Goal: Information Seeking & Learning: Learn about a topic

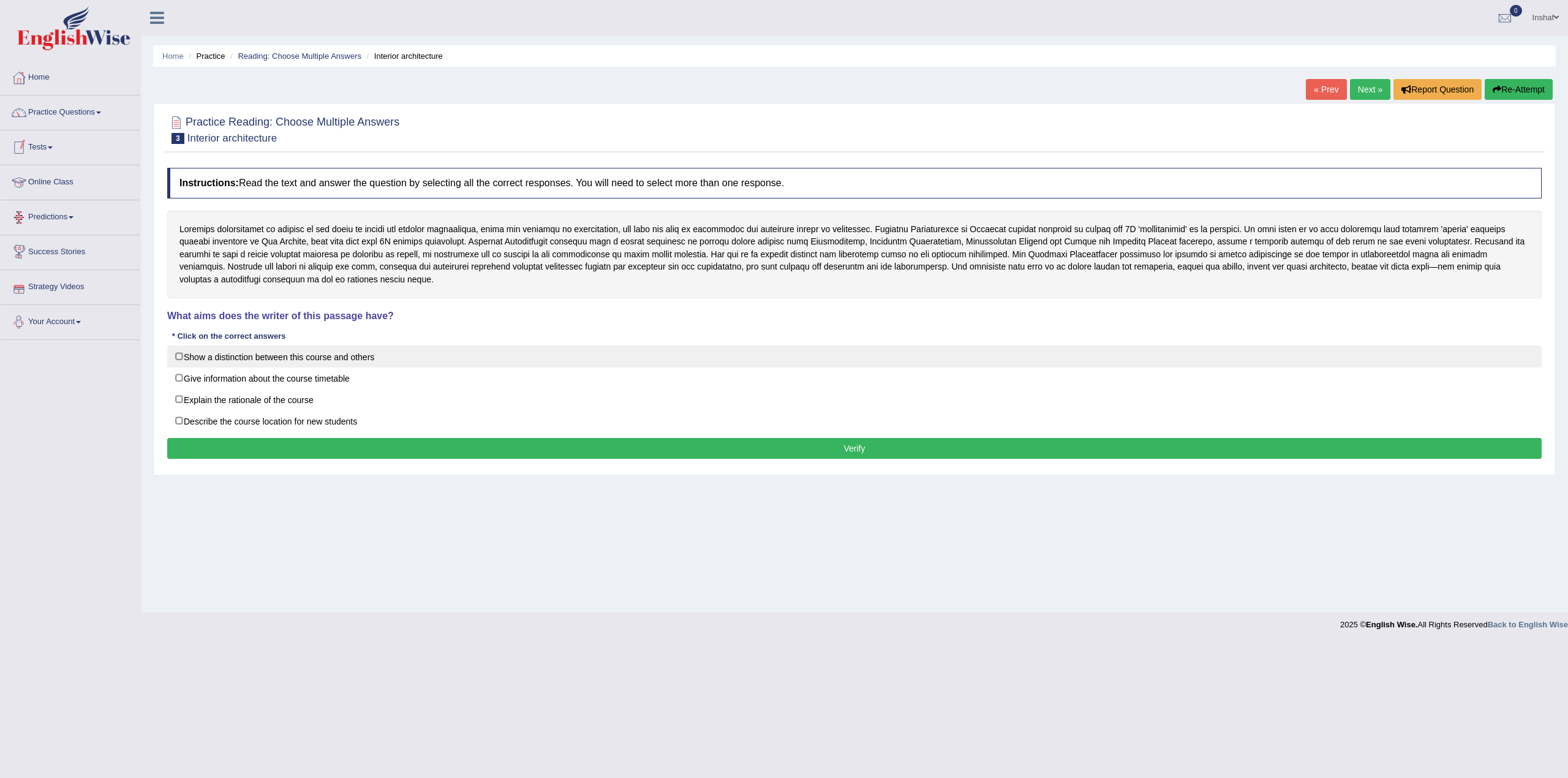
click at [177, 358] on label "Show a distinction between this course and others" at bounding box center [854, 356] width 1374 height 22
checkbox input "true"
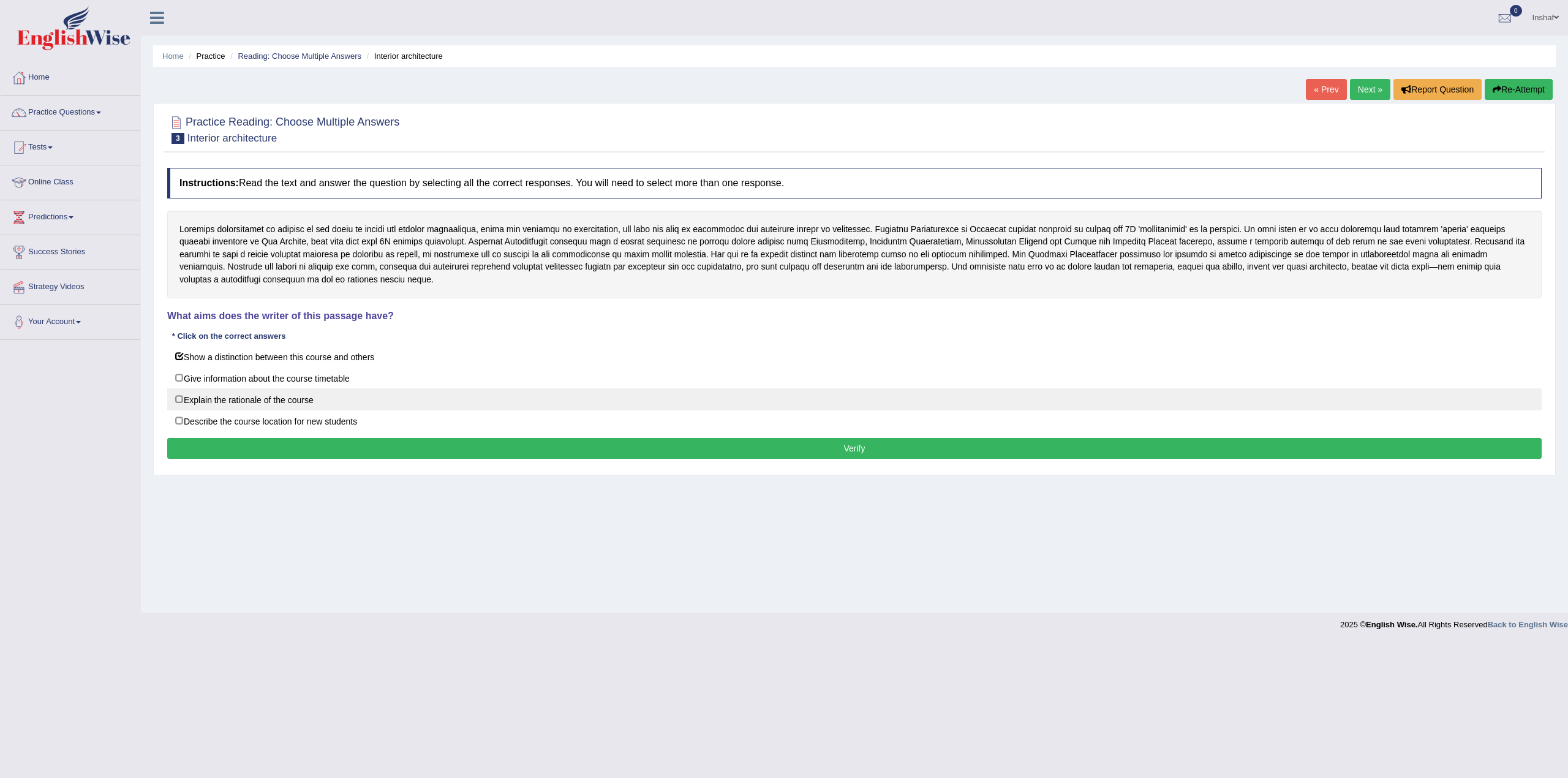
click at [175, 400] on label "Explain the rationale of the course" at bounding box center [854, 400] width 1374 height 22
checkbox input "true"
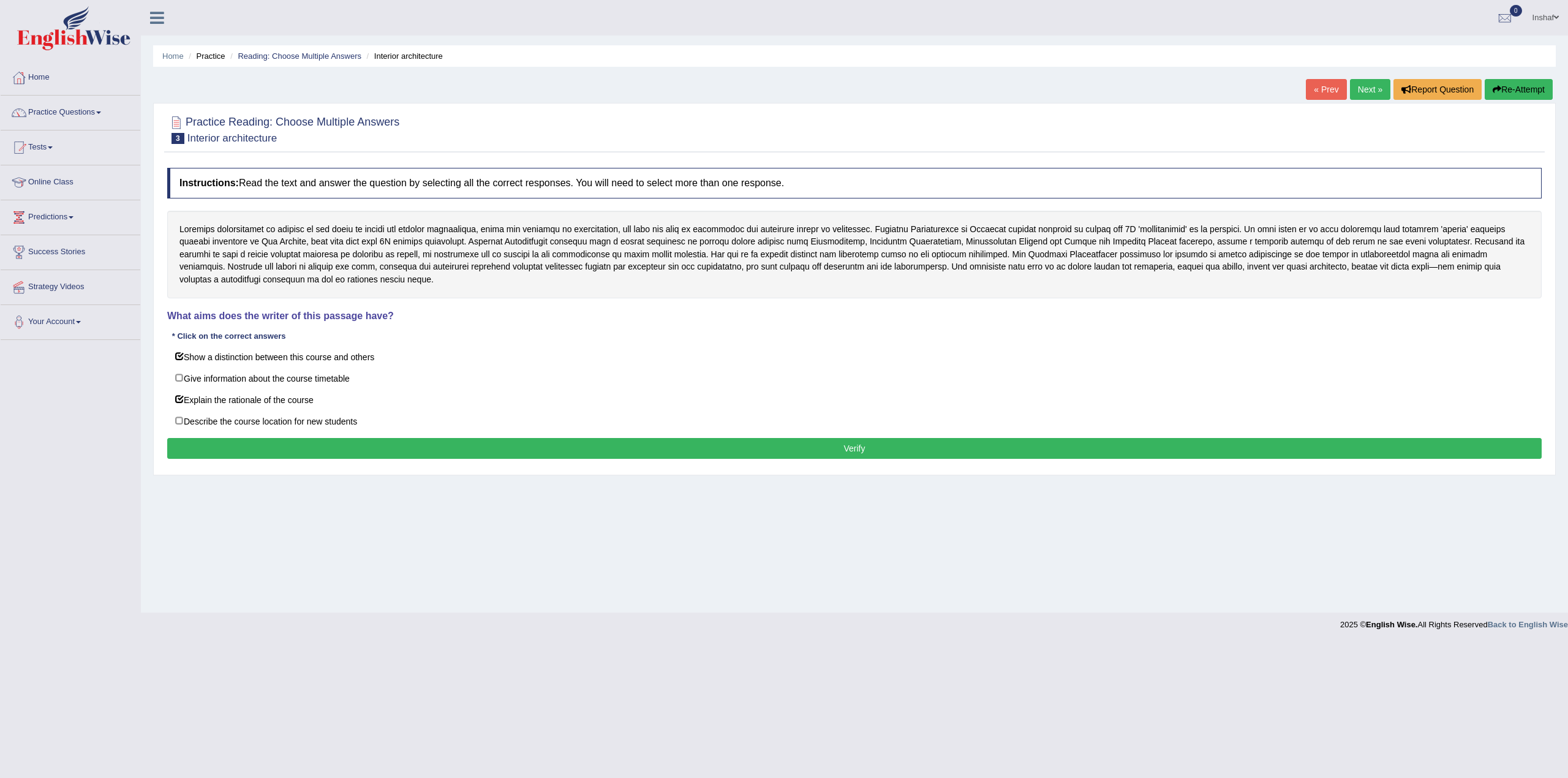
click at [224, 451] on button "Verify" at bounding box center [854, 448] width 1374 height 21
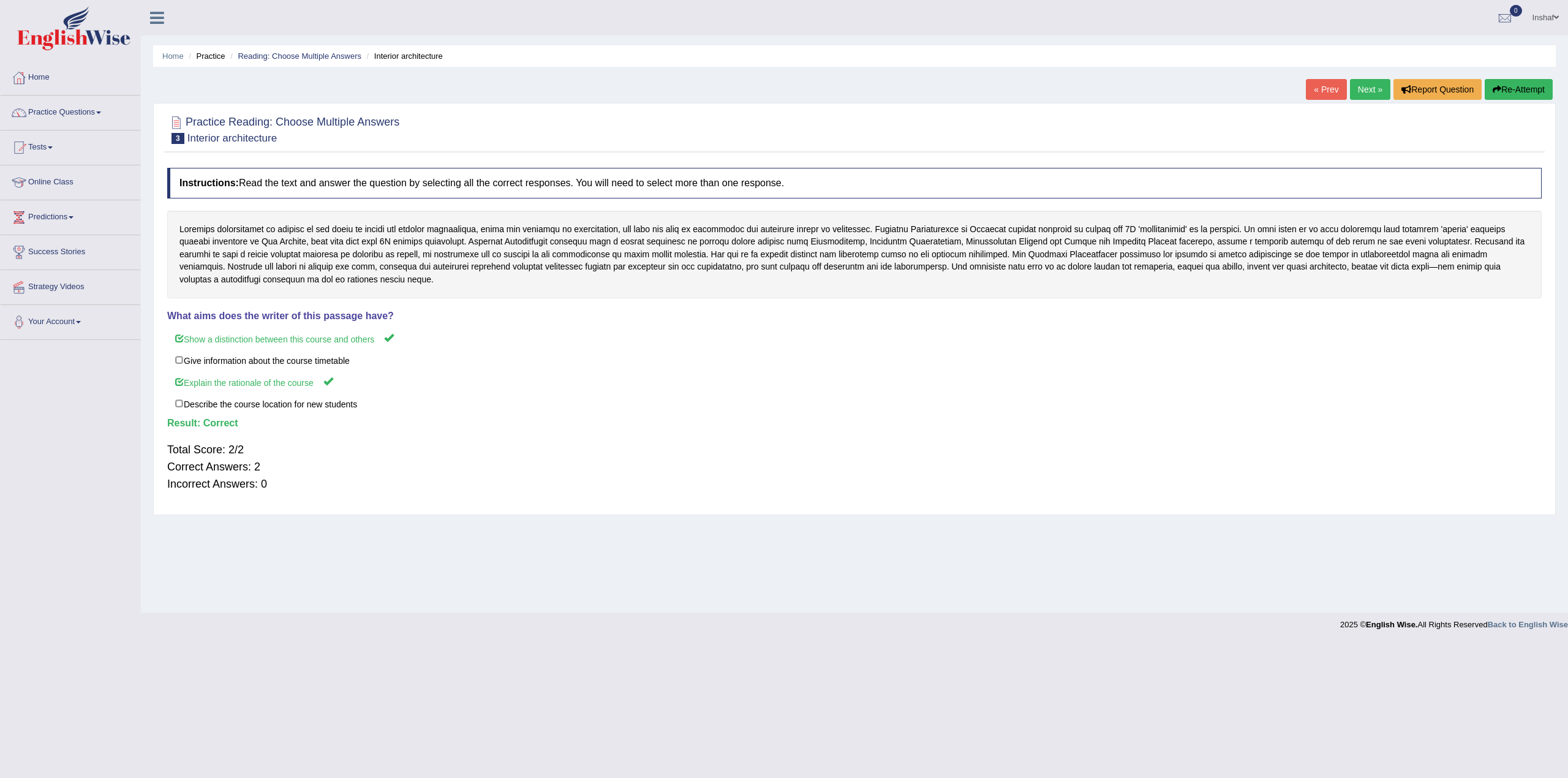
click at [1361, 89] on link "Next »" at bounding box center [1369, 89] width 40 height 21
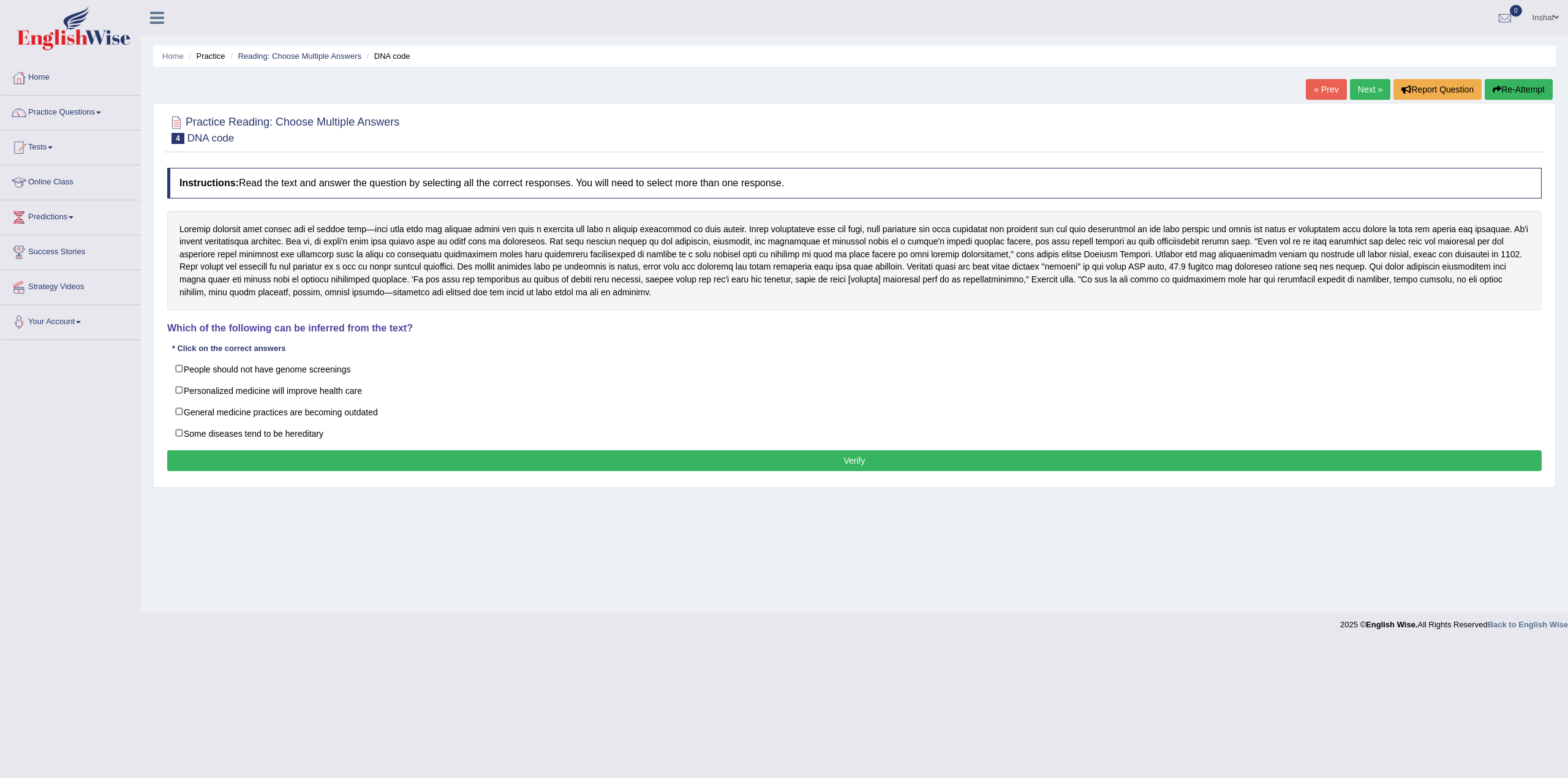
click at [314, 329] on h4 "Which of the following can be inferred from the text?" at bounding box center [854, 328] width 1374 height 11
drag, startPoint x: 307, startPoint y: 329, endPoint x: 334, endPoint y: 329, distance: 27.0
click at [334, 332] on h4 "Which of the following can be inferred from the text?" at bounding box center [854, 328] width 1374 height 11
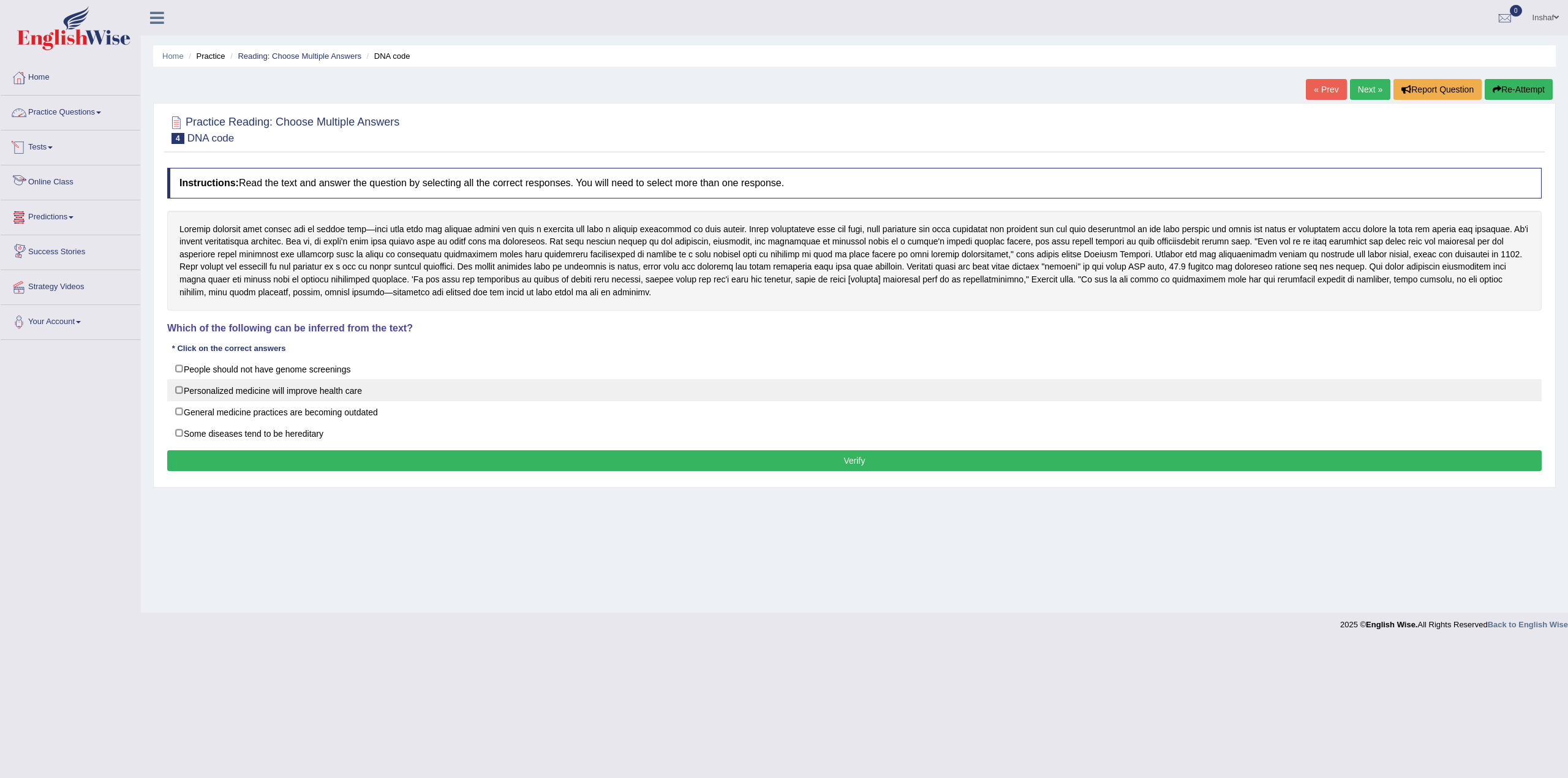
click at [196, 394] on label "Personalized medicine will improve health care" at bounding box center [854, 390] width 1374 height 22
checkbox input "true"
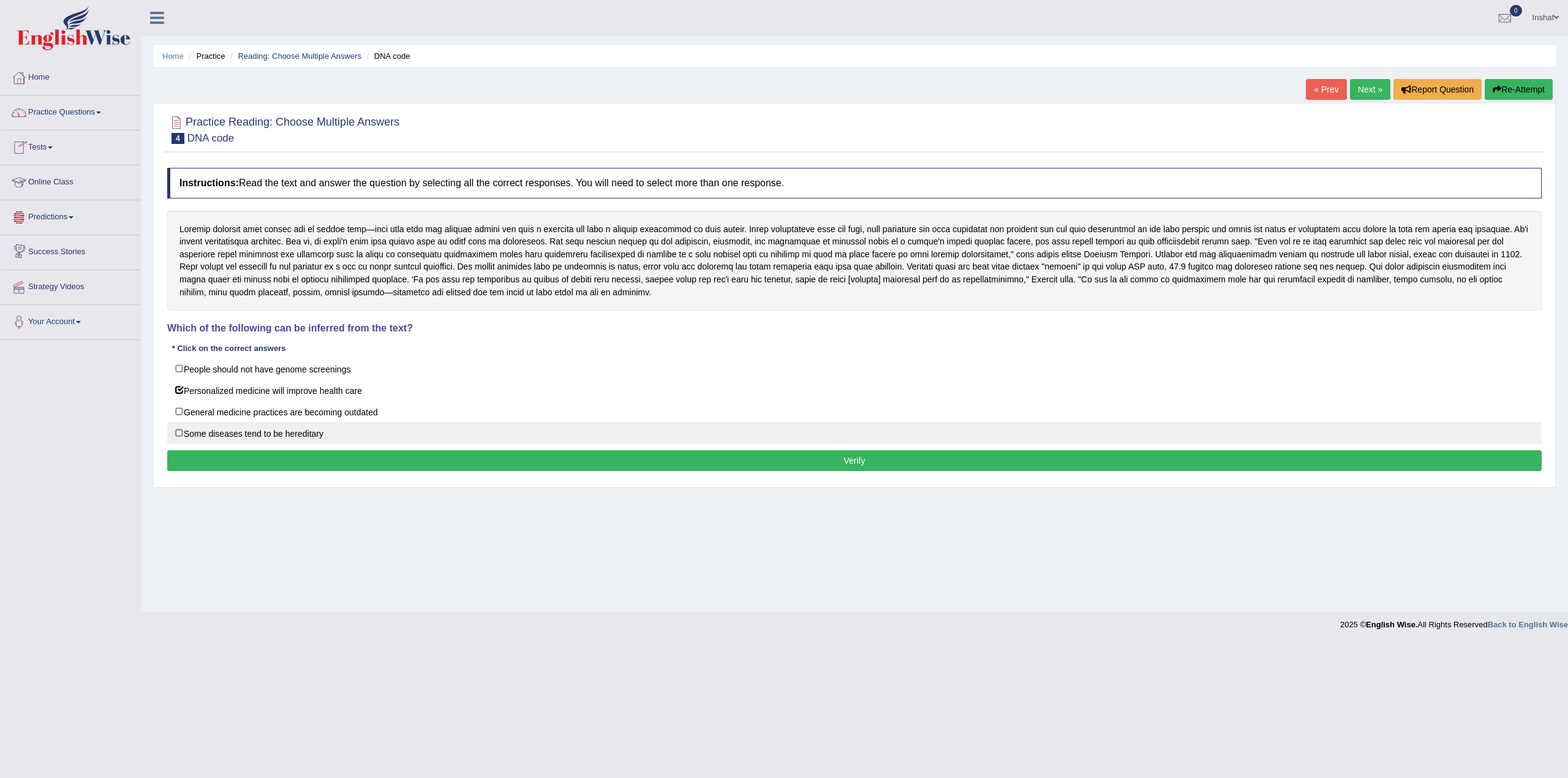
click at [190, 433] on label "Some diseases tend to be hereditary" at bounding box center [854, 433] width 1374 height 22
checkbox input "true"
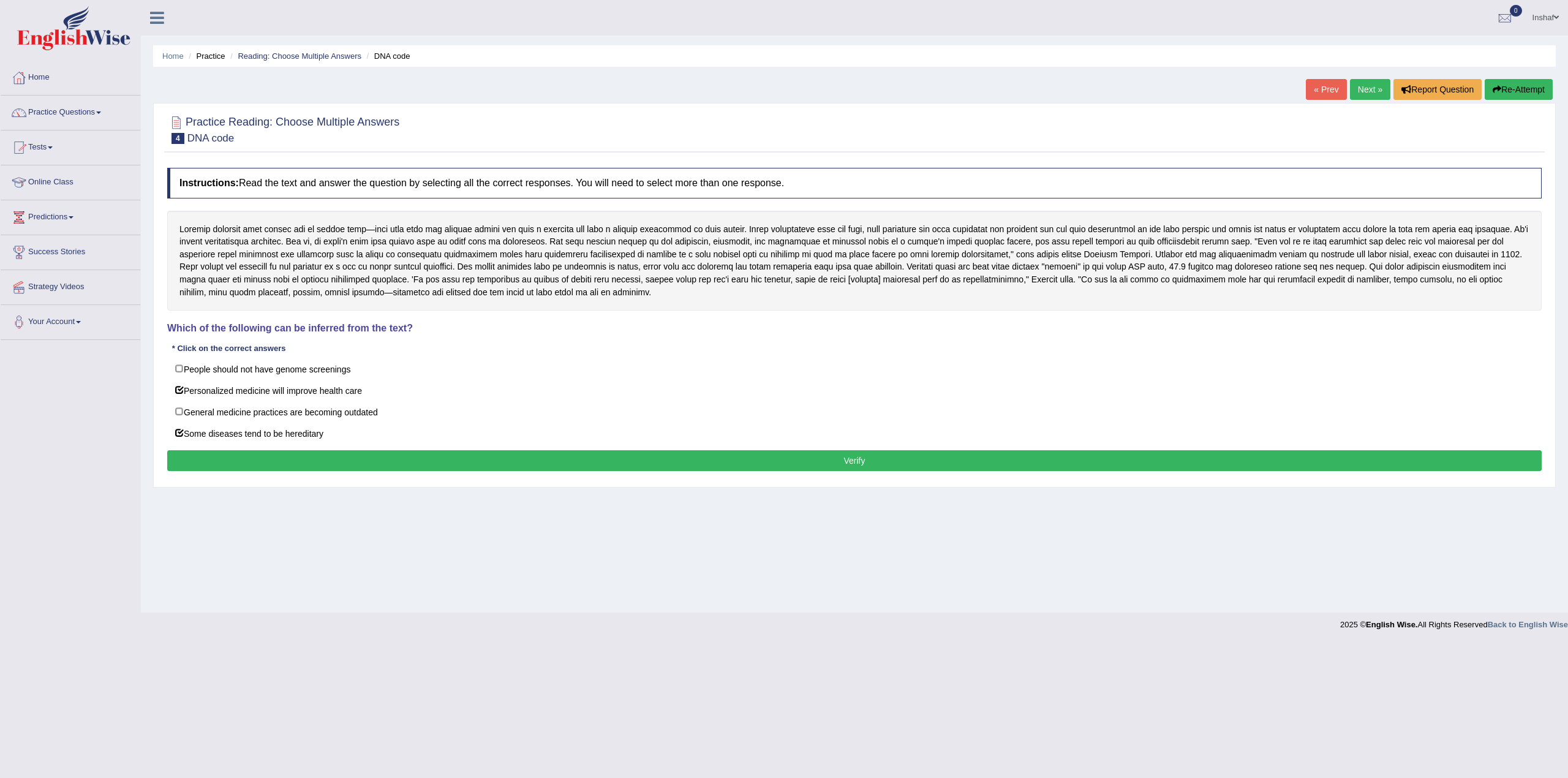
click at [218, 453] on button "Verify" at bounding box center [854, 460] width 1374 height 21
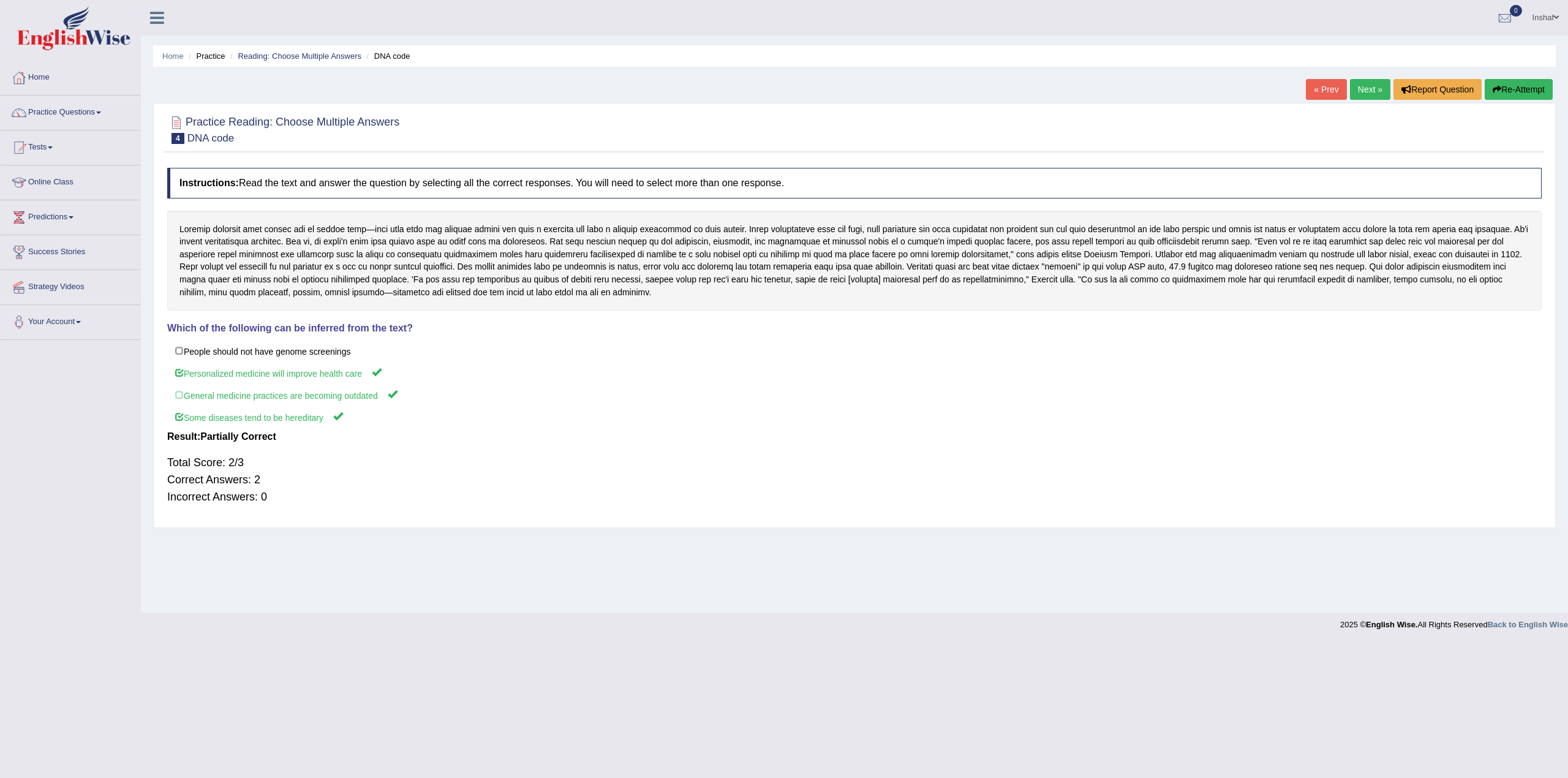
click at [1358, 87] on link "Next »" at bounding box center [1369, 89] width 40 height 21
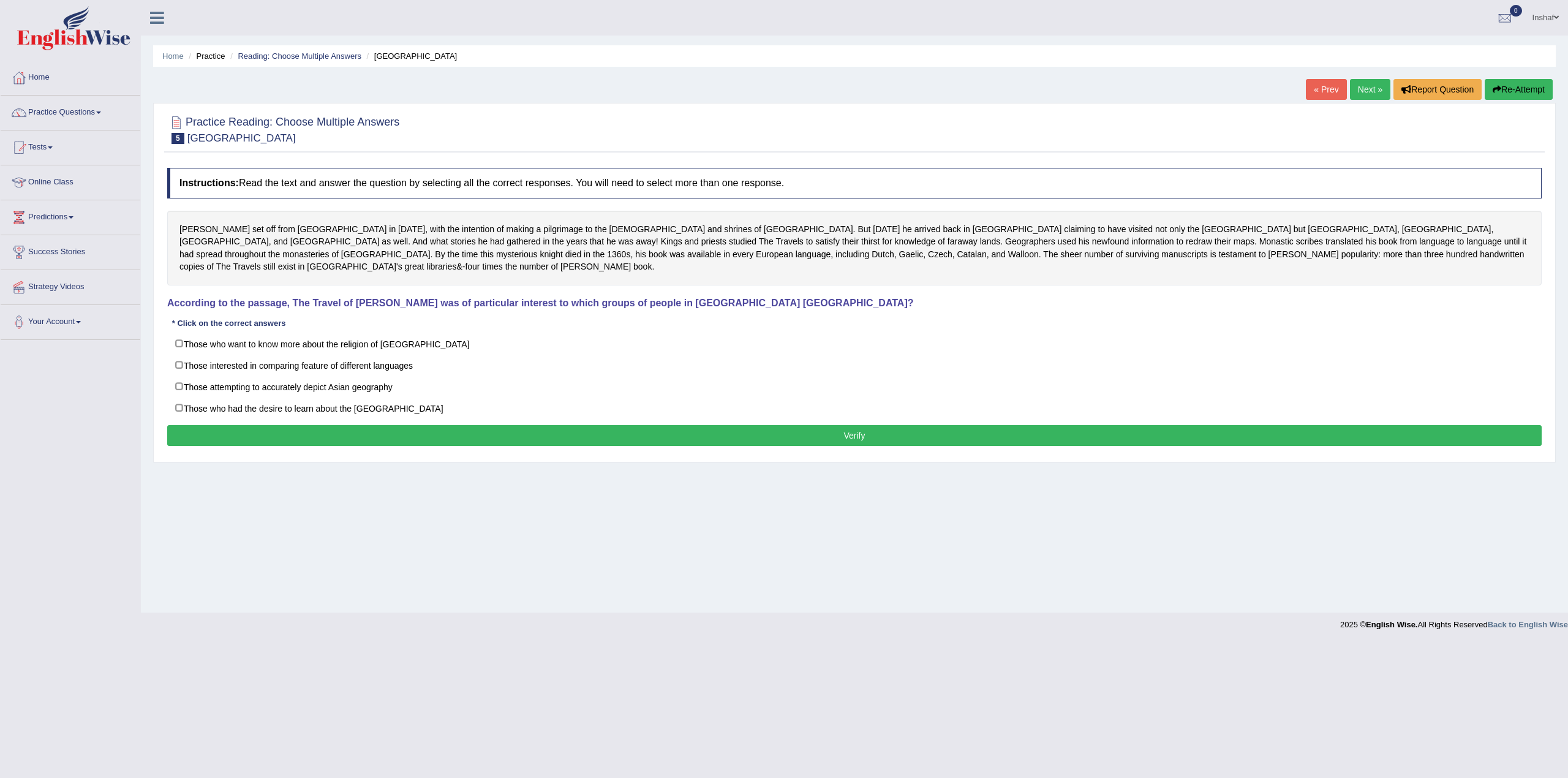
click at [1325, 84] on link "« Prev" at bounding box center [1325, 89] width 40 height 21
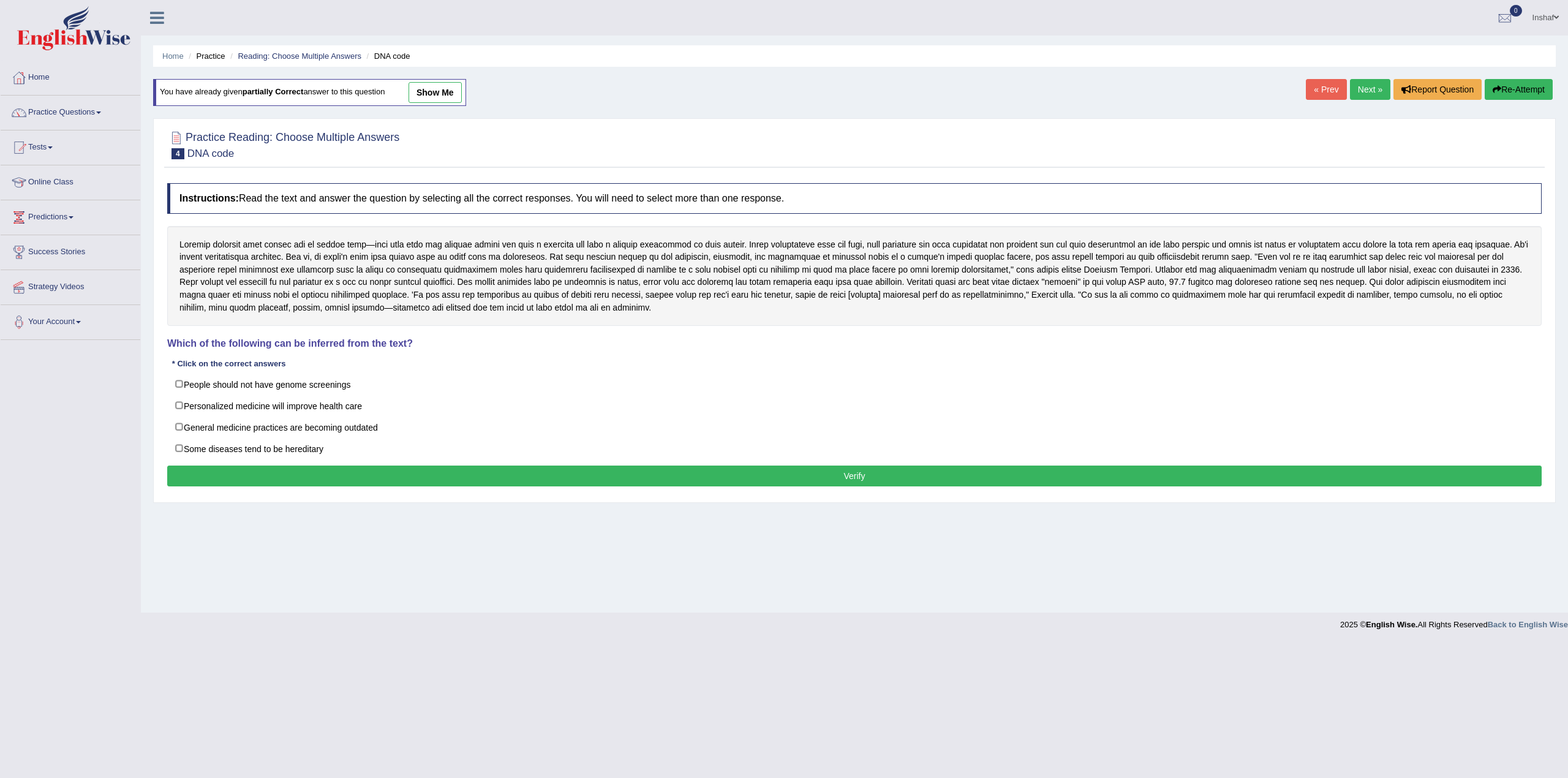
click at [1508, 94] on button "Re-Attempt" at bounding box center [1518, 89] width 68 height 21
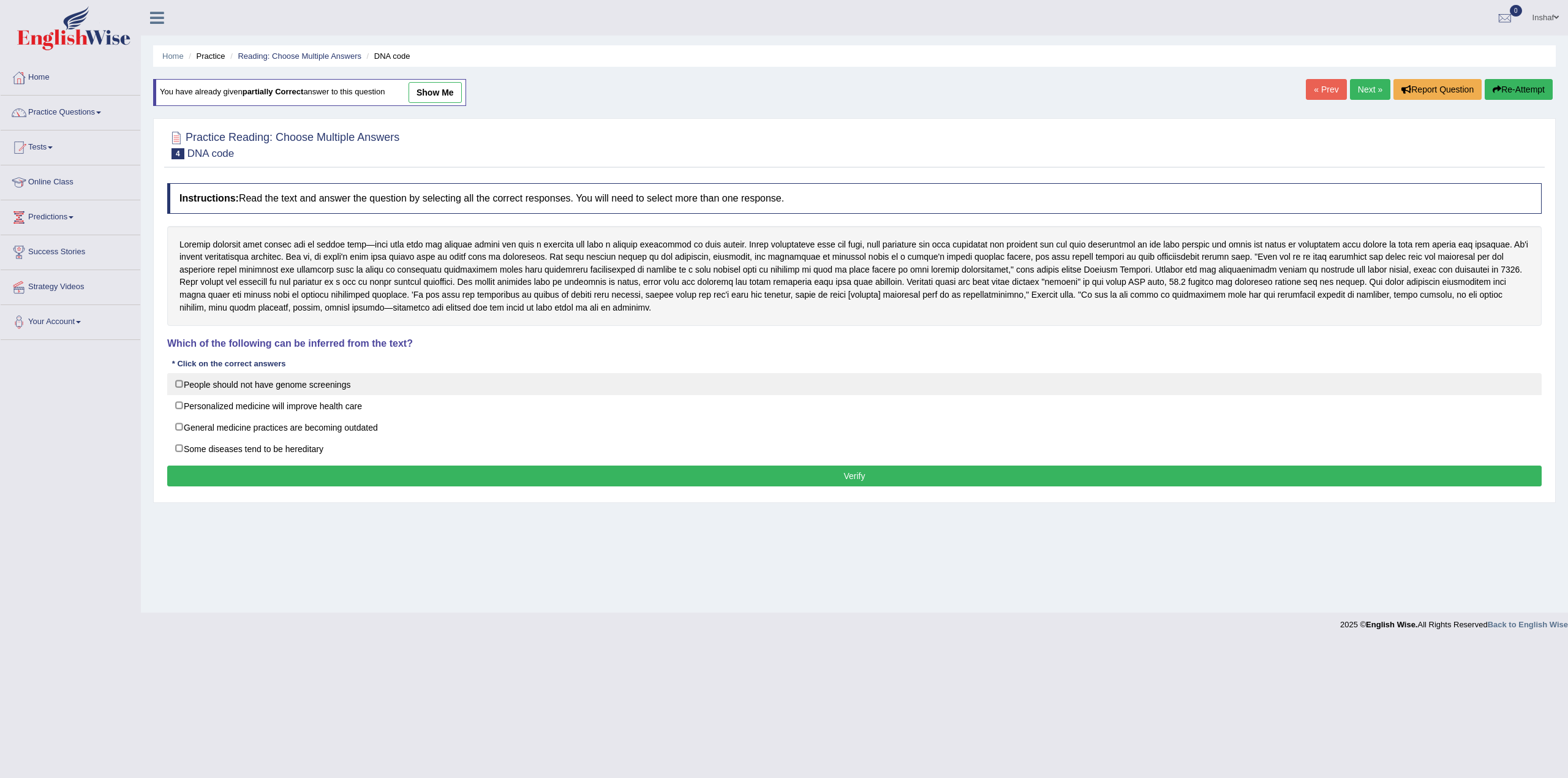
click at [189, 383] on label "People should not have genome screenings" at bounding box center [854, 384] width 1374 height 22
checkbox input "true"
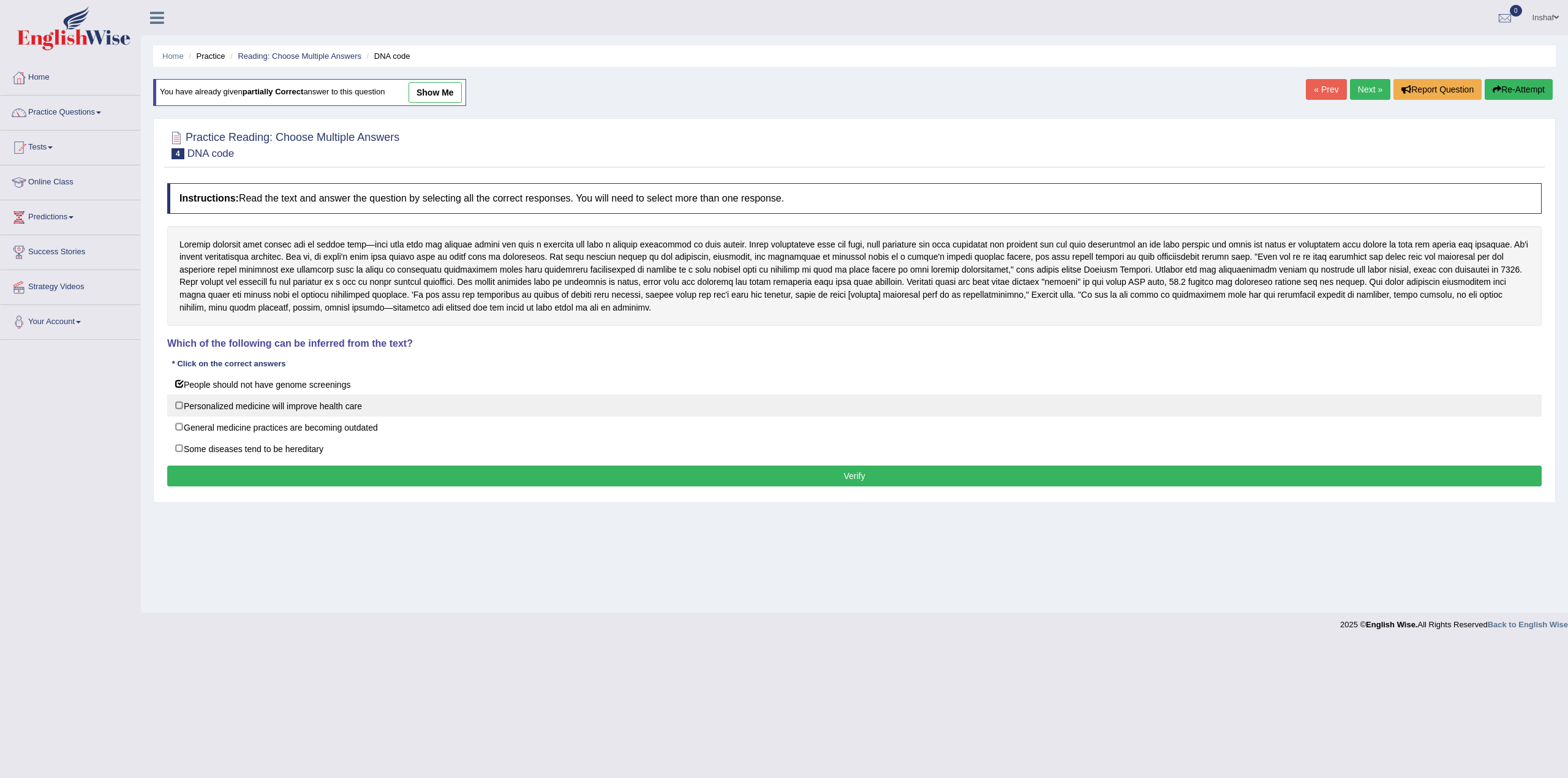
click at [187, 402] on label "Personalized medicine will improve health care" at bounding box center [854, 405] width 1374 height 22
click at [188, 416] on label "Personalized medicine will improve health care" at bounding box center [854, 405] width 1374 height 22
checkbox input "false"
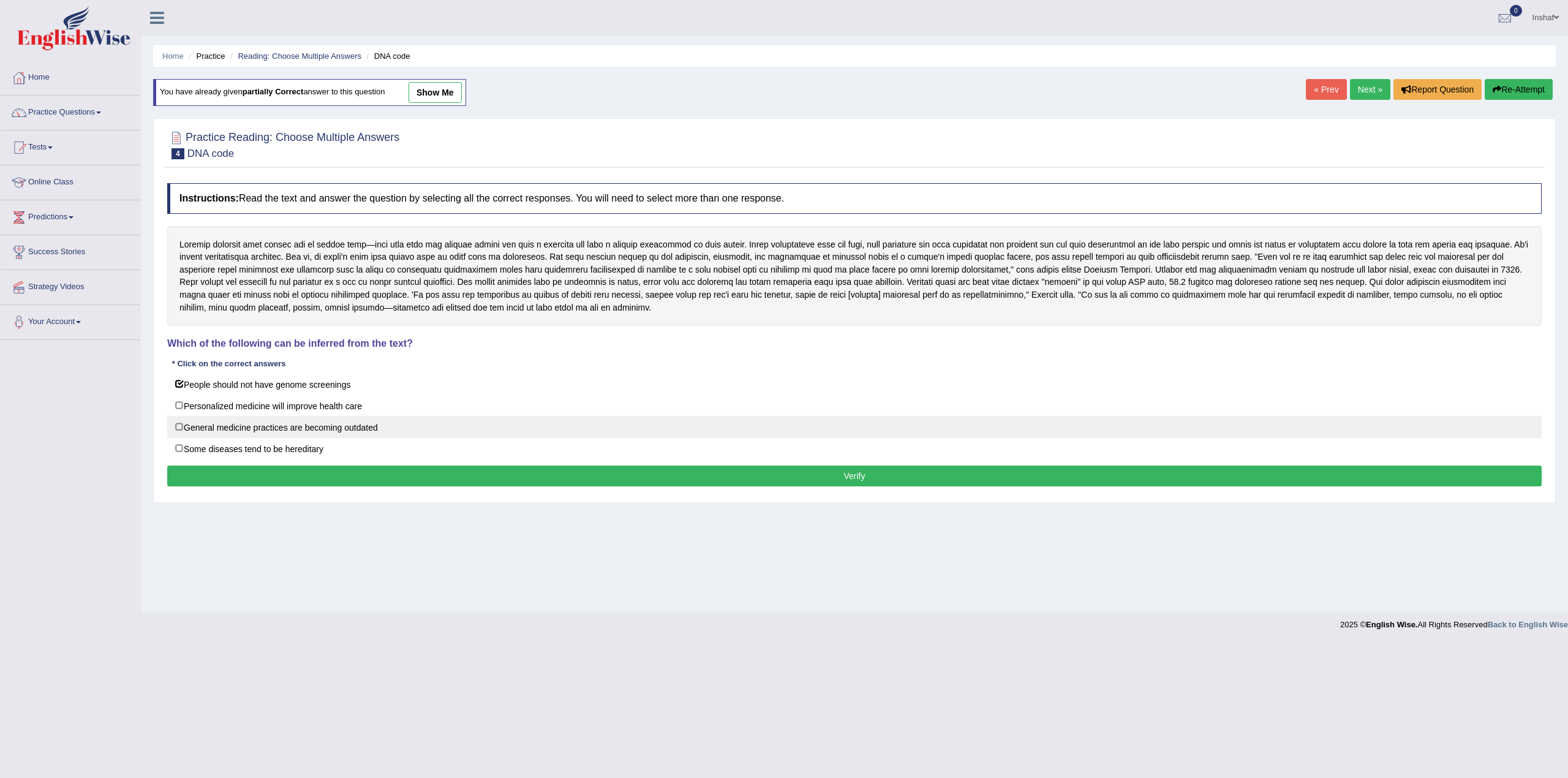
click at [192, 431] on label "General medicine practices are becoming outdated" at bounding box center [854, 427] width 1374 height 22
checkbox input "true"
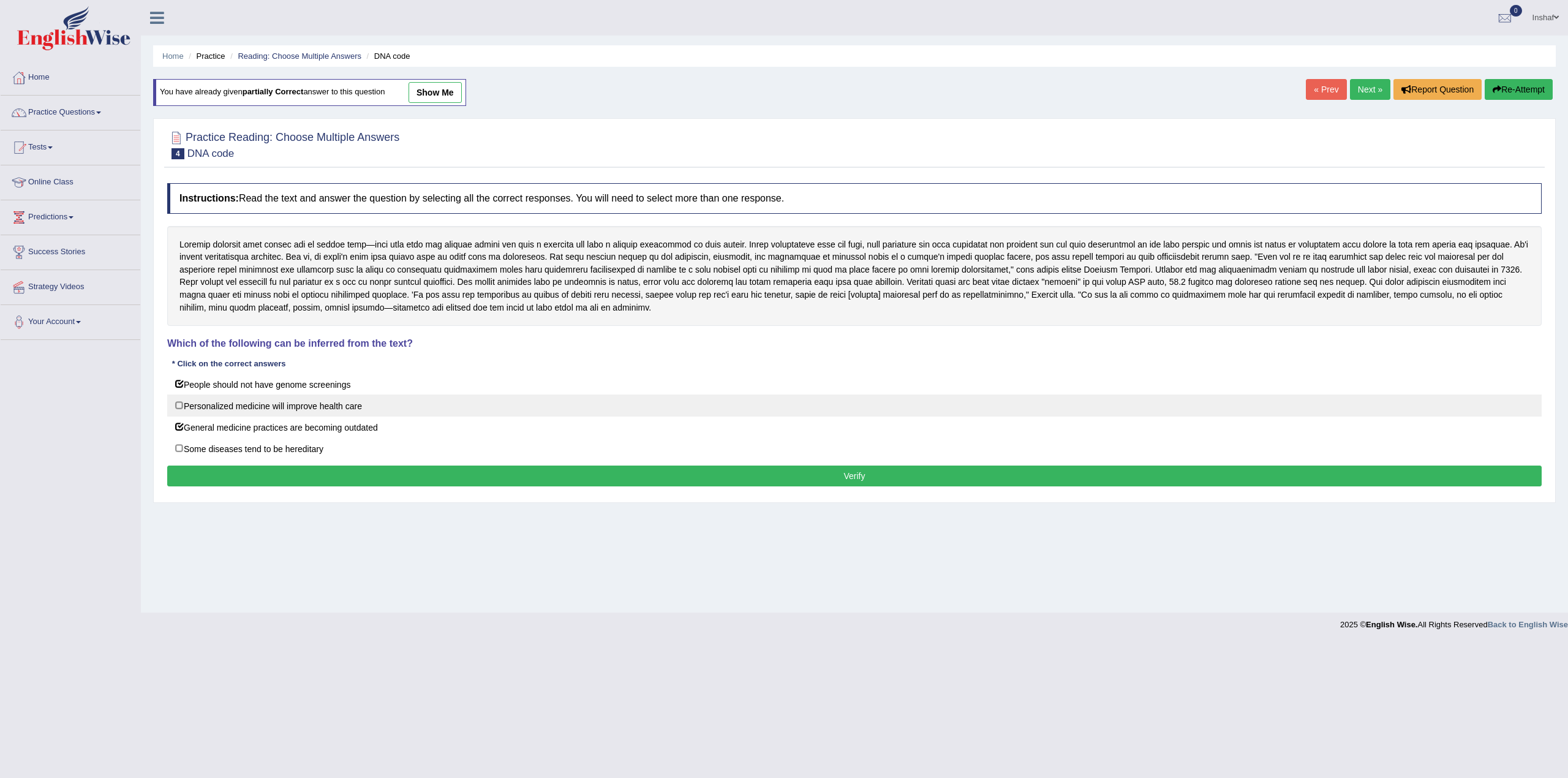
click at [211, 409] on label "Personalized medicine will improve health care" at bounding box center [854, 405] width 1374 height 22
checkbox input "true"
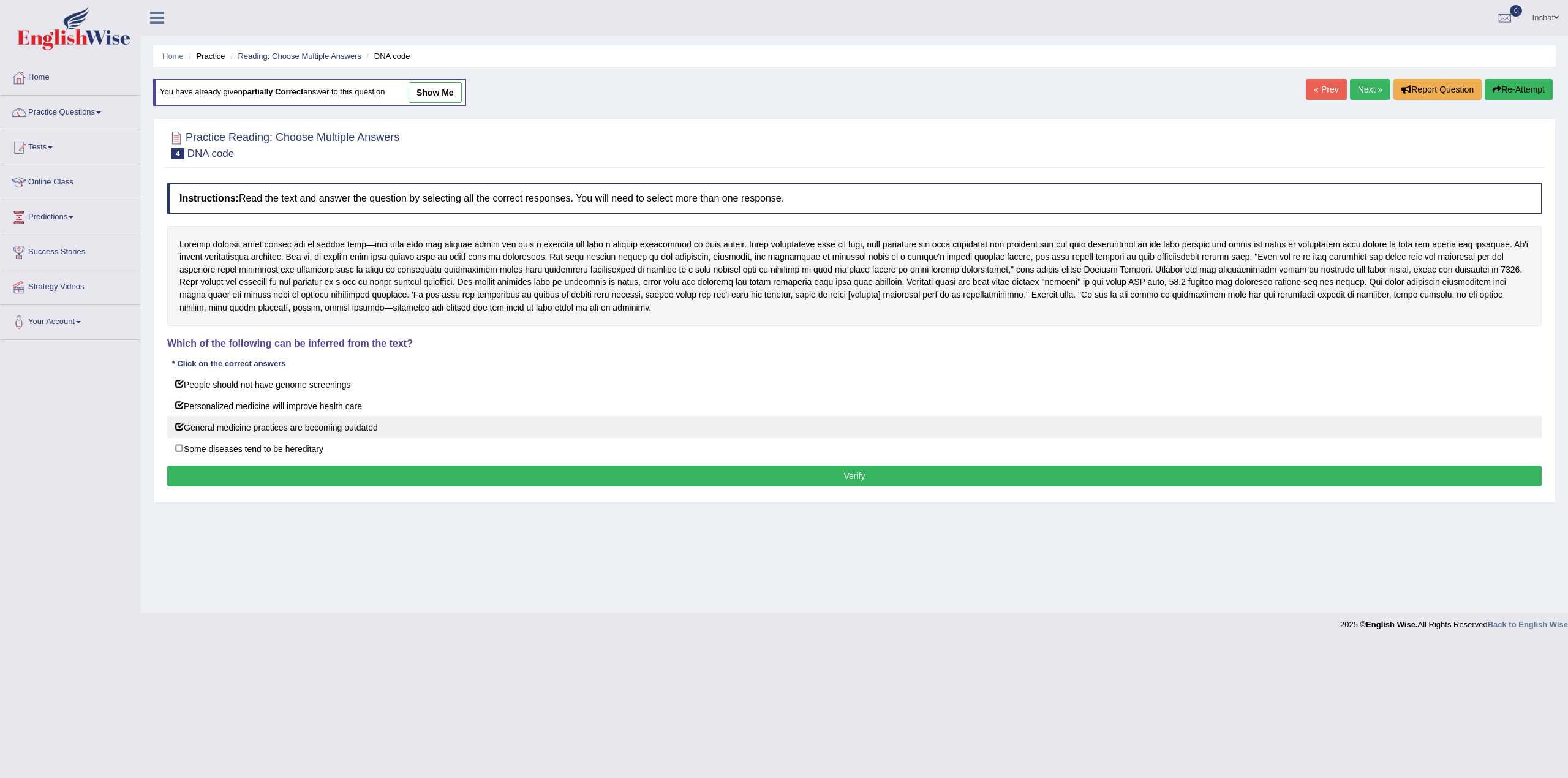
click at [204, 438] on label "General medicine practices are becoming outdated" at bounding box center [854, 427] width 1374 height 22
checkbox input "false"
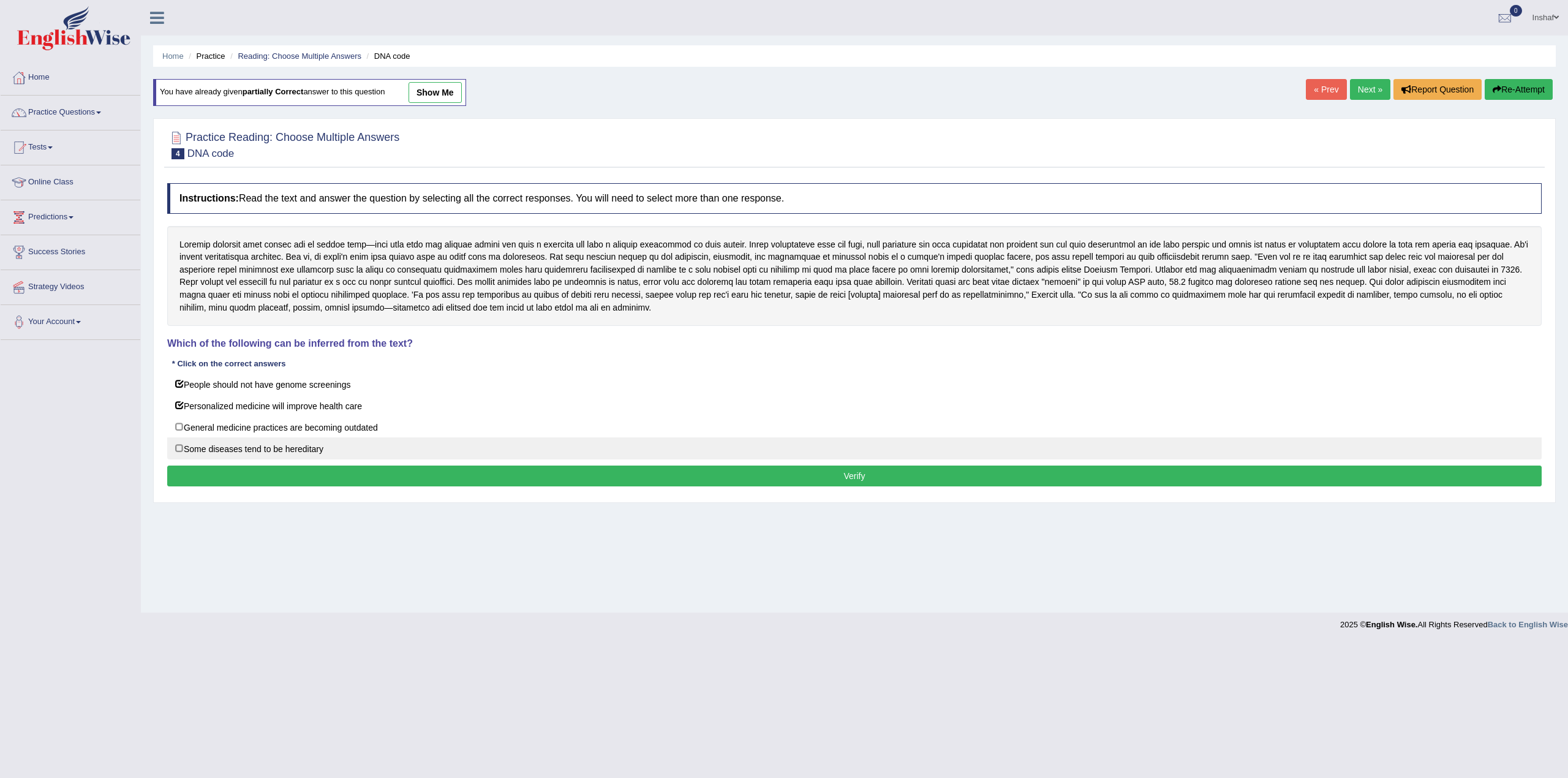
click at [210, 449] on label "Some diseases tend to be hereditary" at bounding box center [854, 449] width 1374 height 22
checkbox input "true"
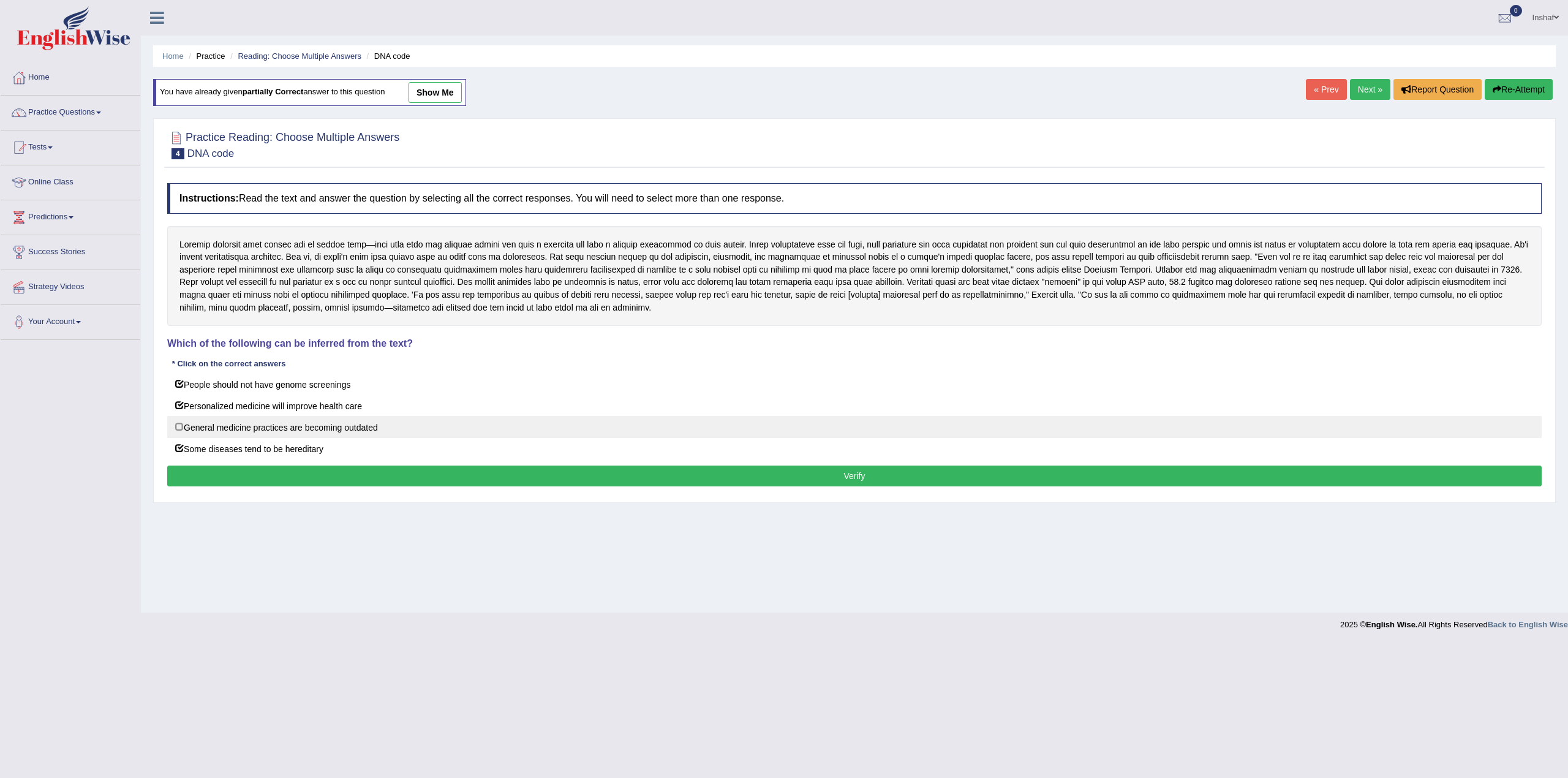
click at [227, 430] on label "General medicine practices are becoming outdated" at bounding box center [854, 427] width 1374 height 22
checkbox input "true"
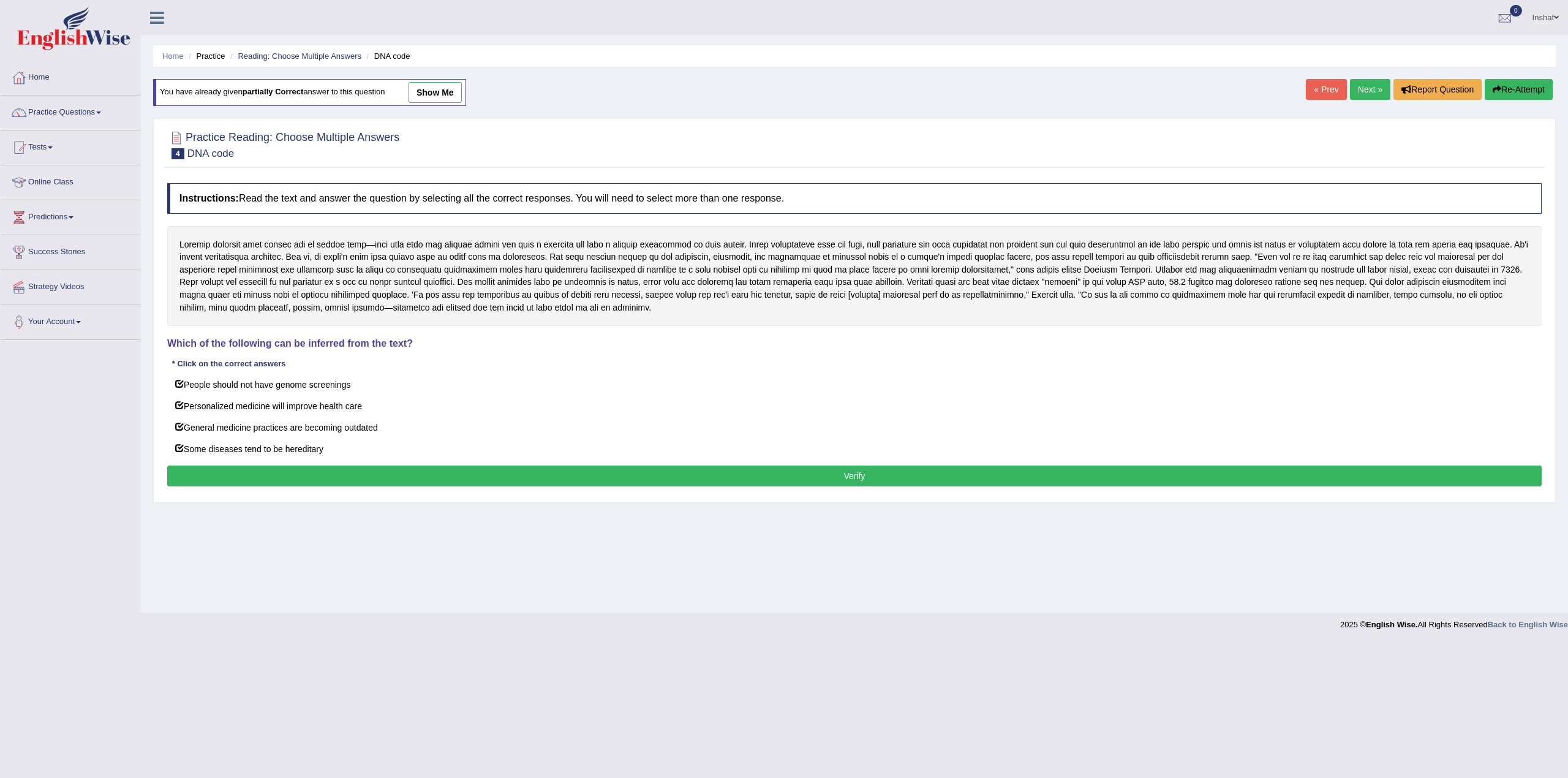
click at [237, 466] on div "Instructions: Read the text and answer the question by selecting all the correc…" at bounding box center [854, 336] width 1380 height 319
drag, startPoint x: 244, startPoint y: 471, endPoint x: 253, endPoint y: 471, distance: 9.0
click at [246, 471] on button "Verify" at bounding box center [854, 476] width 1374 height 21
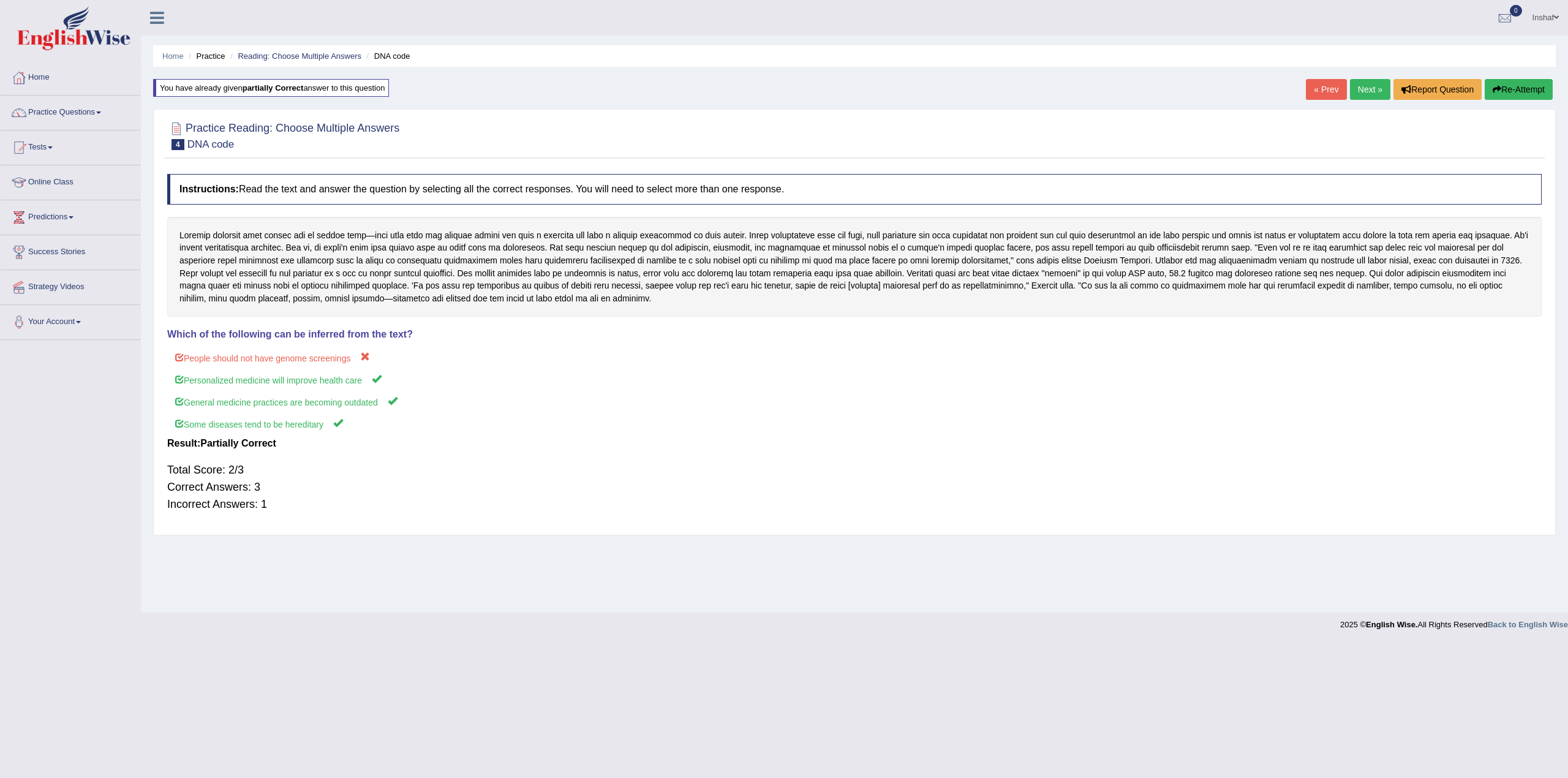
click at [1356, 84] on link "Next »" at bounding box center [1369, 89] width 40 height 21
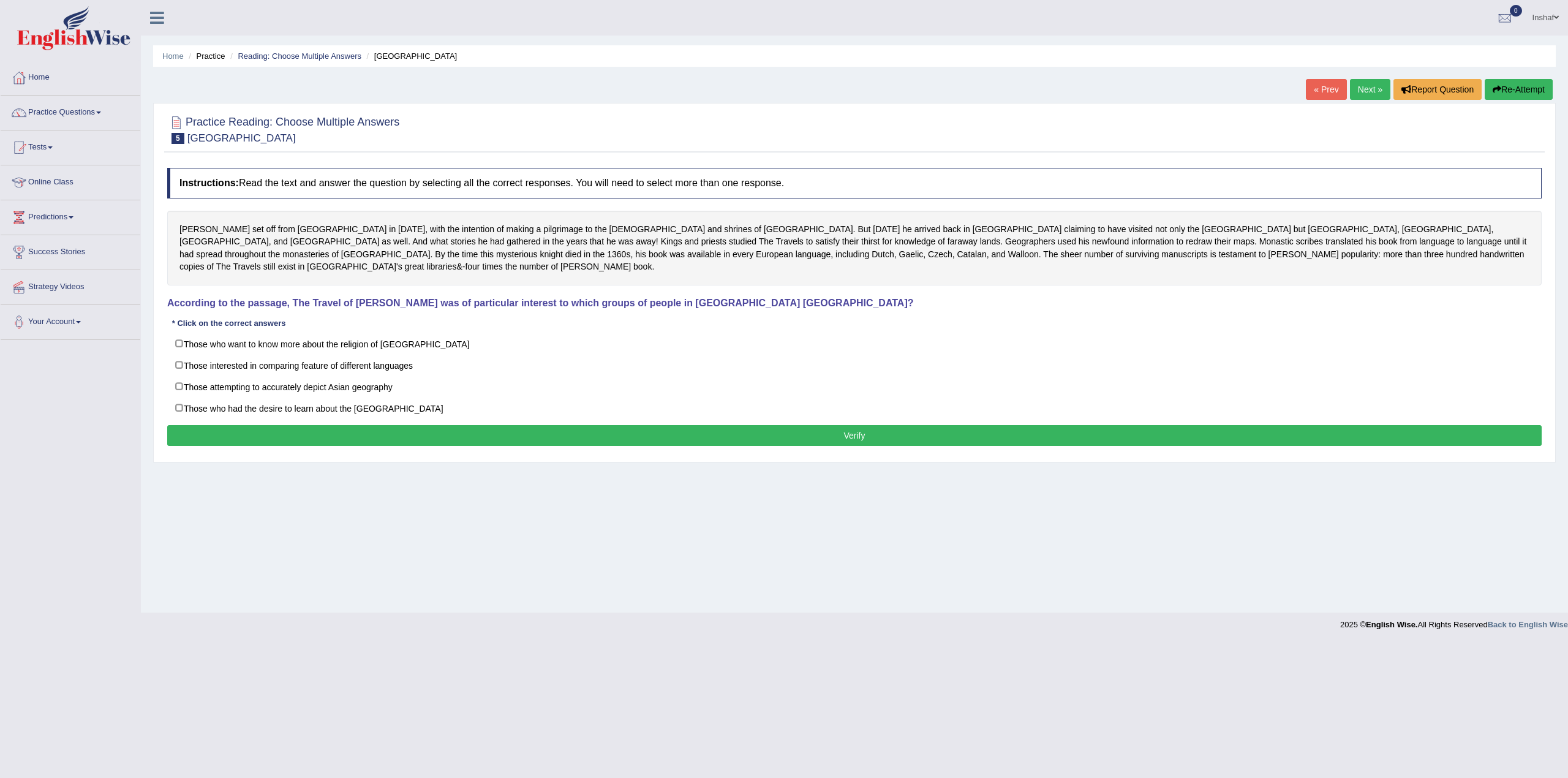
click at [1137, 438] on div "Instructions: Read the text and answer the question by selecting all the correc…" at bounding box center [854, 309] width 1380 height 294
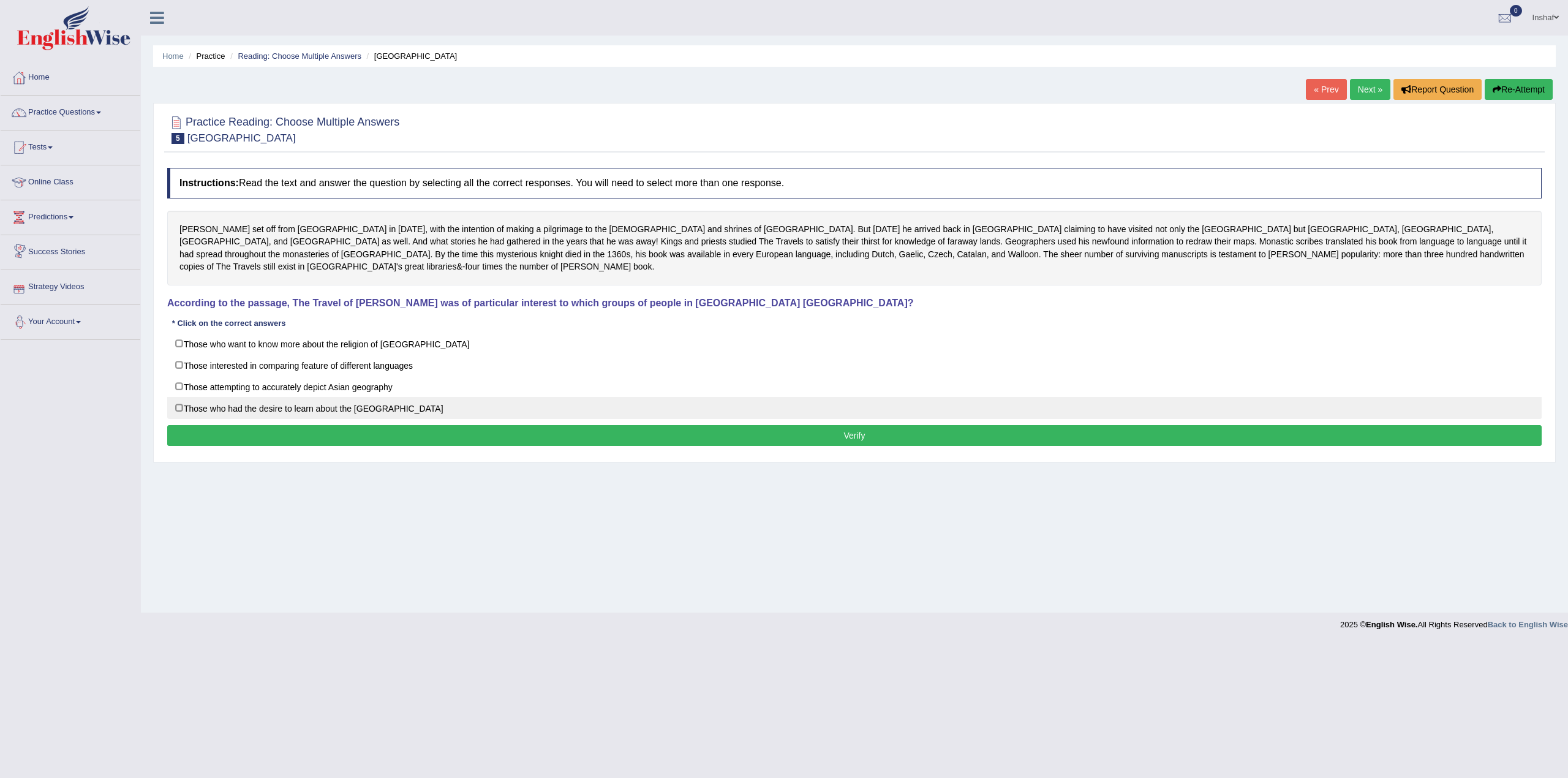
click at [181, 397] on label "Those who had the desire to learn about the Far East" at bounding box center [854, 408] width 1374 height 22
checkbox input "true"
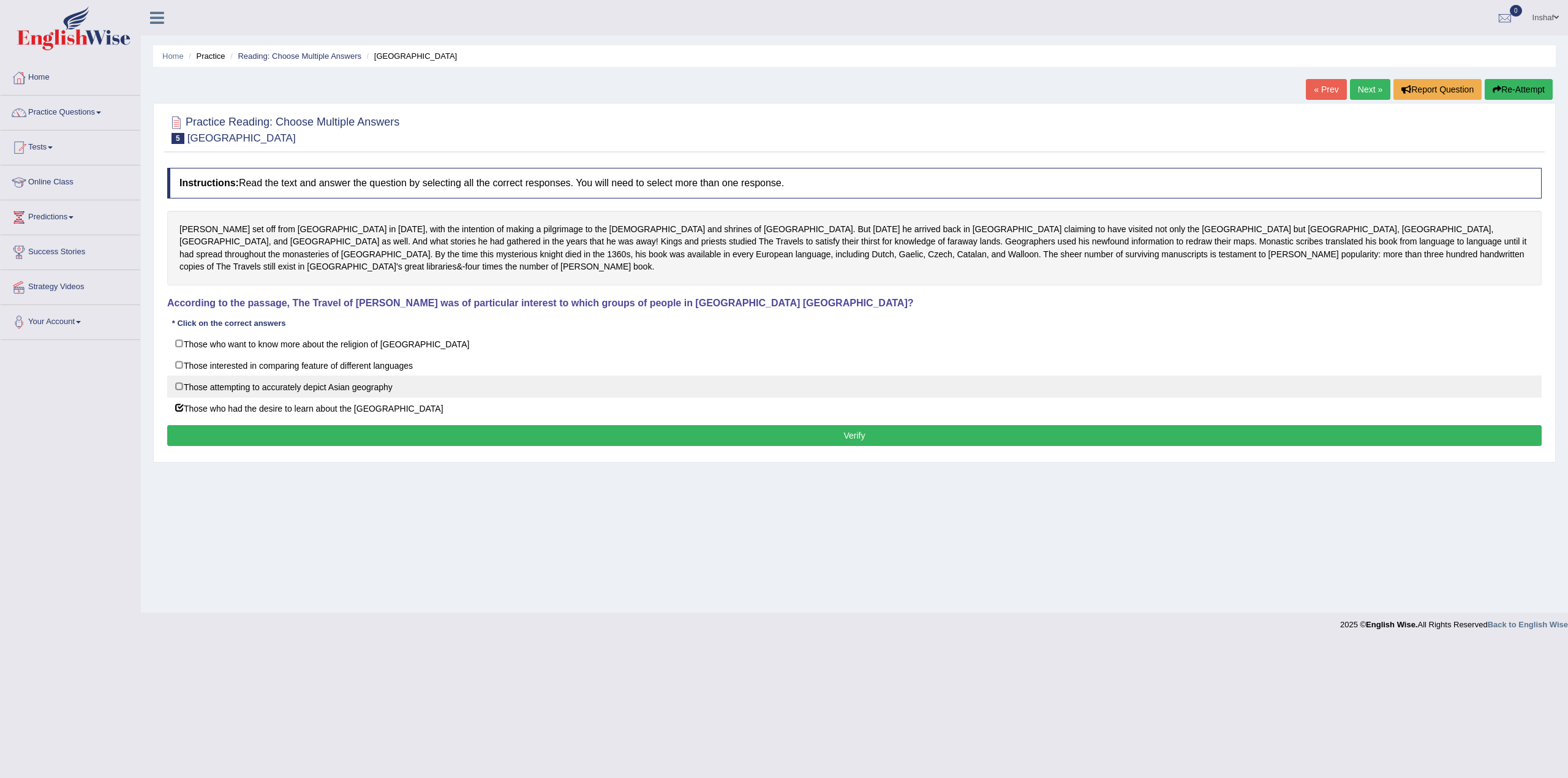
click at [180, 375] on label "Those attempting to accurately depict Asian geography" at bounding box center [854, 386] width 1374 height 22
checkbox input "true"
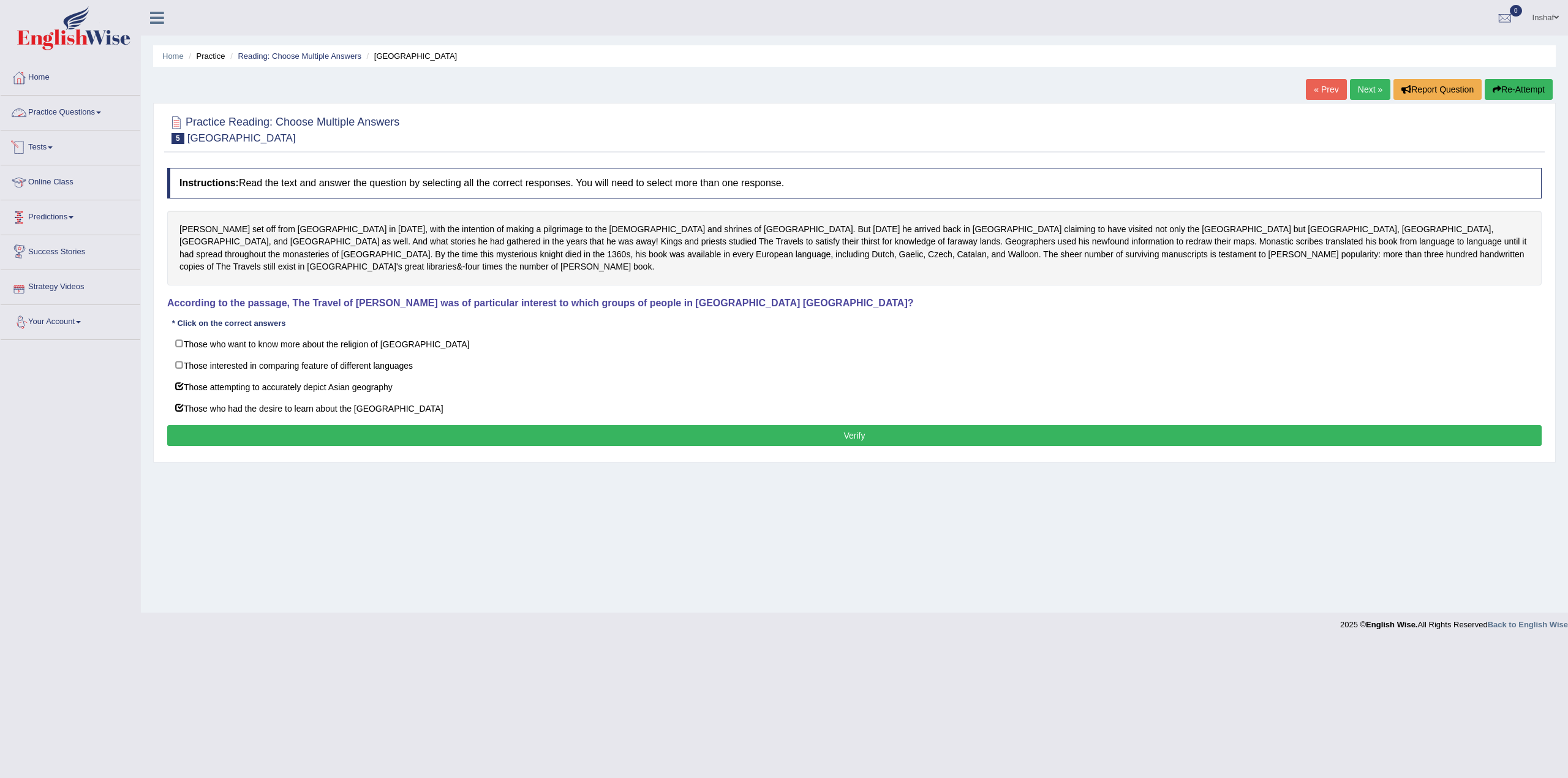
click at [109, 114] on link "Practice Questions" at bounding box center [70, 111] width 139 height 31
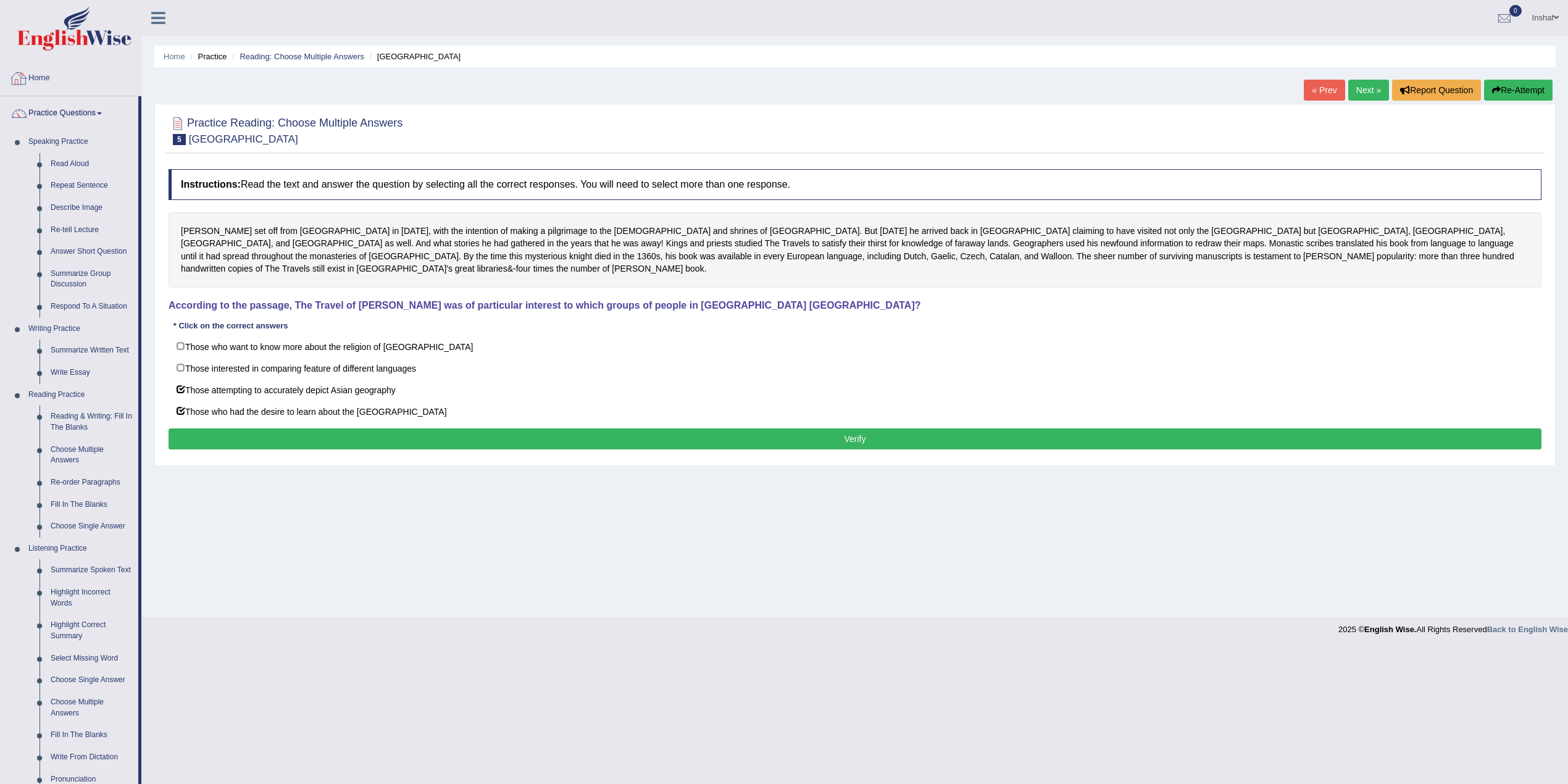
click at [647, 434] on button "Verify" at bounding box center [855, 439] width 1373 height 21
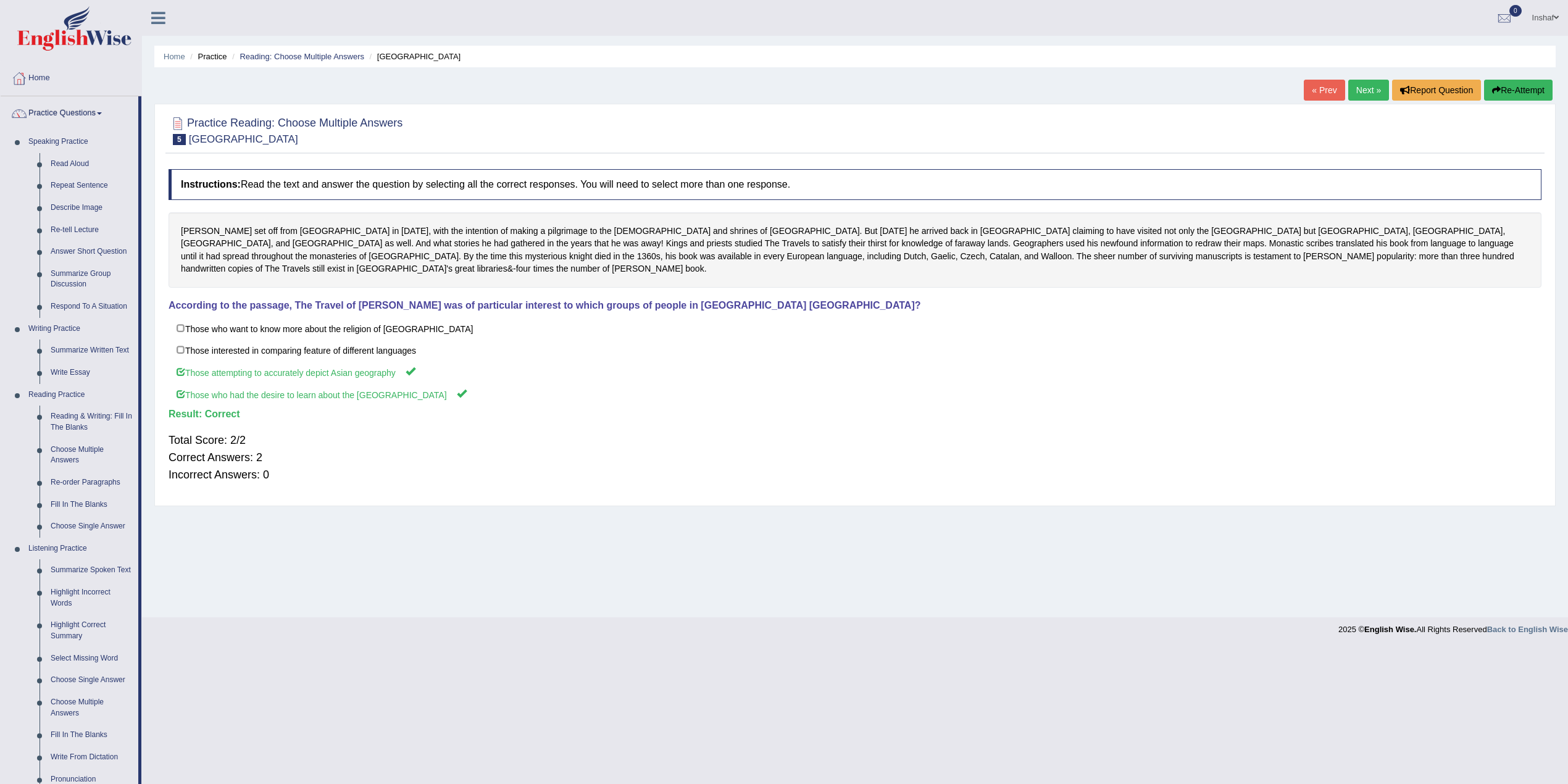
click at [1357, 84] on link "Next »" at bounding box center [1368, 90] width 41 height 21
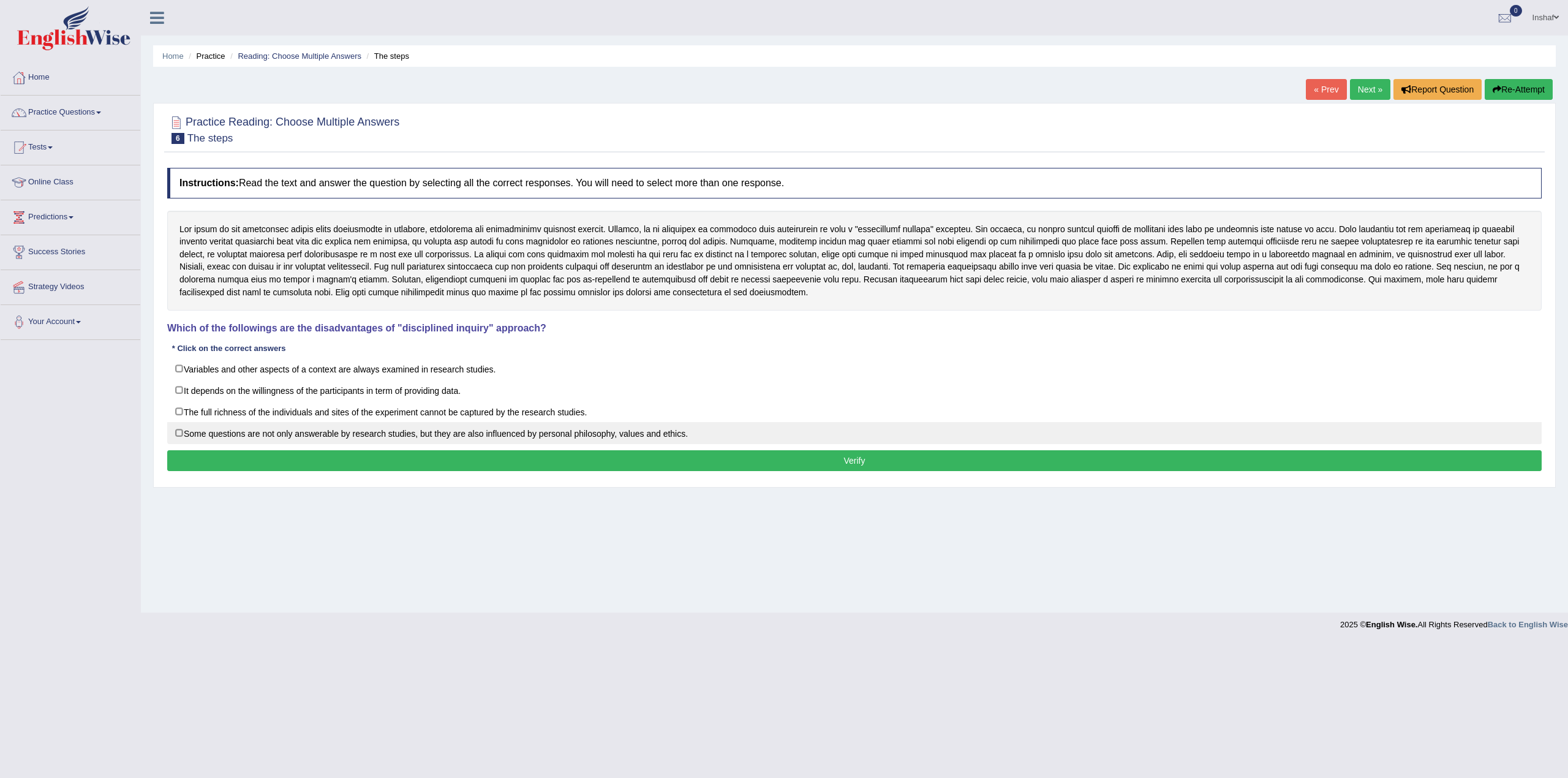
click at [177, 438] on label "Some questions are not only answerable by research studies, but they are also i…" at bounding box center [854, 433] width 1374 height 22
checkbox input "true"
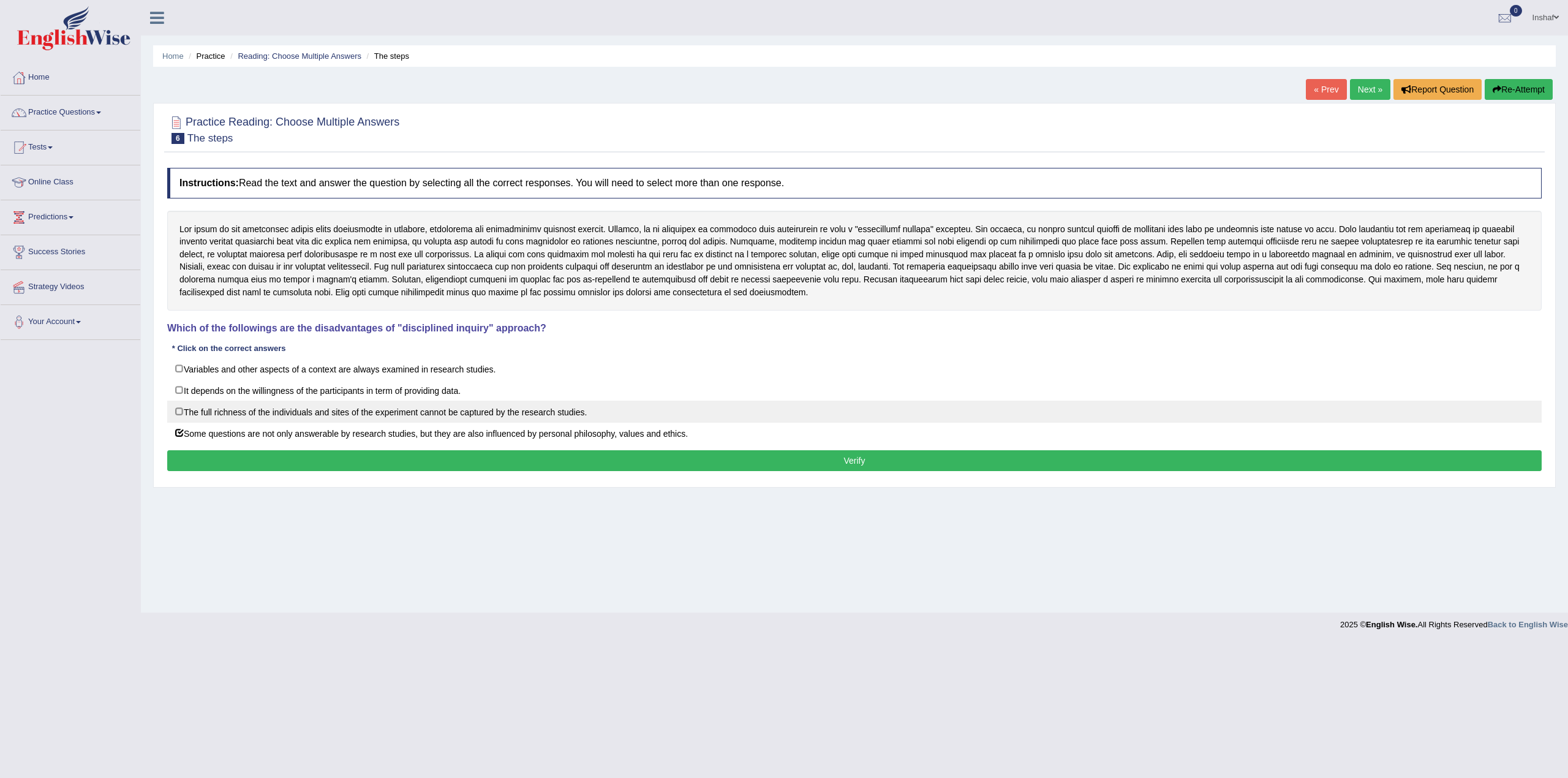
click at [177, 415] on label "The full richness of the individuals and sites of the experiment cannot be capt…" at bounding box center [854, 411] width 1374 height 22
checkbox input "true"
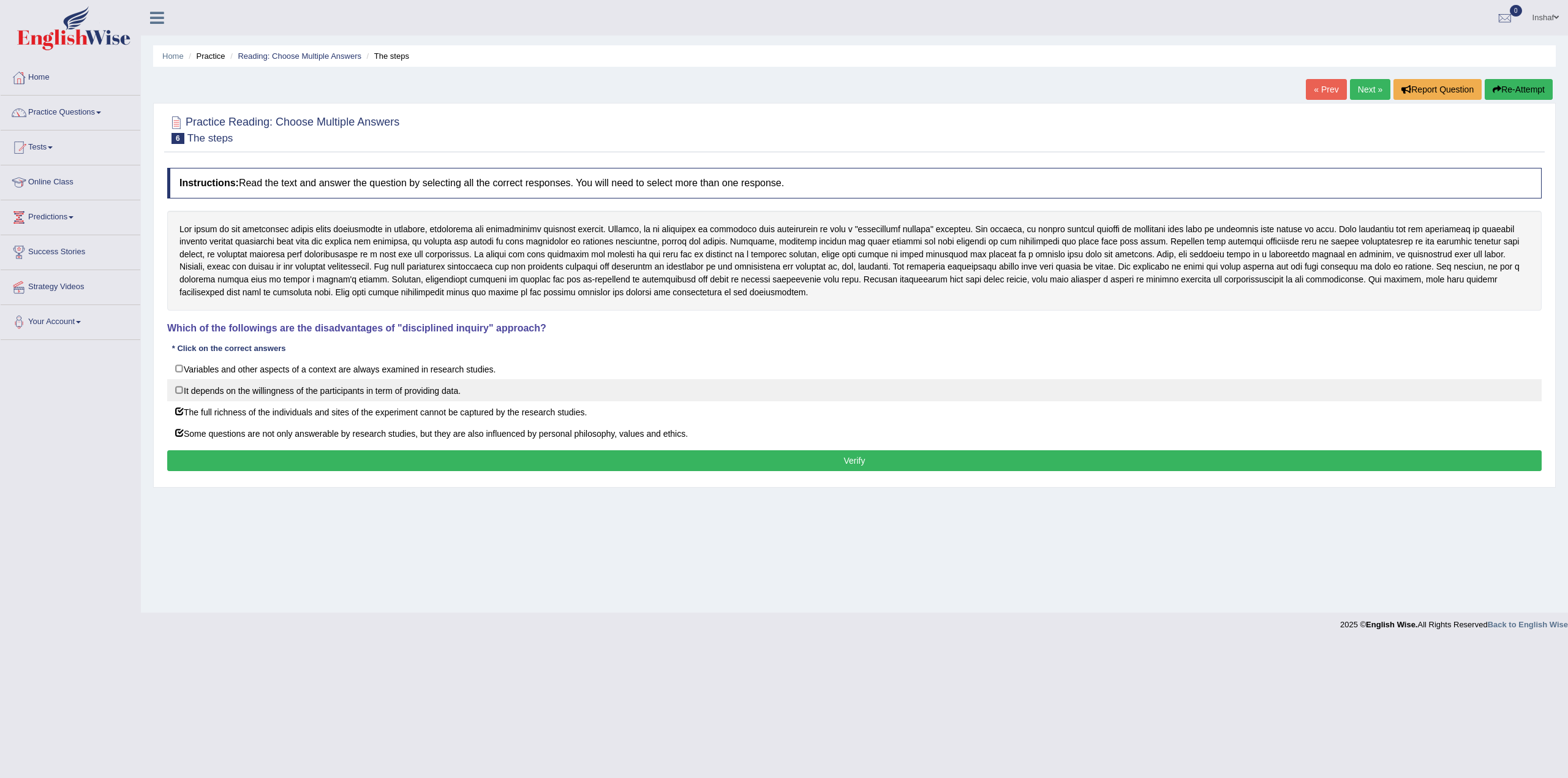
click at [173, 389] on label "It depends on the willingness of the participants in term of providing data." at bounding box center [854, 390] width 1374 height 22
checkbox input "true"
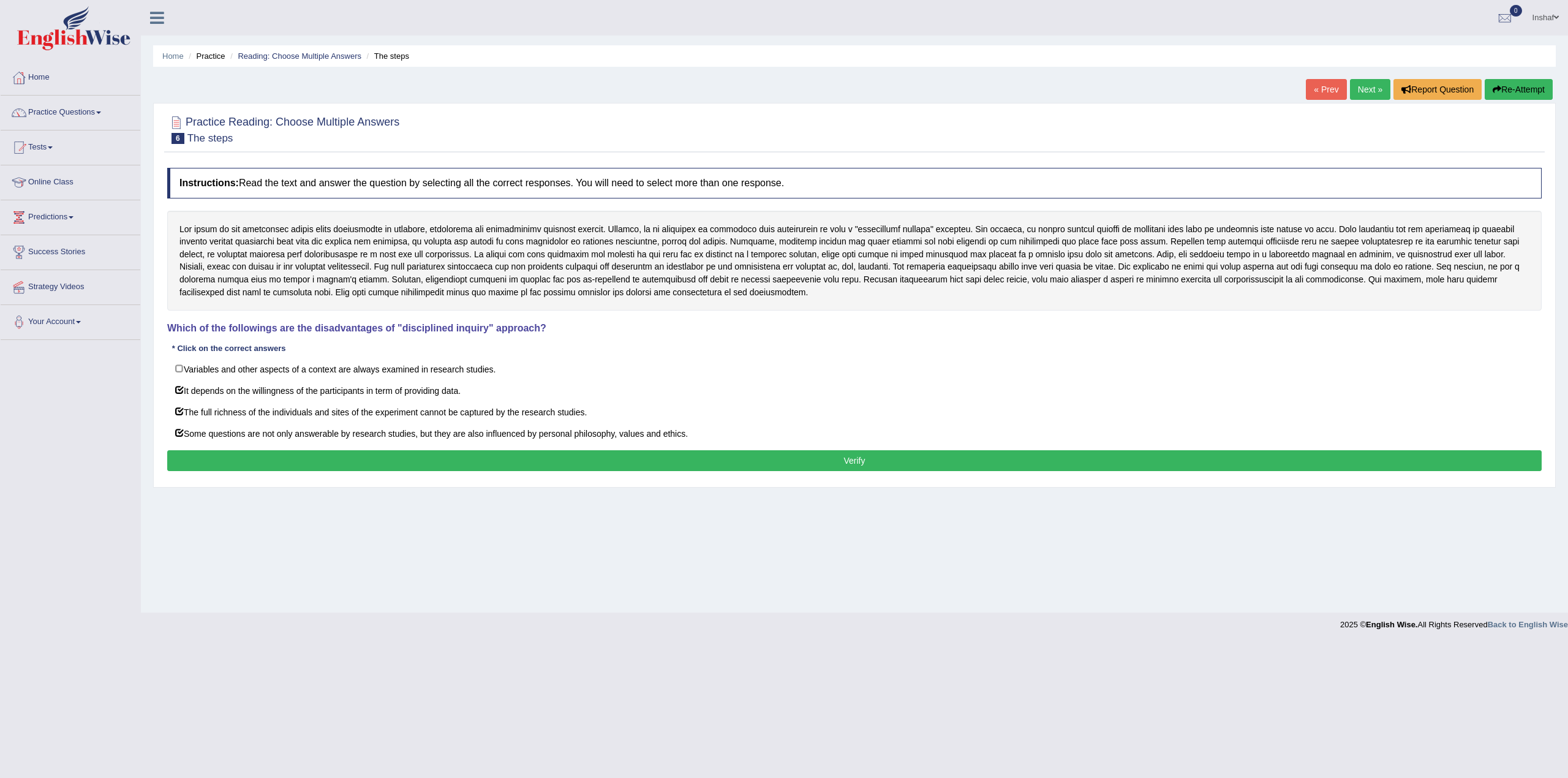
click at [456, 529] on div "Home Practice Reading: Choose Multiple Answers The steps « Prev Next » Report Q…" at bounding box center [854, 307] width 1427 height 613
click at [731, 468] on button "Verify" at bounding box center [854, 460] width 1374 height 21
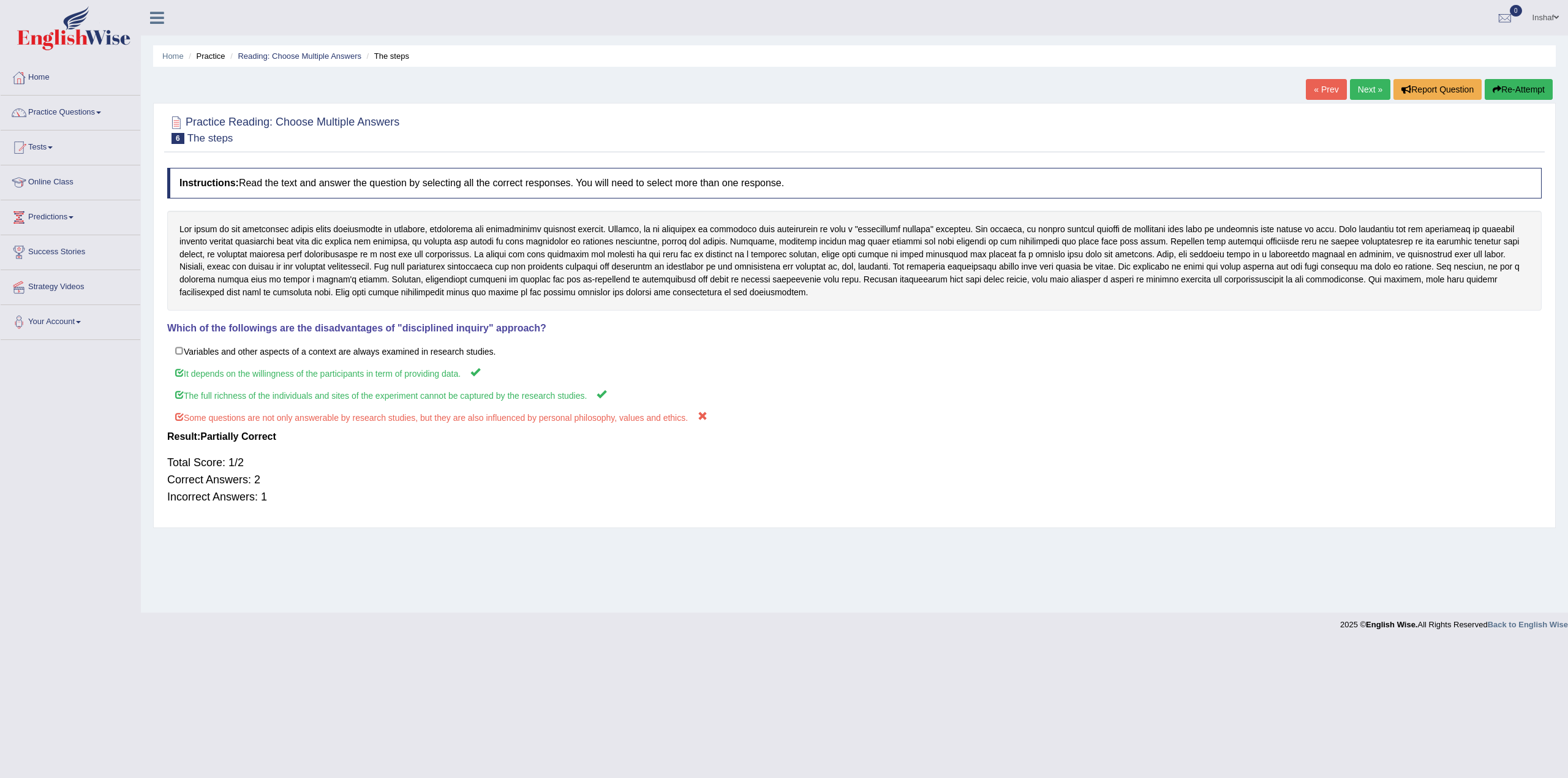
click at [1358, 81] on link "Next »" at bounding box center [1369, 89] width 40 height 21
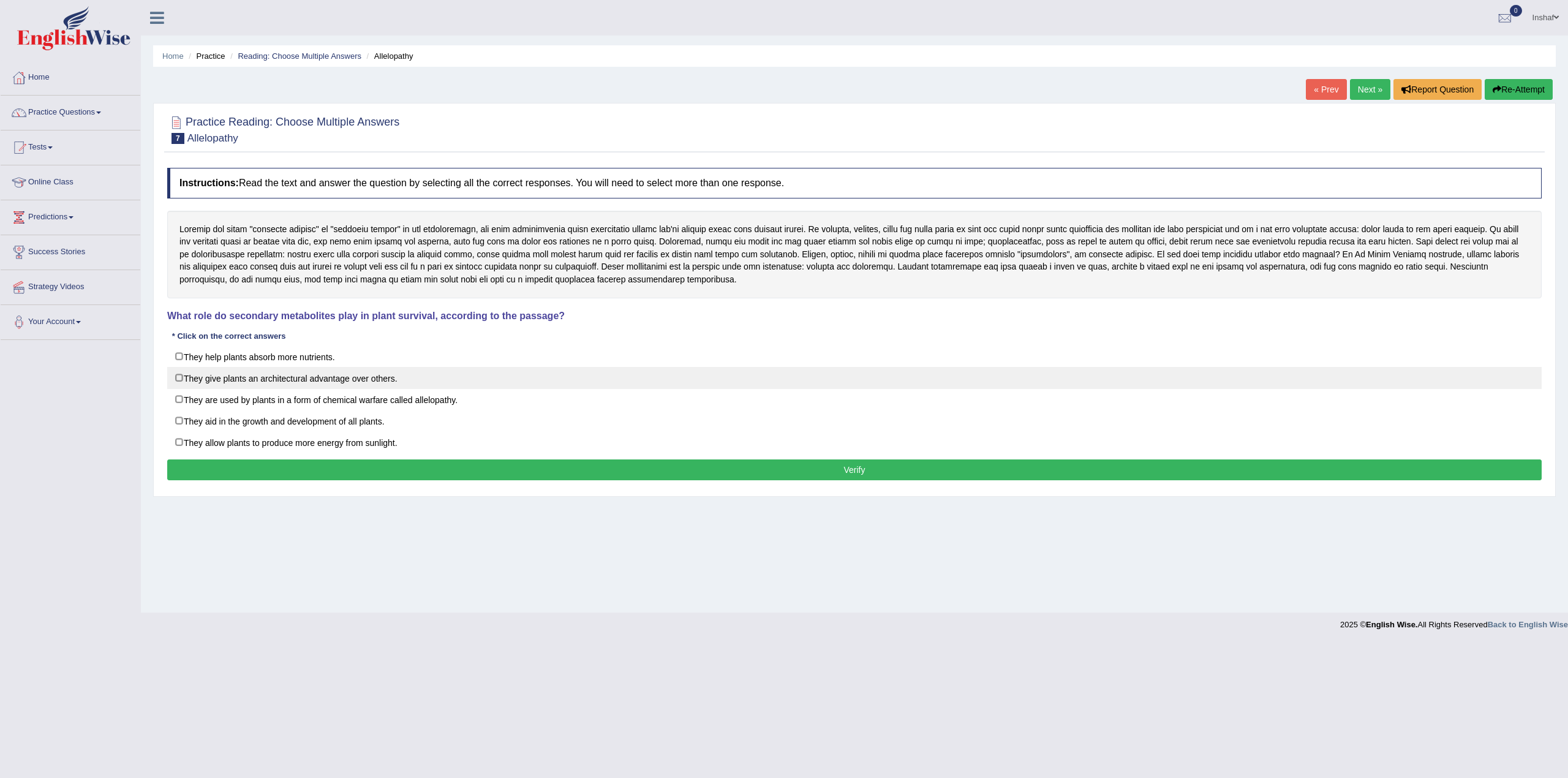
click at [177, 378] on label "They give plants an architectural advantage over others." at bounding box center [854, 378] width 1374 height 22
checkbox input "true"
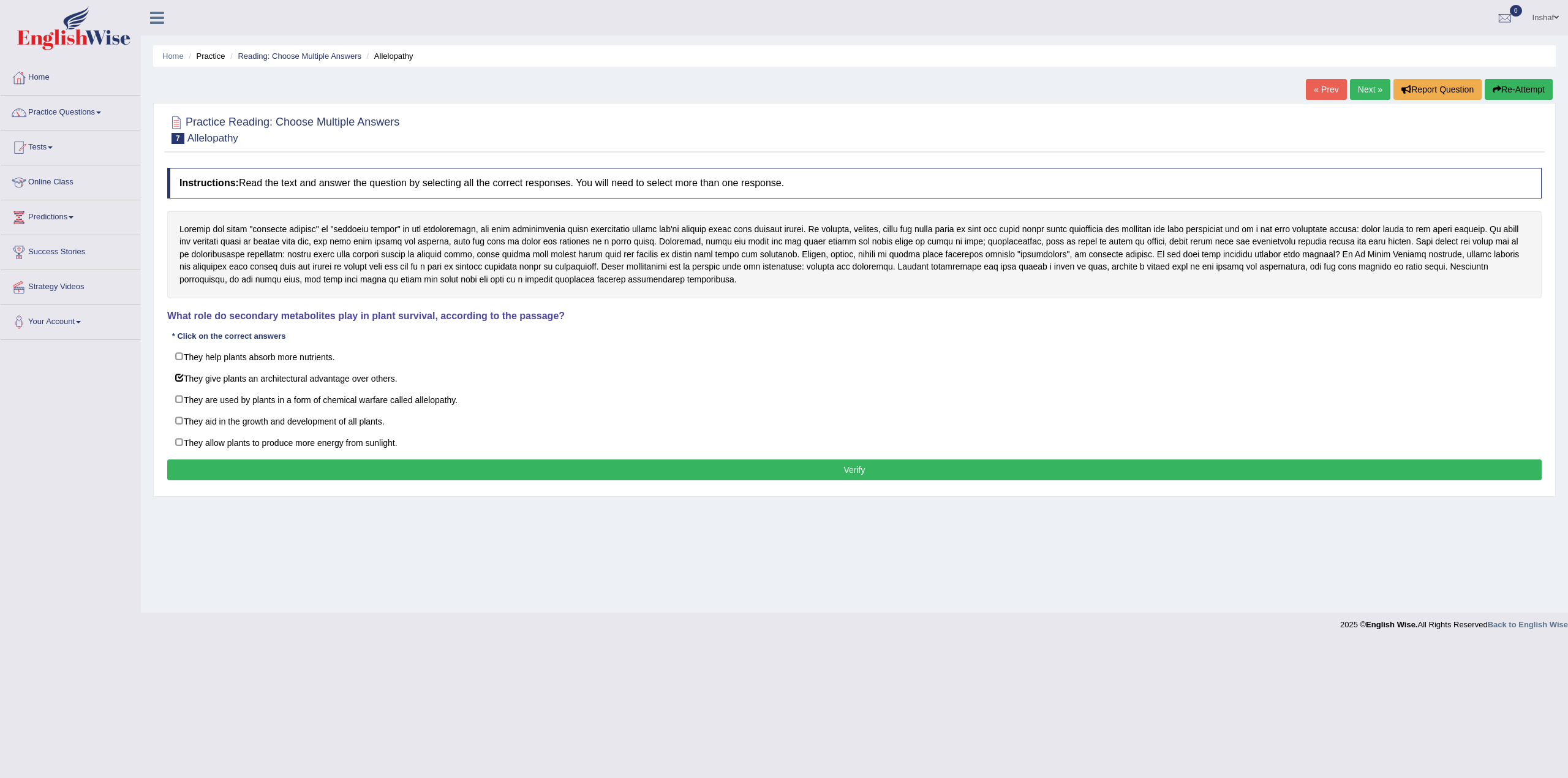
drag, startPoint x: 575, startPoint y: 469, endPoint x: 581, endPoint y: 471, distance: 6.3
click at [575, 469] on button "Verify" at bounding box center [854, 470] width 1374 height 21
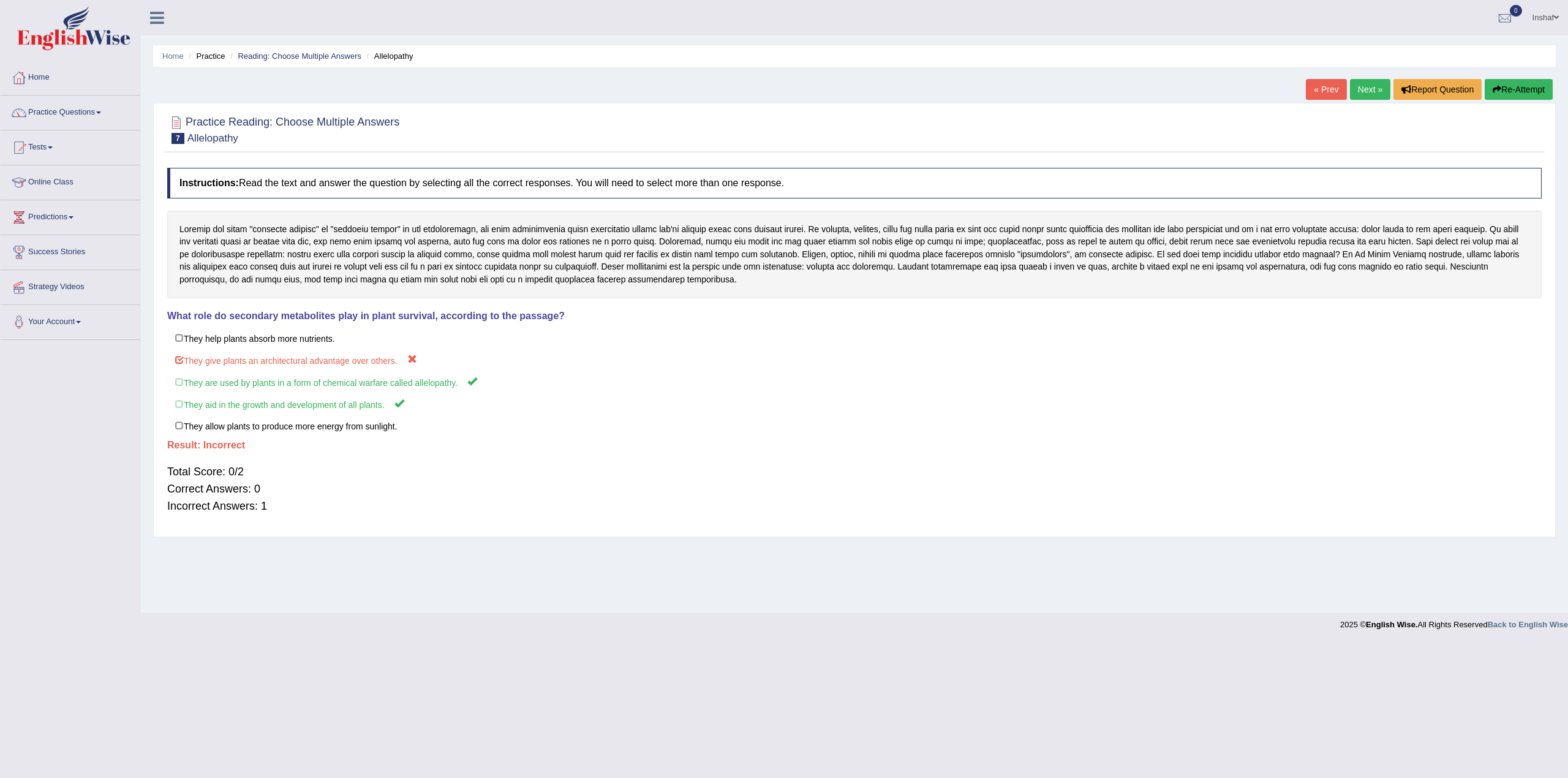
click at [1363, 89] on link "Next »" at bounding box center [1369, 89] width 40 height 21
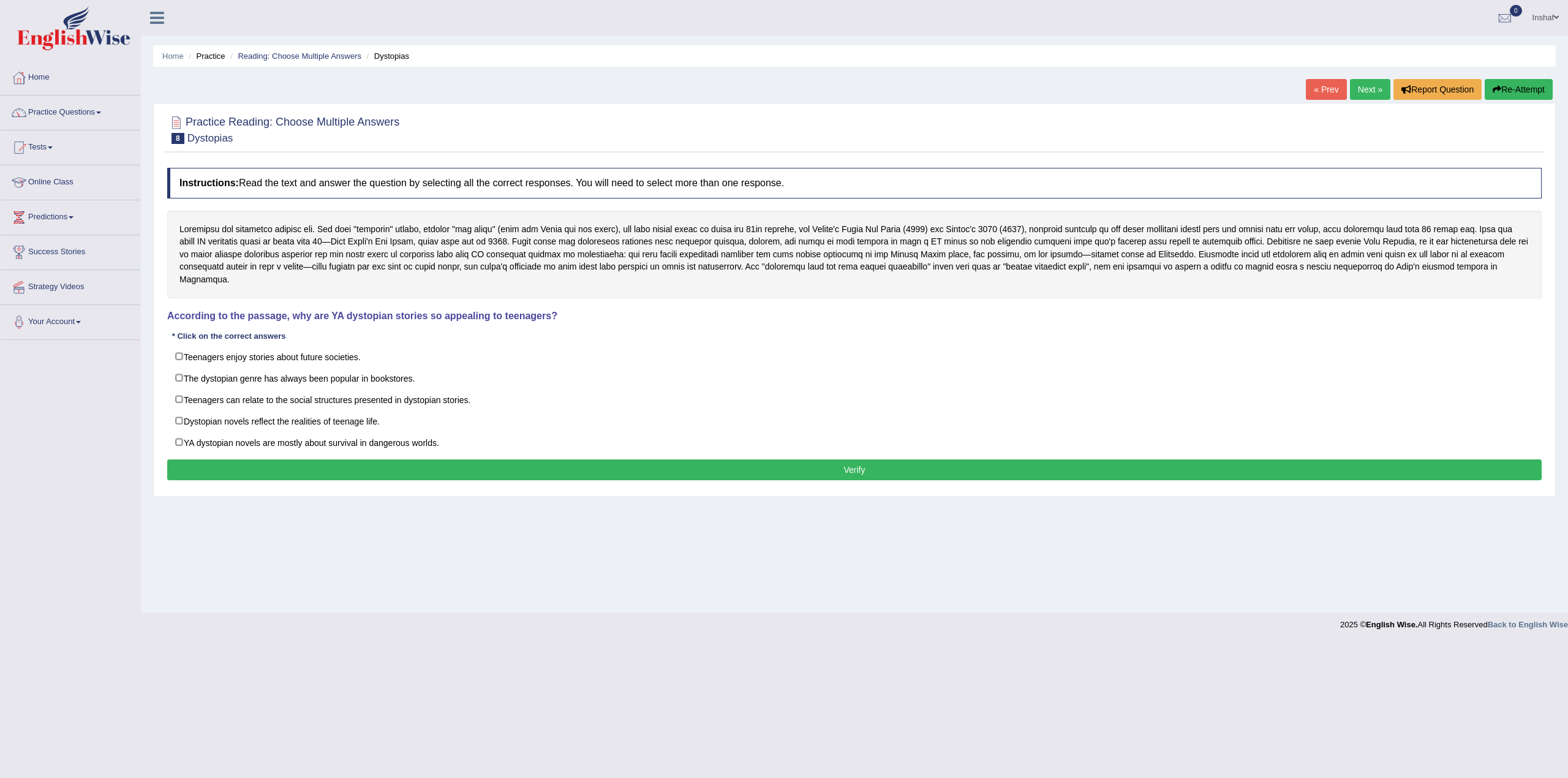
click at [1309, 81] on link "« Prev" at bounding box center [1325, 89] width 40 height 21
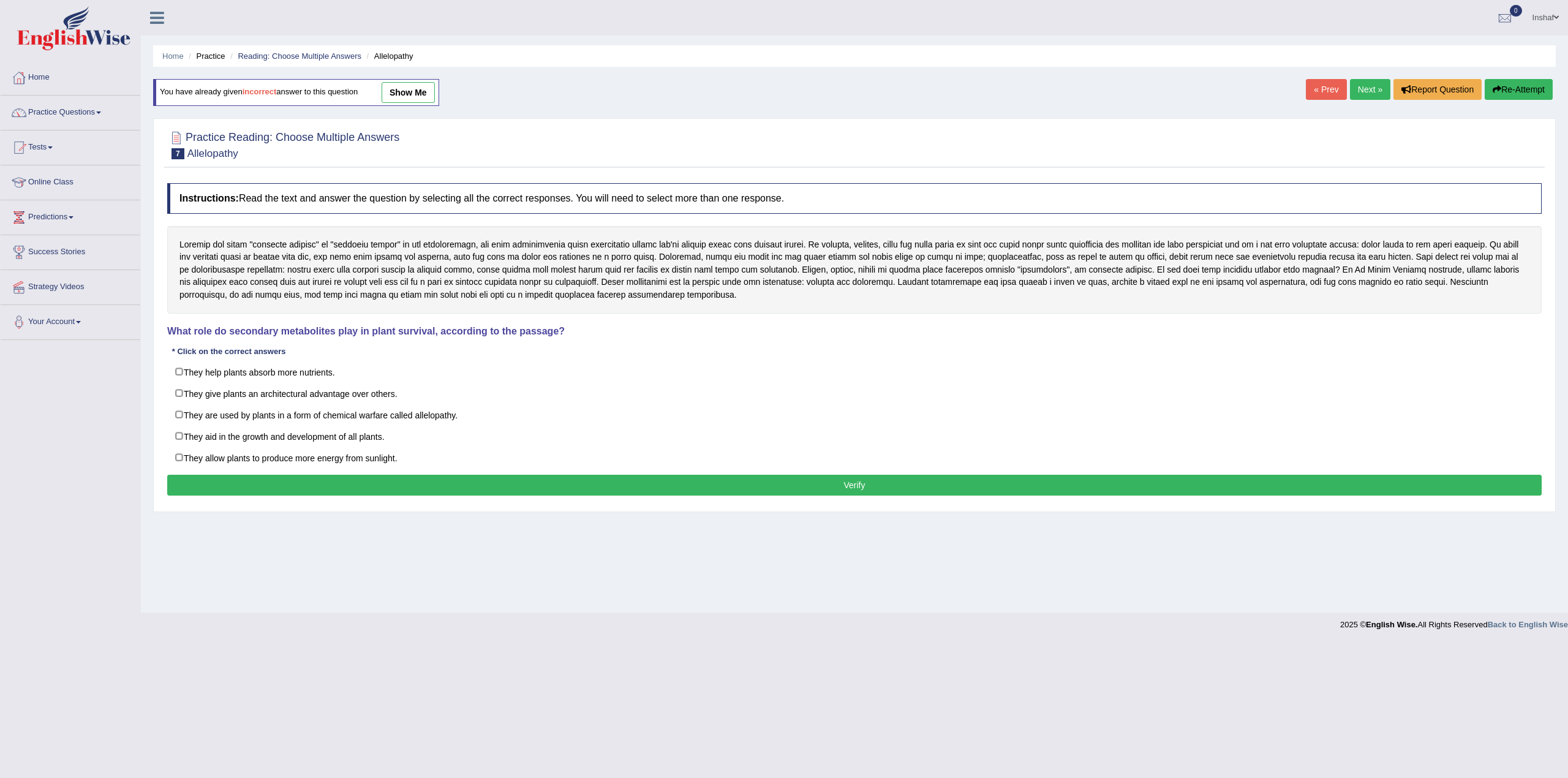
click at [1363, 81] on link "Next »" at bounding box center [1369, 89] width 40 height 21
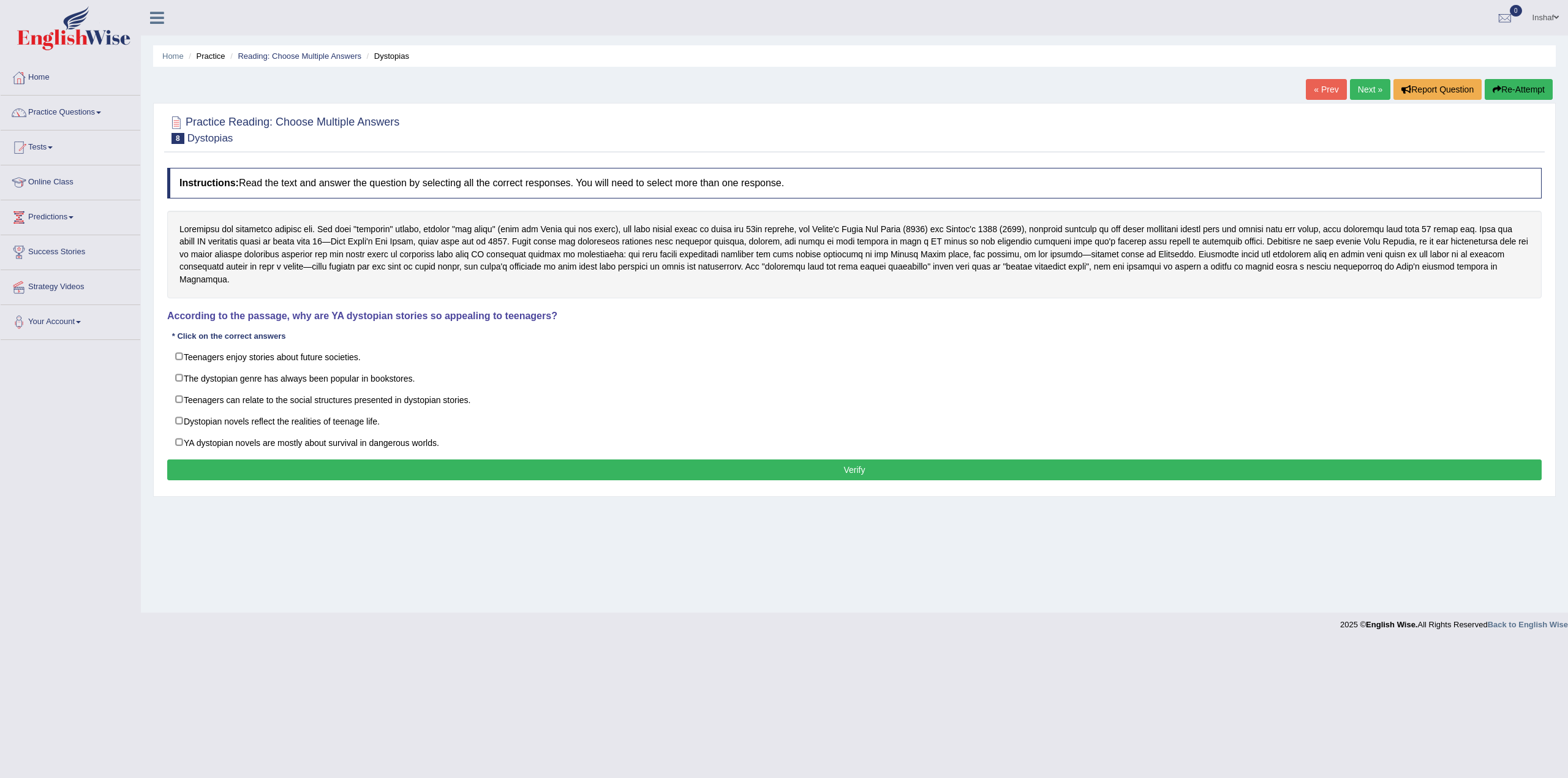
click at [1361, 81] on link "Next »" at bounding box center [1369, 89] width 40 height 21
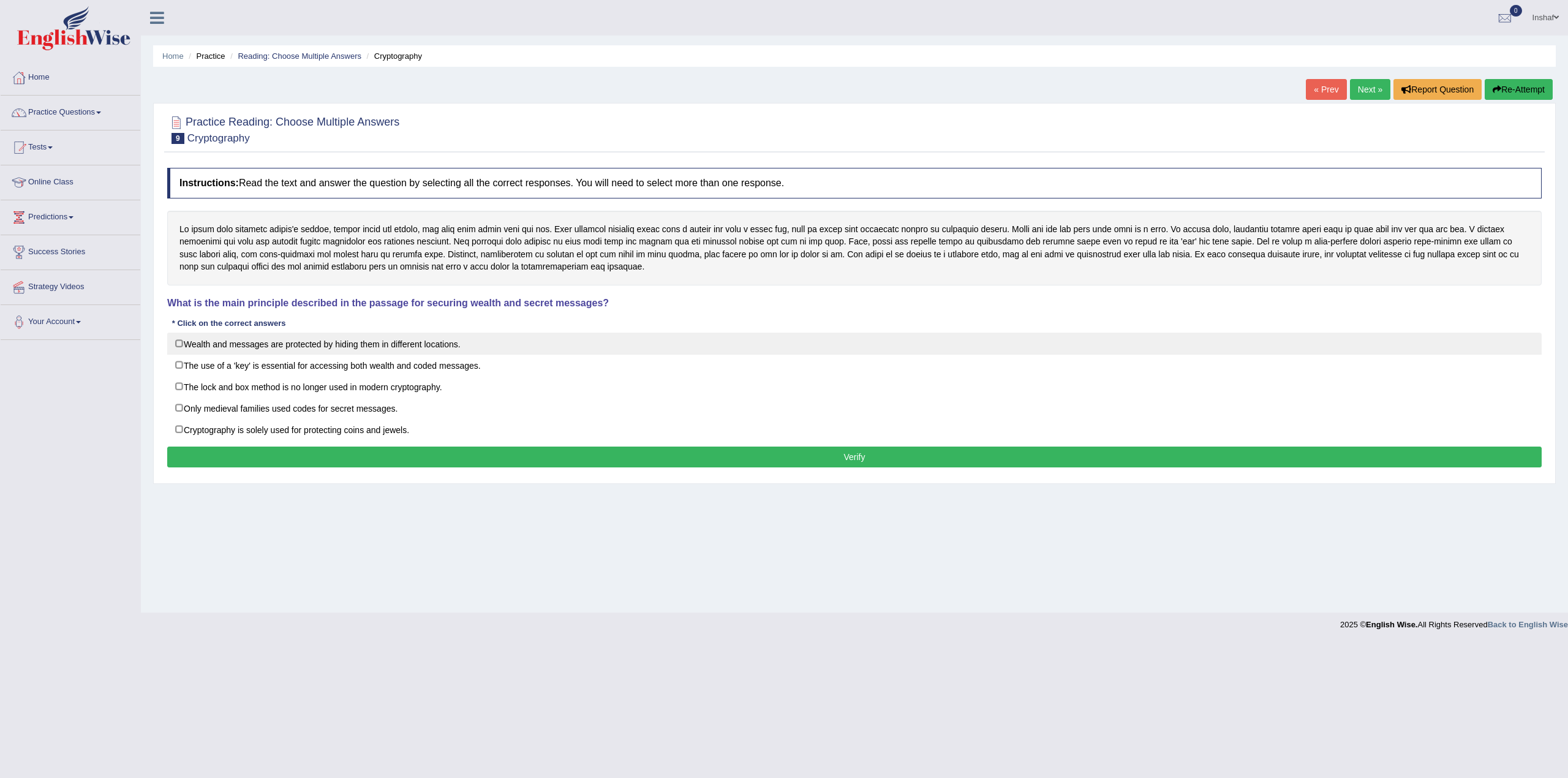
click at [177, 343] on label "Wealth and messages are protected by hiding them in different locations." at bounding box center [854, 344] width 1374 height 22
checkbox input "true"
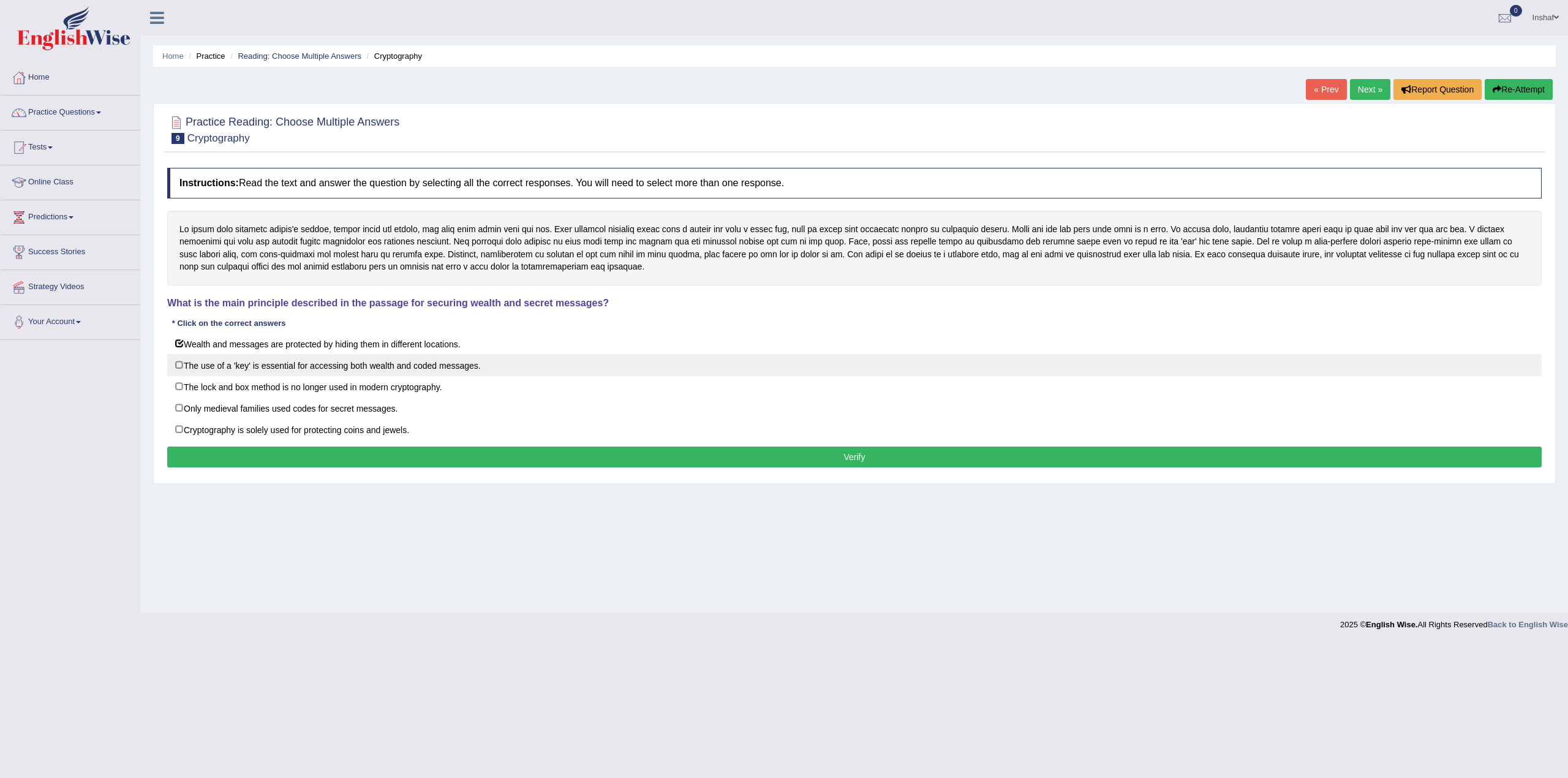
click at [180, 368] on label "The use of a 'key' is essential for accessing both wealth and coded messages." at bounding box center [854, 365] width 1374 height 22
checkbox input "true"
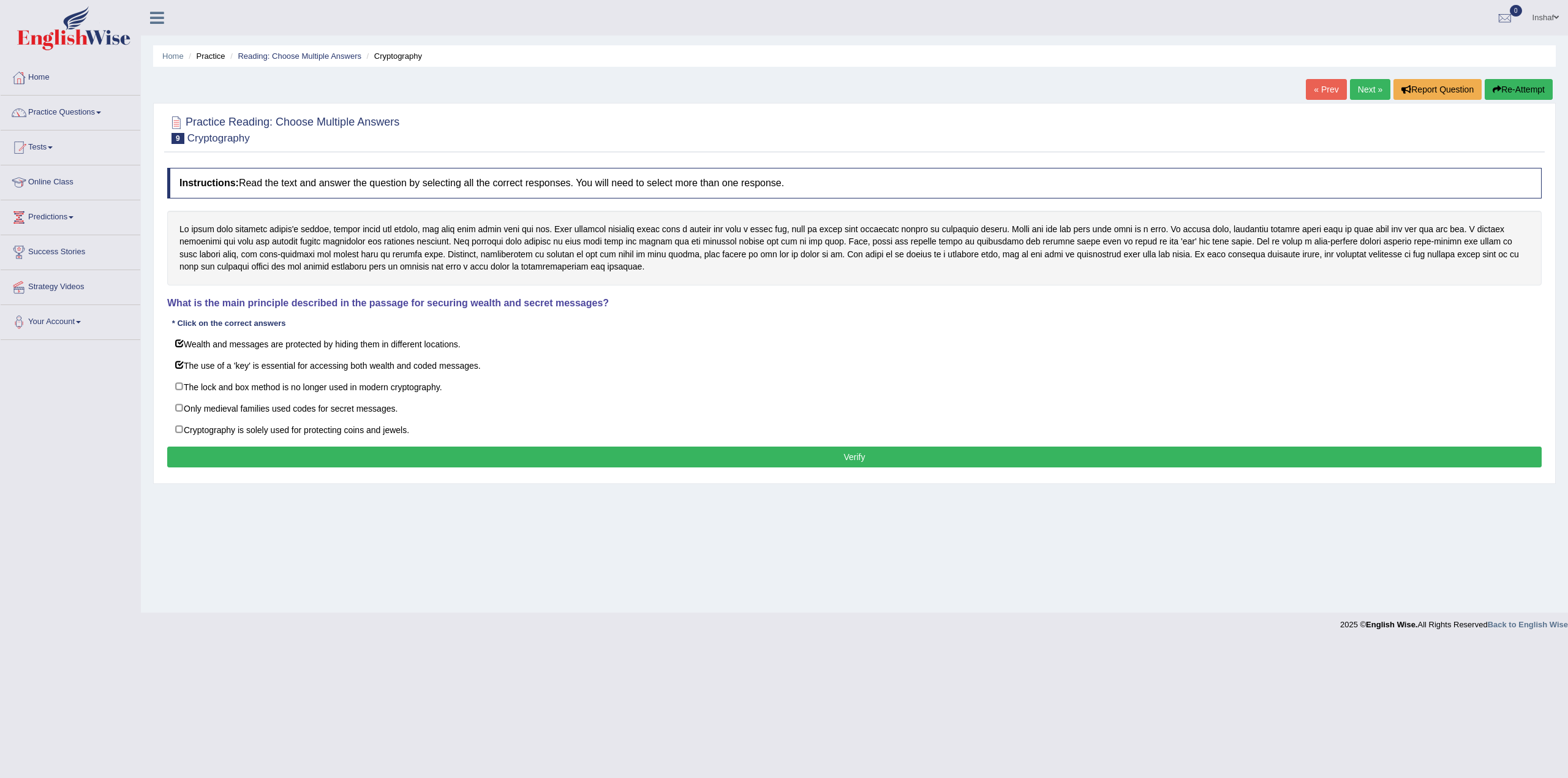
click at [495, 460] on button "Verify" at bounding box center [854, 457] width 1374 height 21
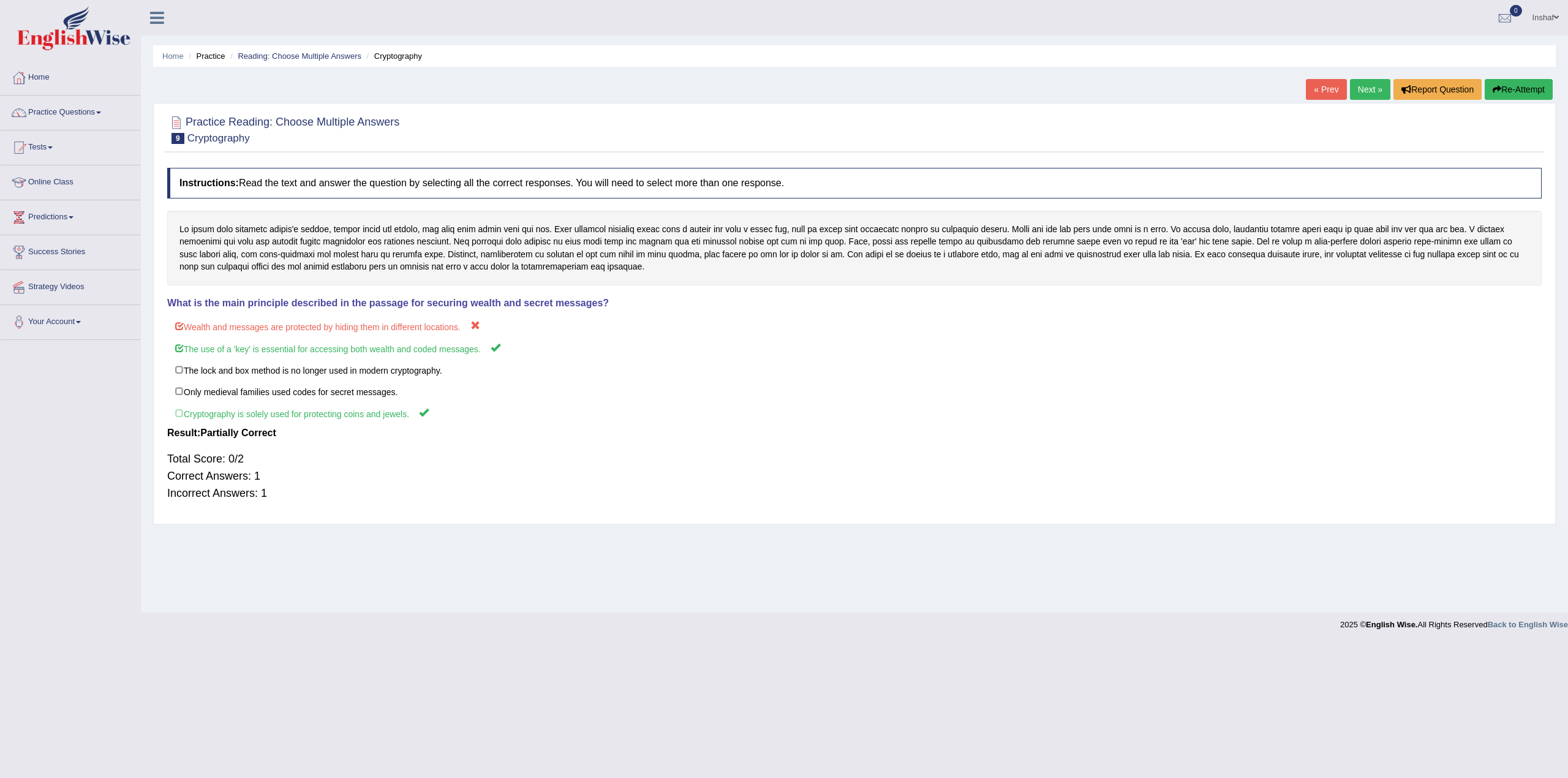
click at [1370, 92] on link "Next »" at bounding box center [1369, 89] width 40 height 21
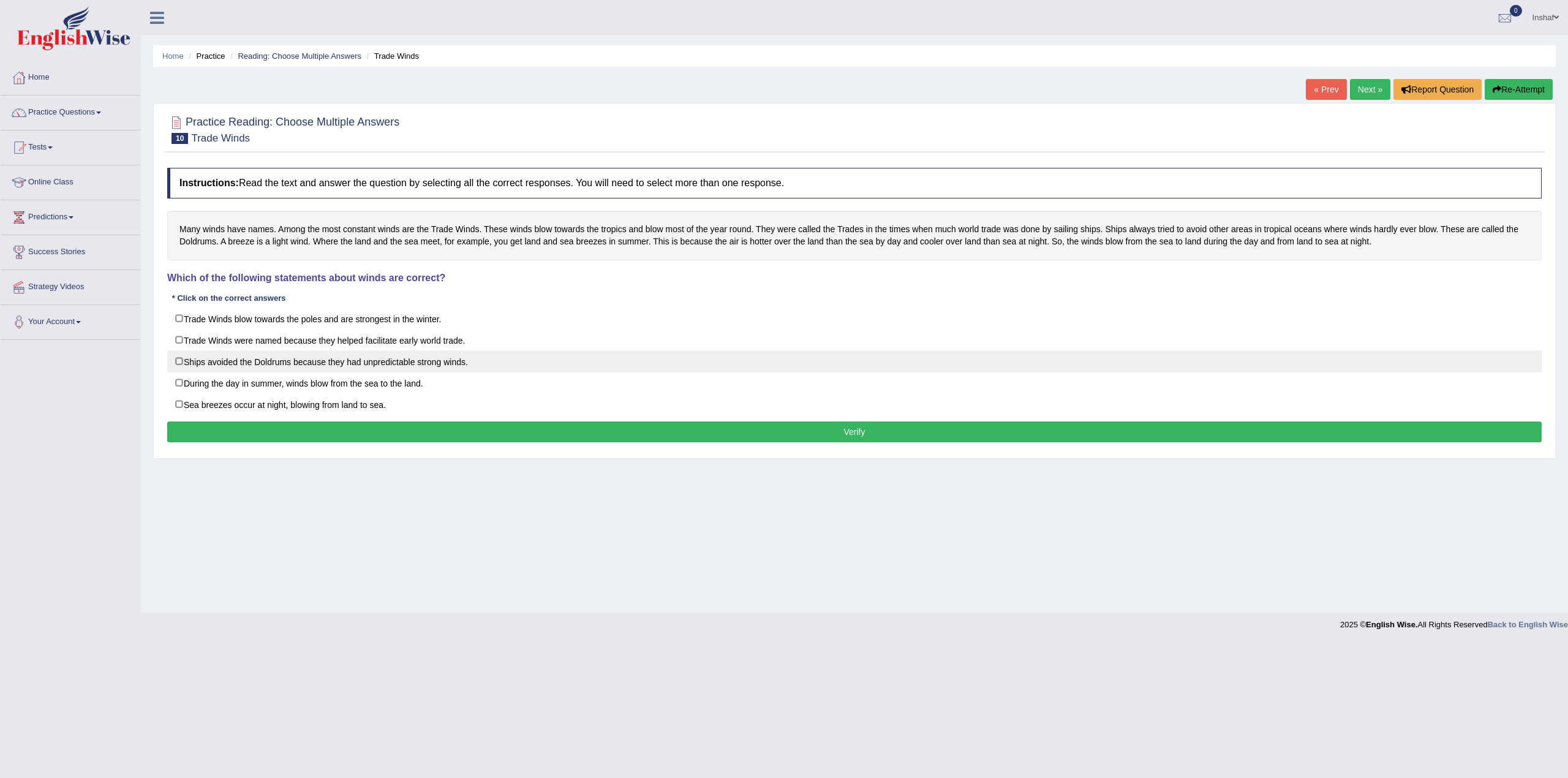
click at [177, 363] on label "Ships avoided the Doldrums because they had unpredictable strong winds." at bounding box center [854, 362] width 1374 height 22
checkbox input "true"
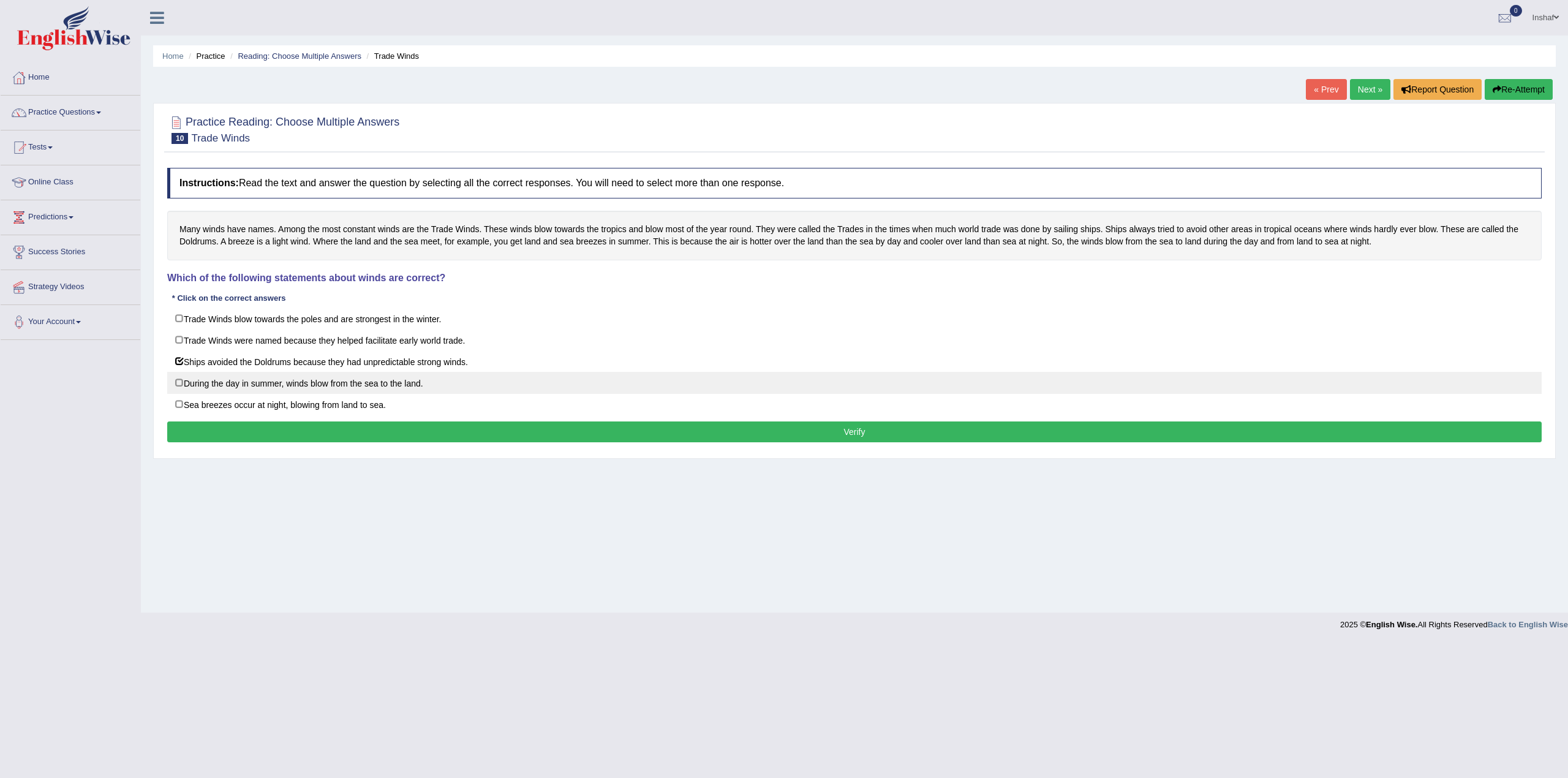
click at [180, 382] on label "During the day in summer, winds blow from the sea to the land." at bounding box center [854, 383] width 1374 height 22
checkbox input "true"
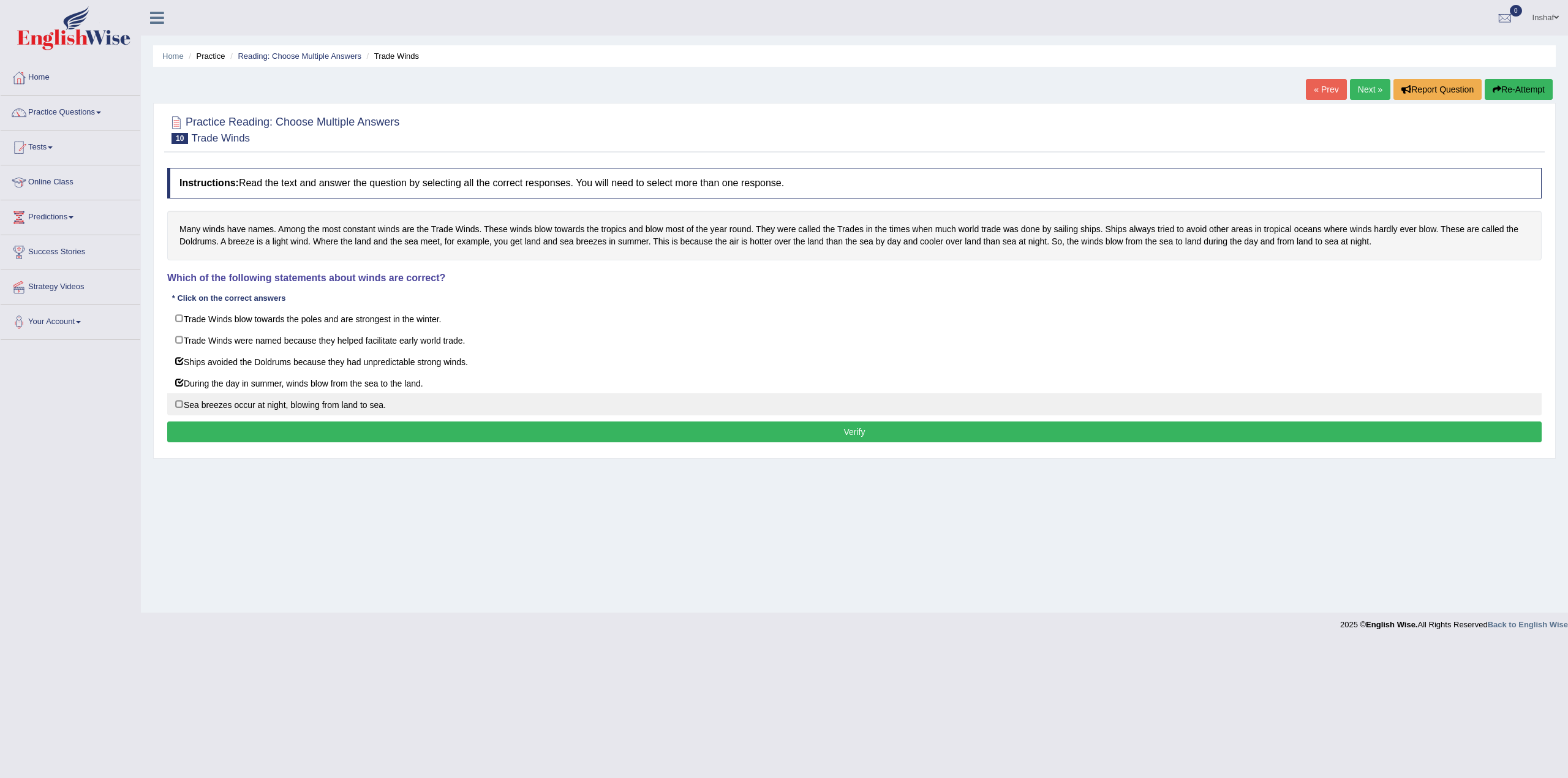
click at [304, 404] on label "Sea breezes occur at night, blowing from land to sea." at bounding box center [854, 404] width 1374 height 22
checkbox input "true"
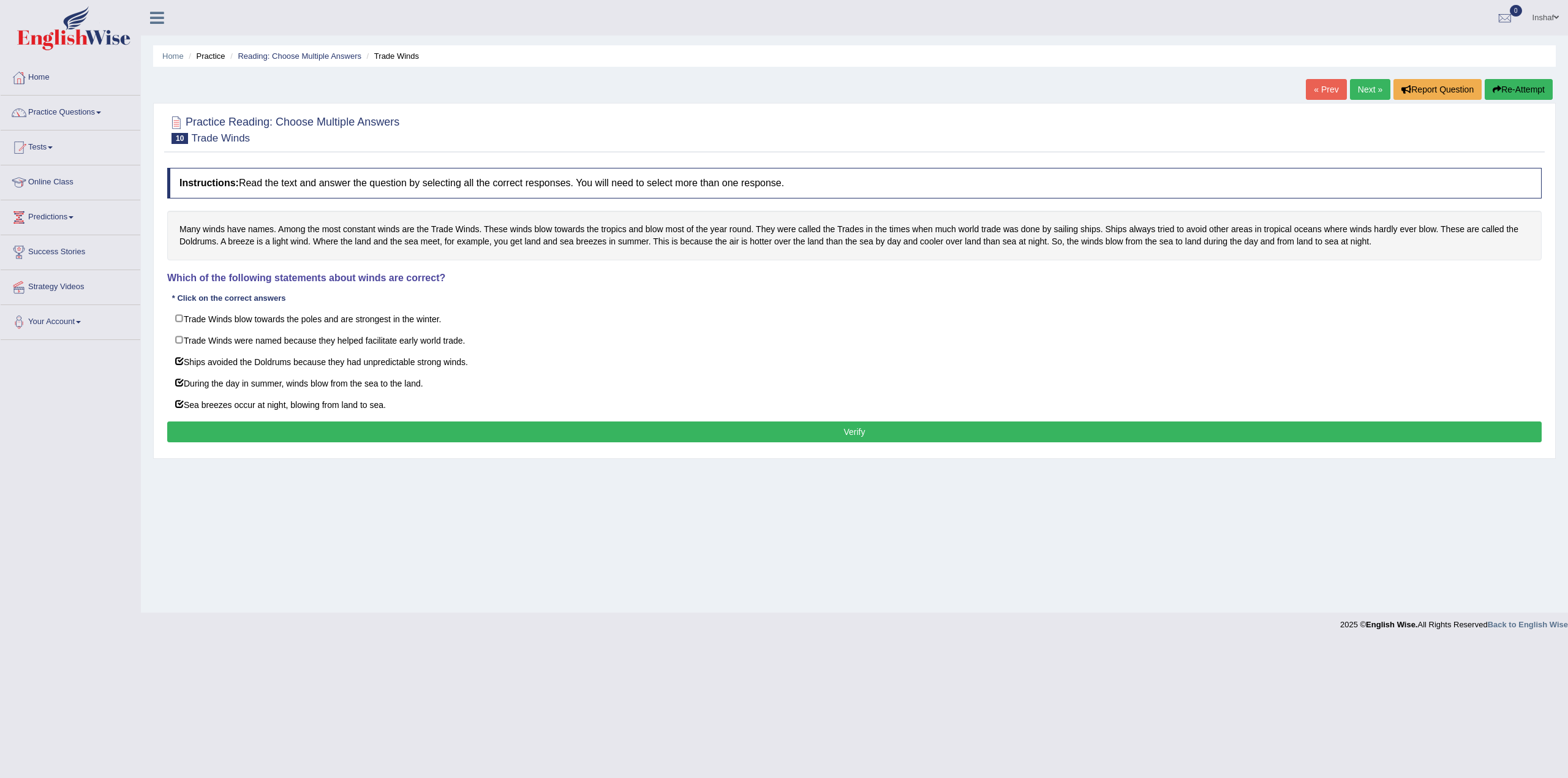
click at [410, 440] on button "Verify" at bounding box center [854, 432] width 1374 height 21
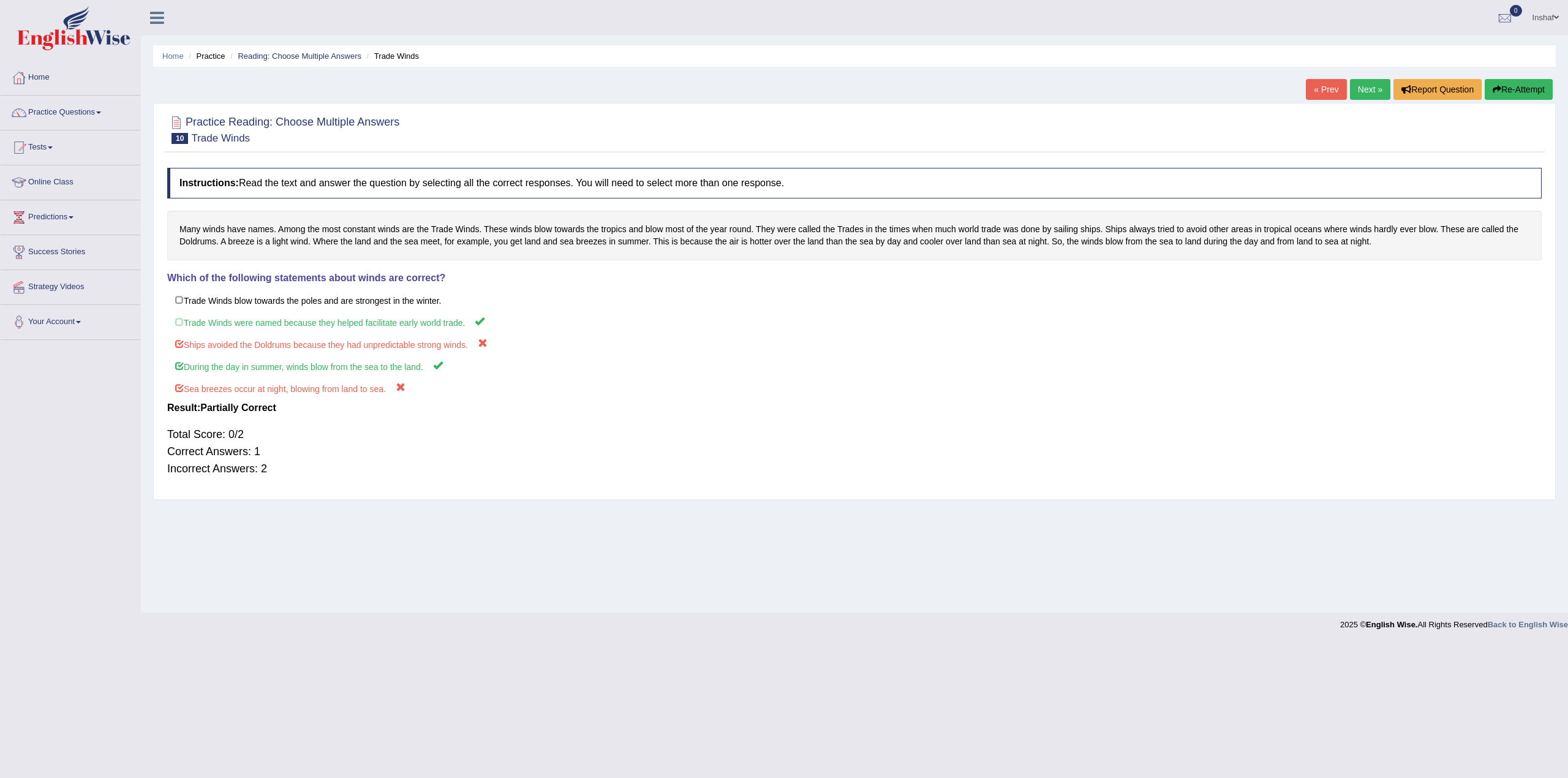
click at [1358, 93] on link "Next »" at bounding box center [1369, 89] width 40 height 21
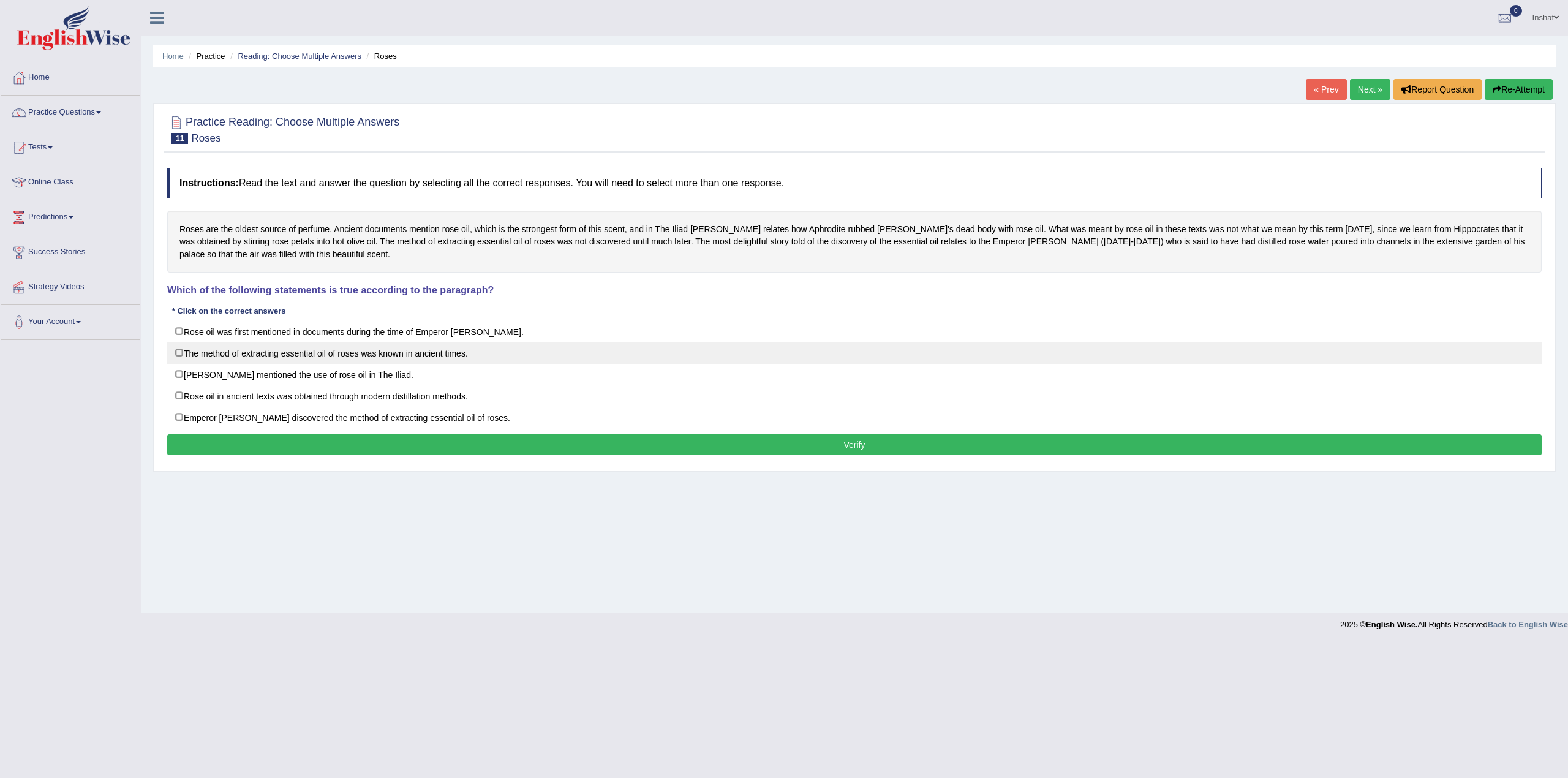
drag, startPoint x: 180, startPoint y: 348, endPoint x: 186, endPoint y: 348, distance: 6.0
click at [180, 348] on label "The method of extracting essential oil of roses was known in ancient times." at bounding box center [854, 353] width 1374 height 22
checkbox input "true"
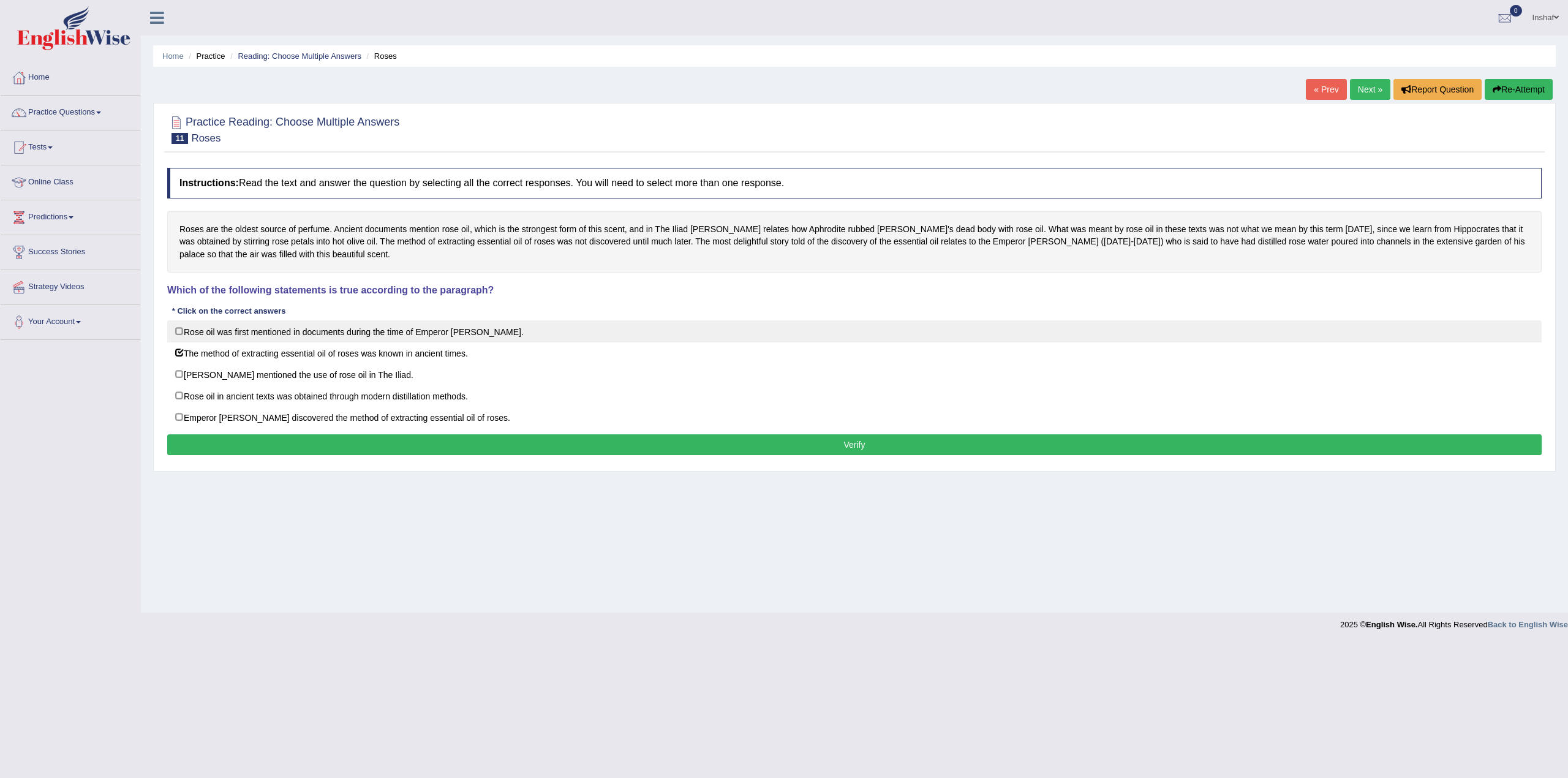
click at [177, 330] on label "Rose oil was first mentioned in documents during the time of Emperor Jihangir." at bounding box center [854, 331] width 1374 height 22
checkbox input "true"
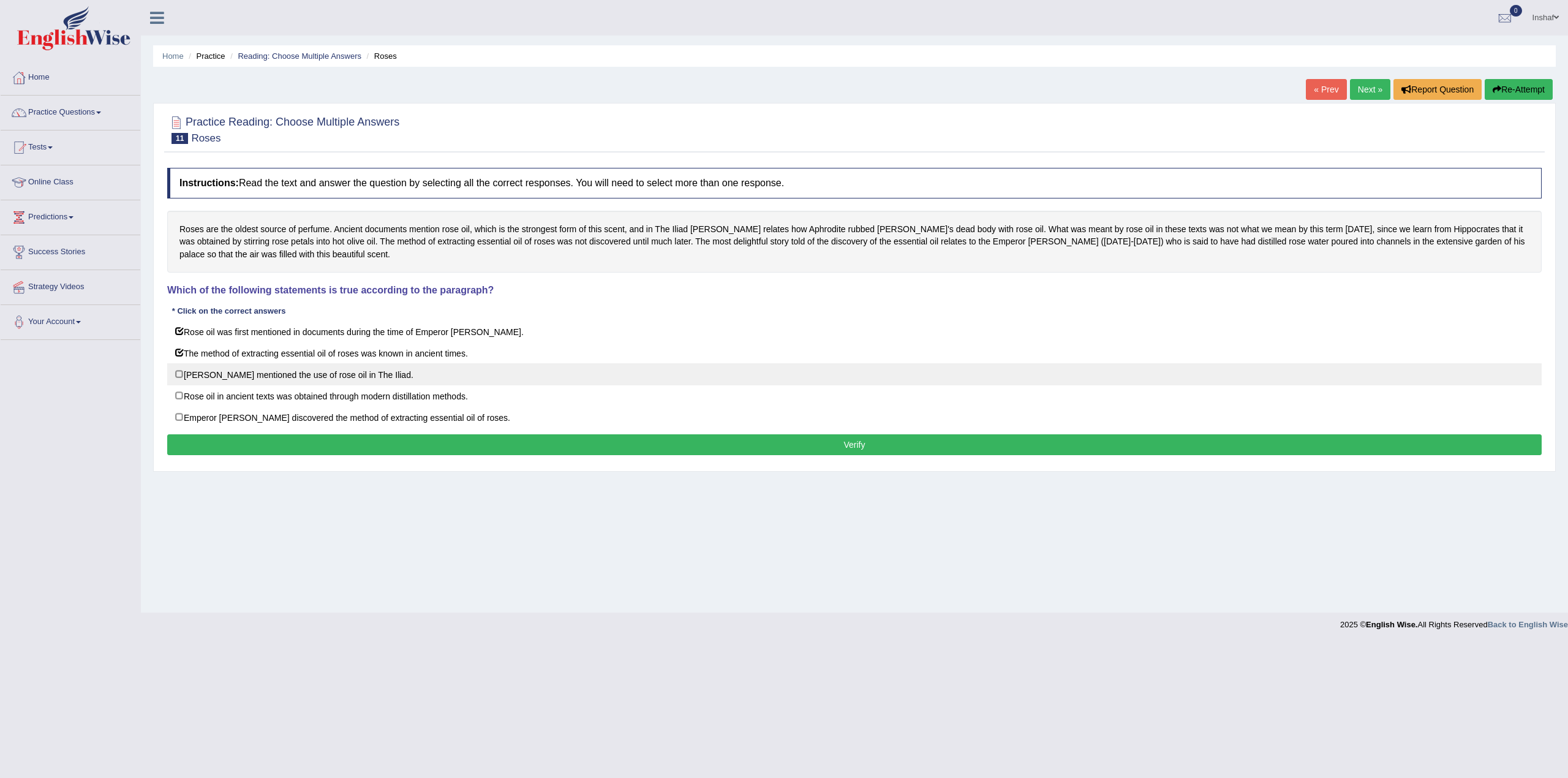
click at [359, 375] on label "Homer mentioned the use of rose oil in The Iliad." at bounding box center [854, 374] width 1374 height 22
checkbox input "true"
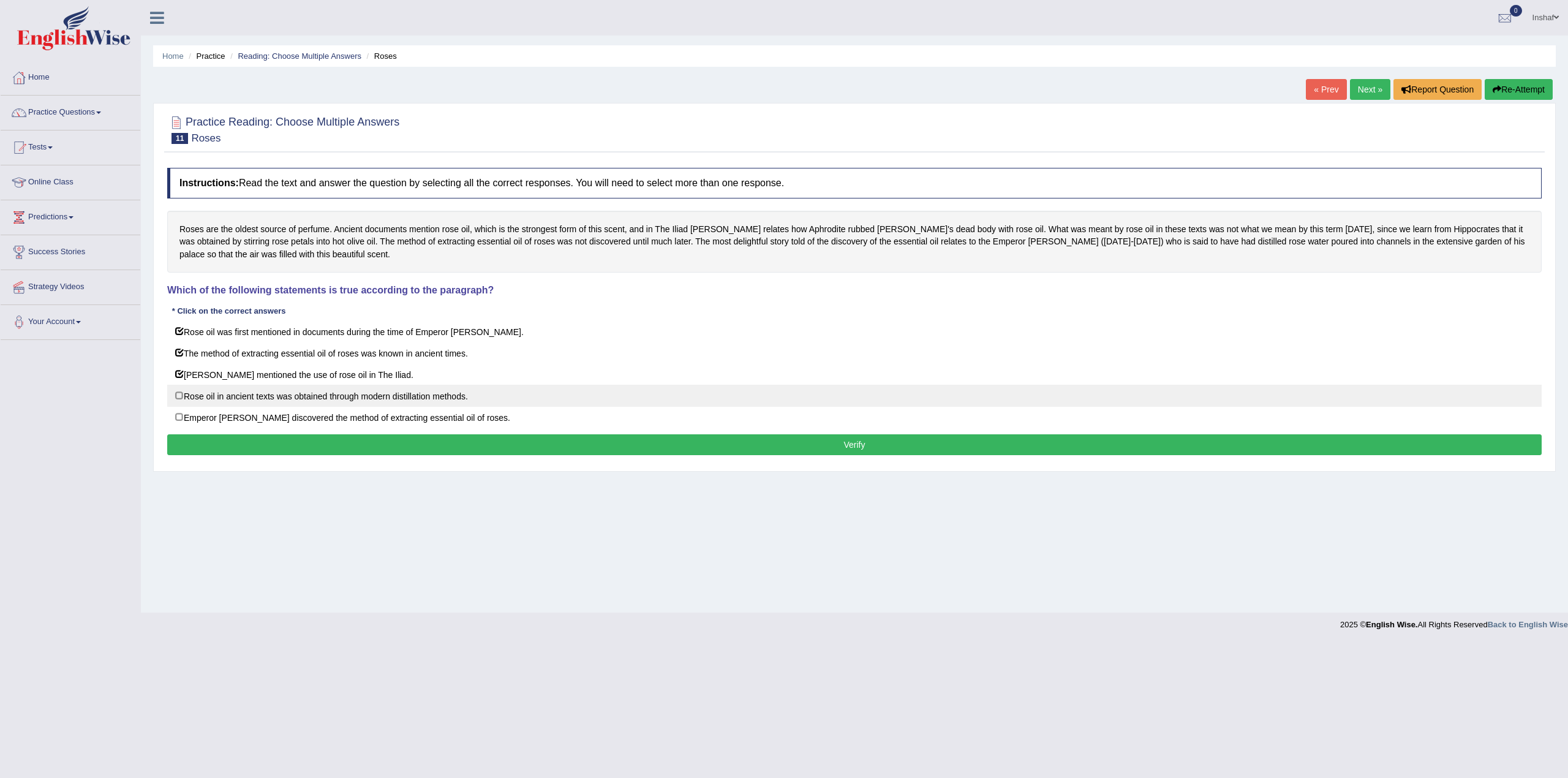
click at [438, 393] on label "Rose oil in ancient texts was obtained through modern distillation methods." at bounding box center [854, 396] width 1374 height 22
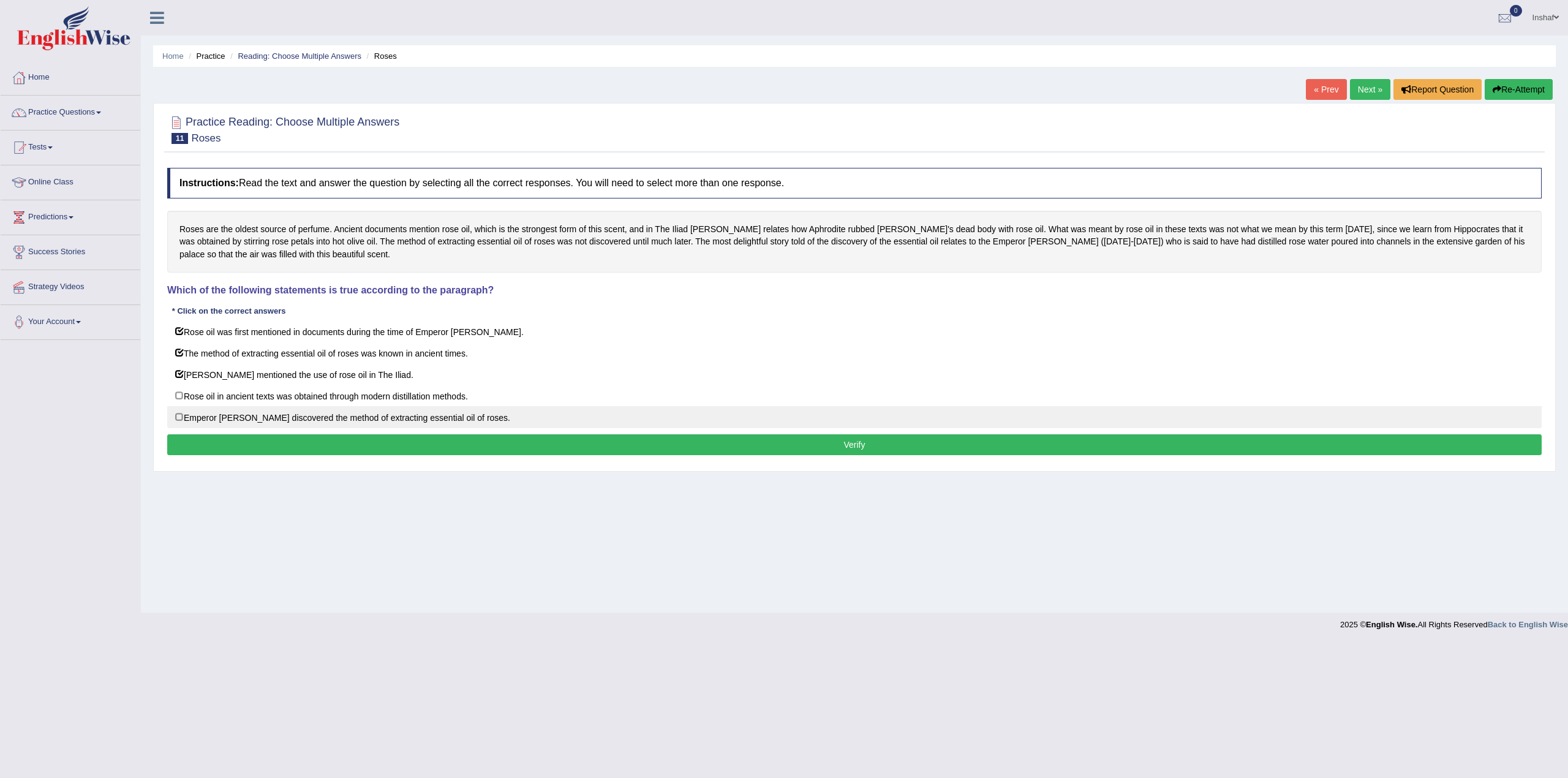
checkbox input "true"
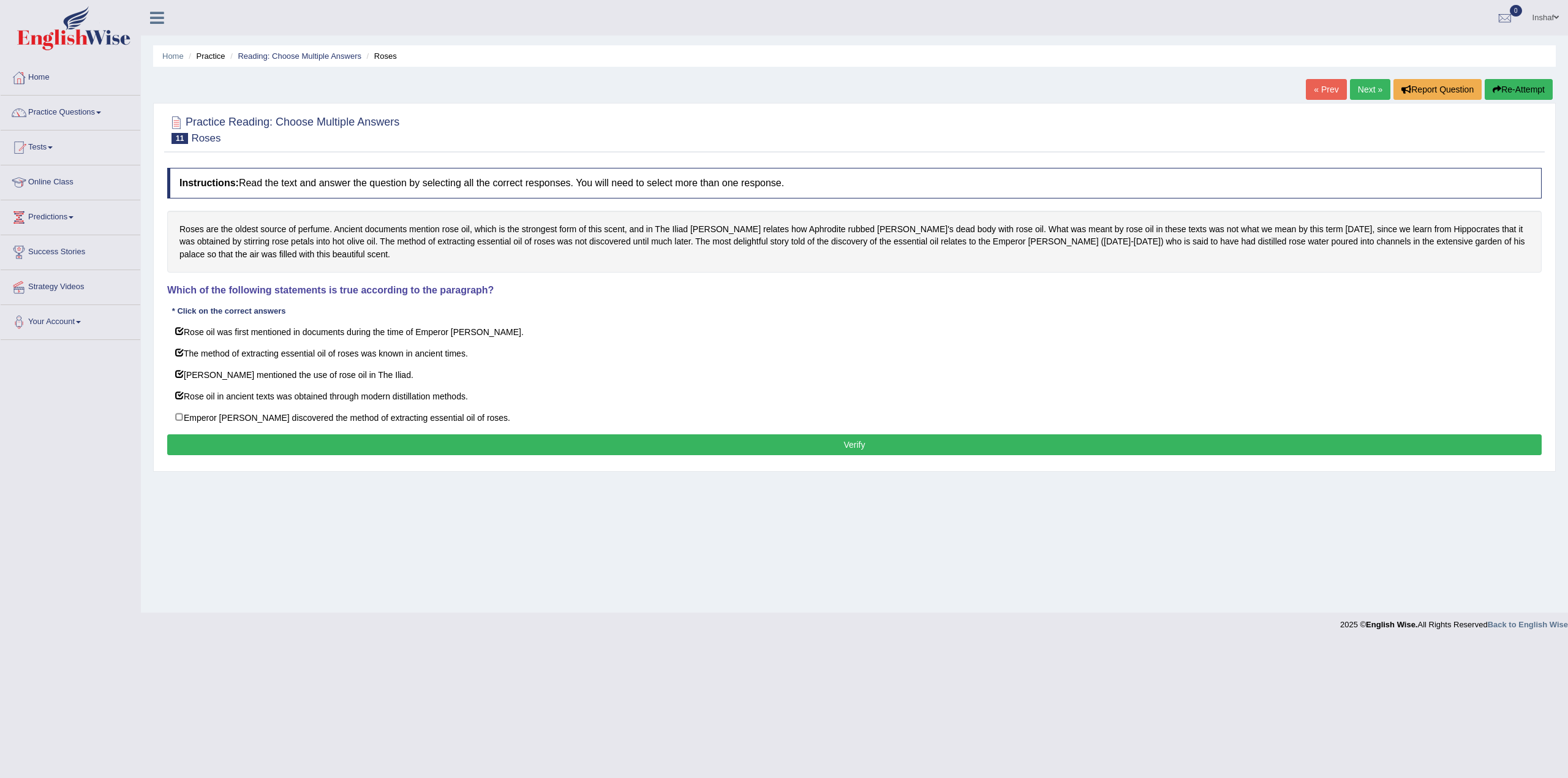
click at [442, 438] on button "Verify" at bounding box center [854, 444] width 1374 height 21
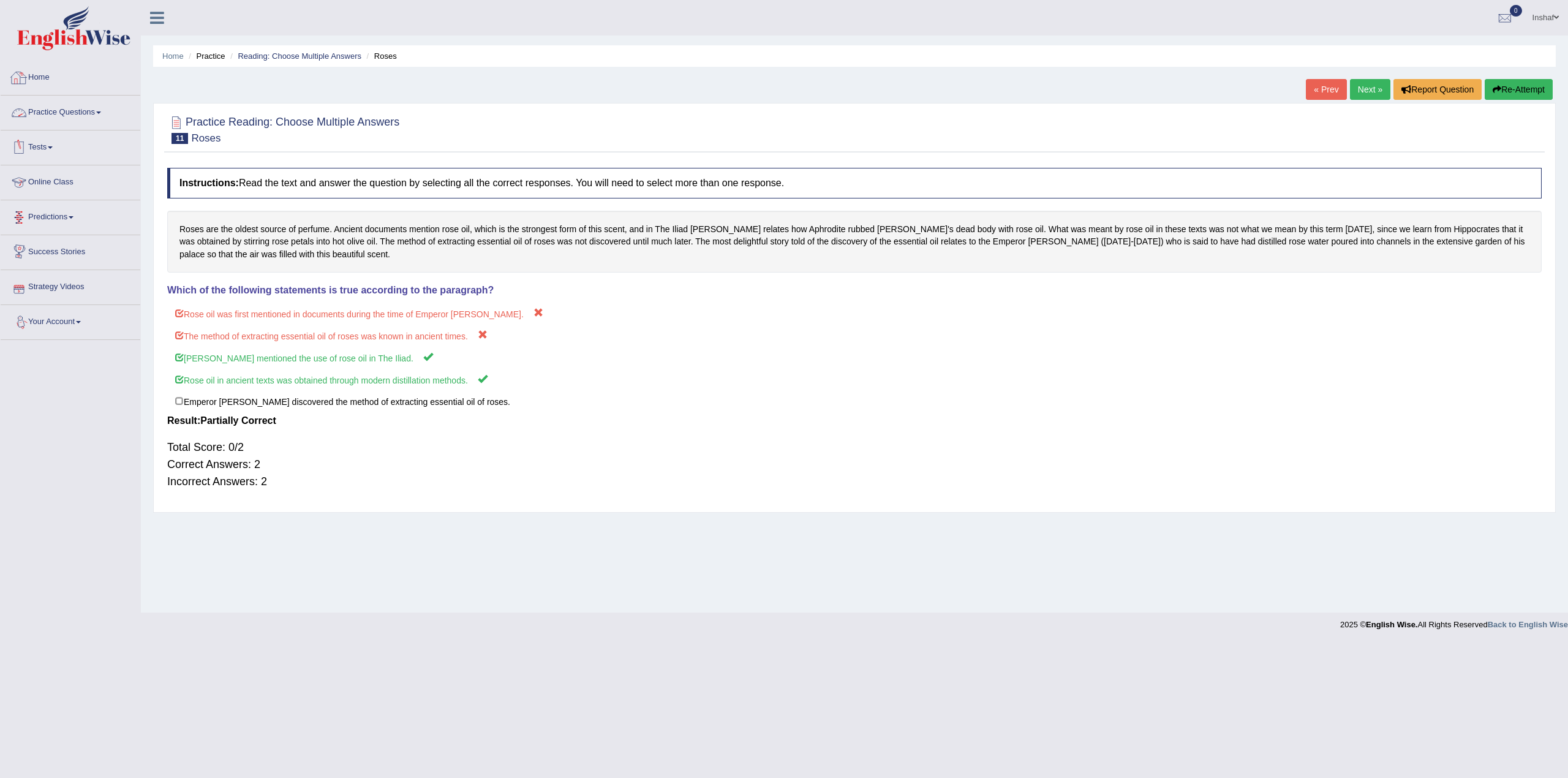
click at [106, 106] on link "Practice Questions" at bounding box center [70, 111] width 139 height 31
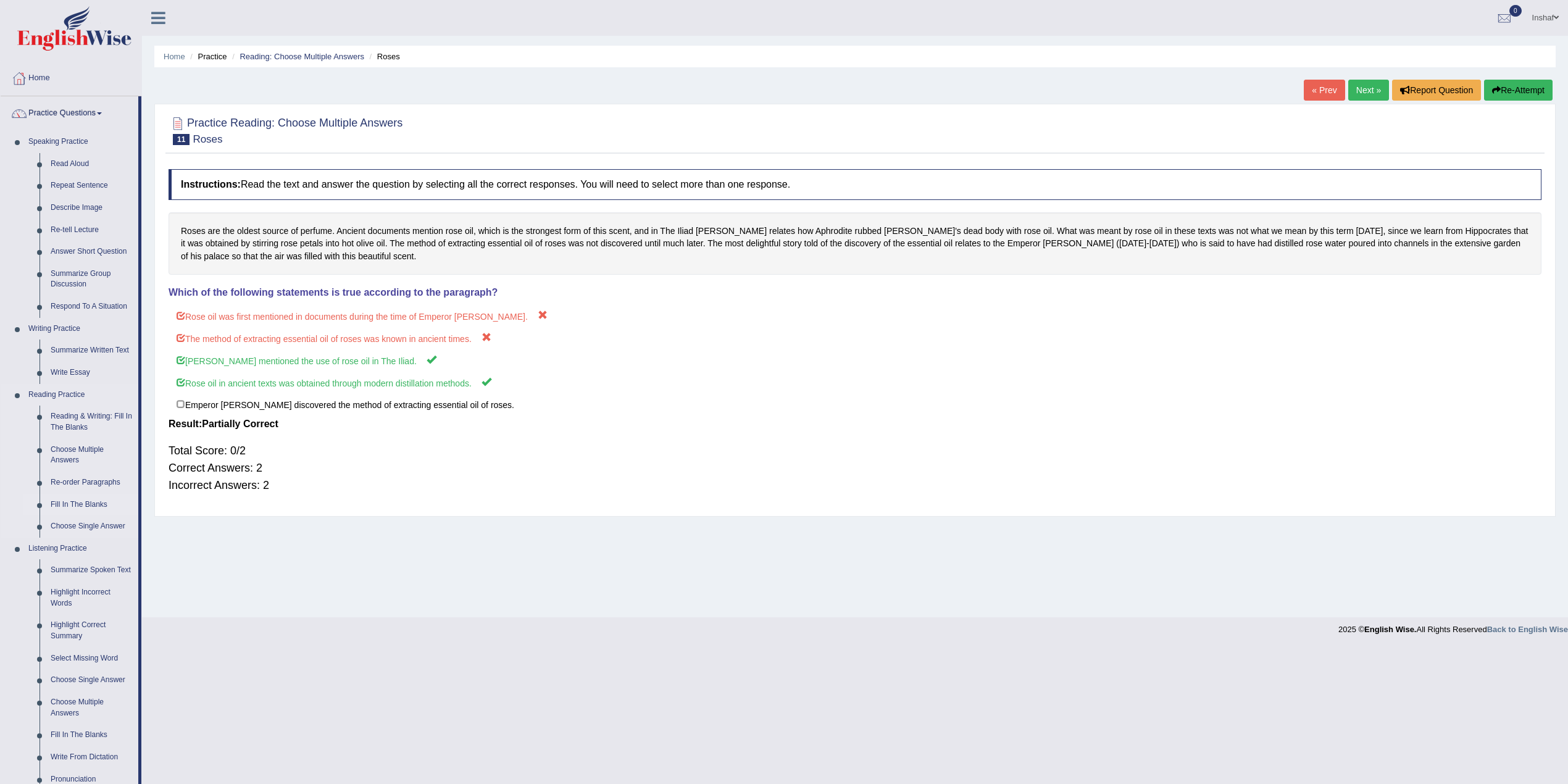
click at [65, 505] on link "Fill In The Blanks" at bounding box center [92, 505] width 93 height 22
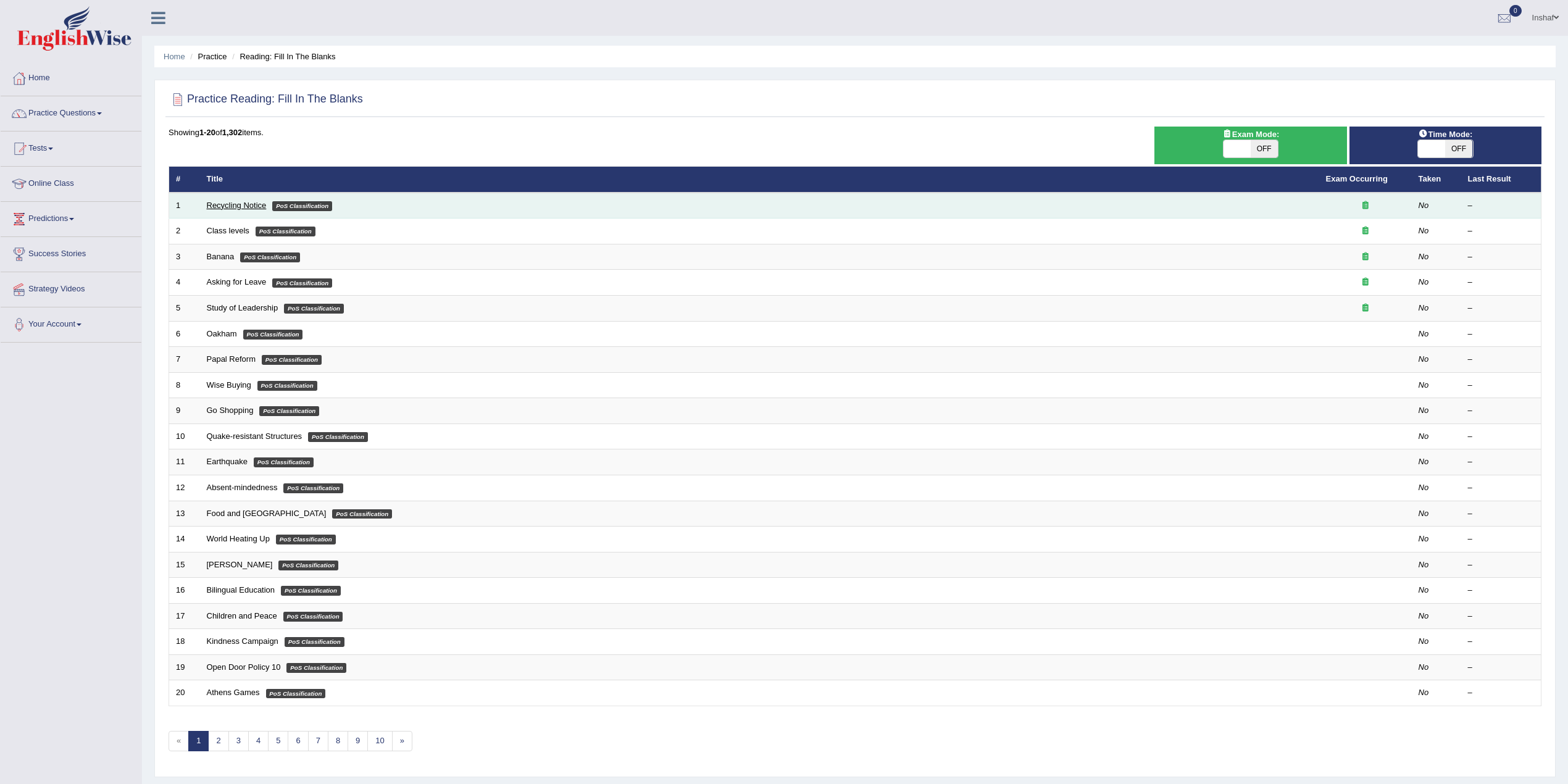
click at [235, 208] on link "Recycling Notice" at bounding box center [236, 205] width 60 height 10
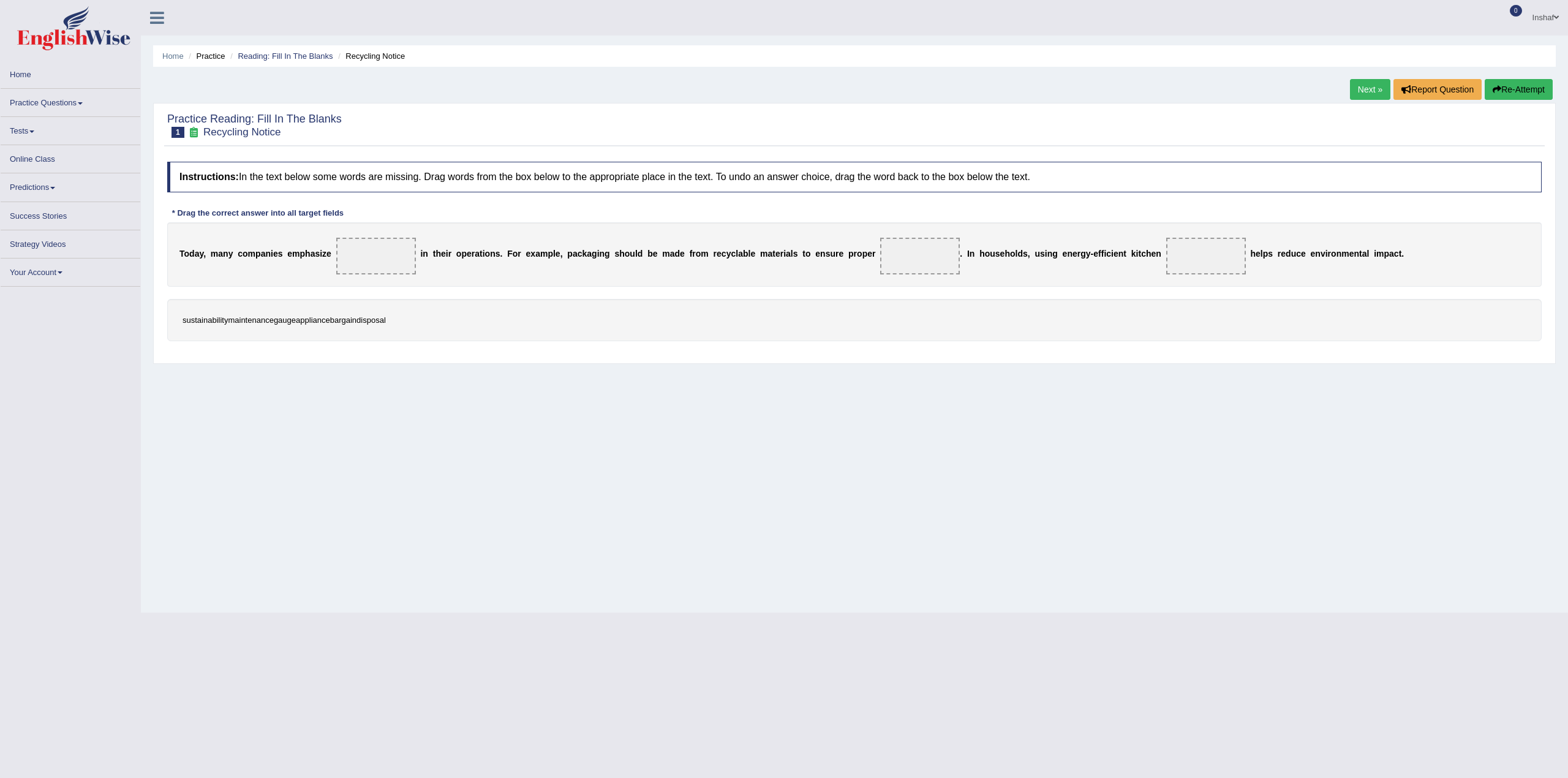
click at [87, 106] on link "Practice Questions" at bounding box center [70, 100] width 139 height 24
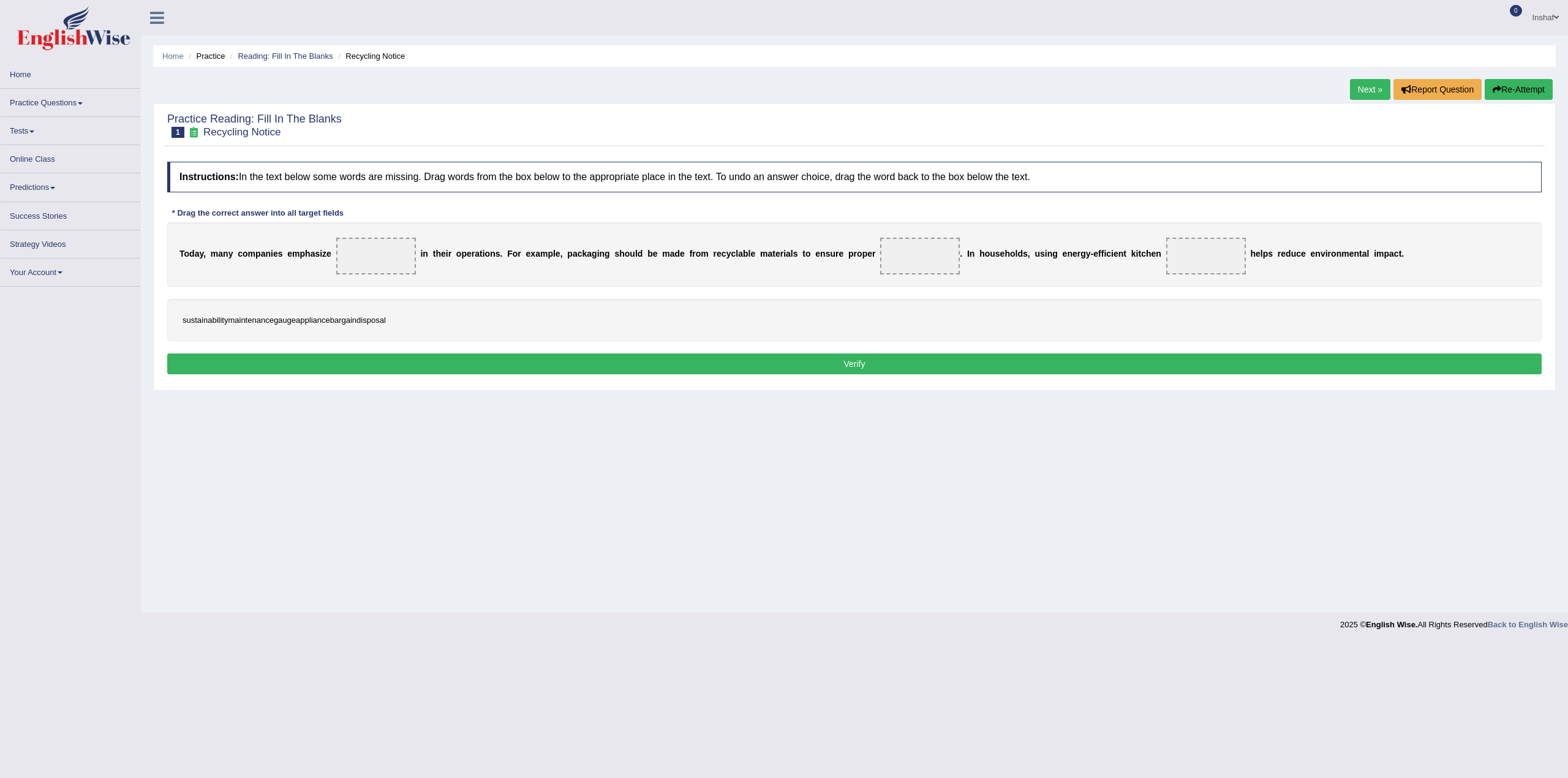
click at [81, 101] on link "Practice Questions" at bounding box center [70, 100] width 139 height 24
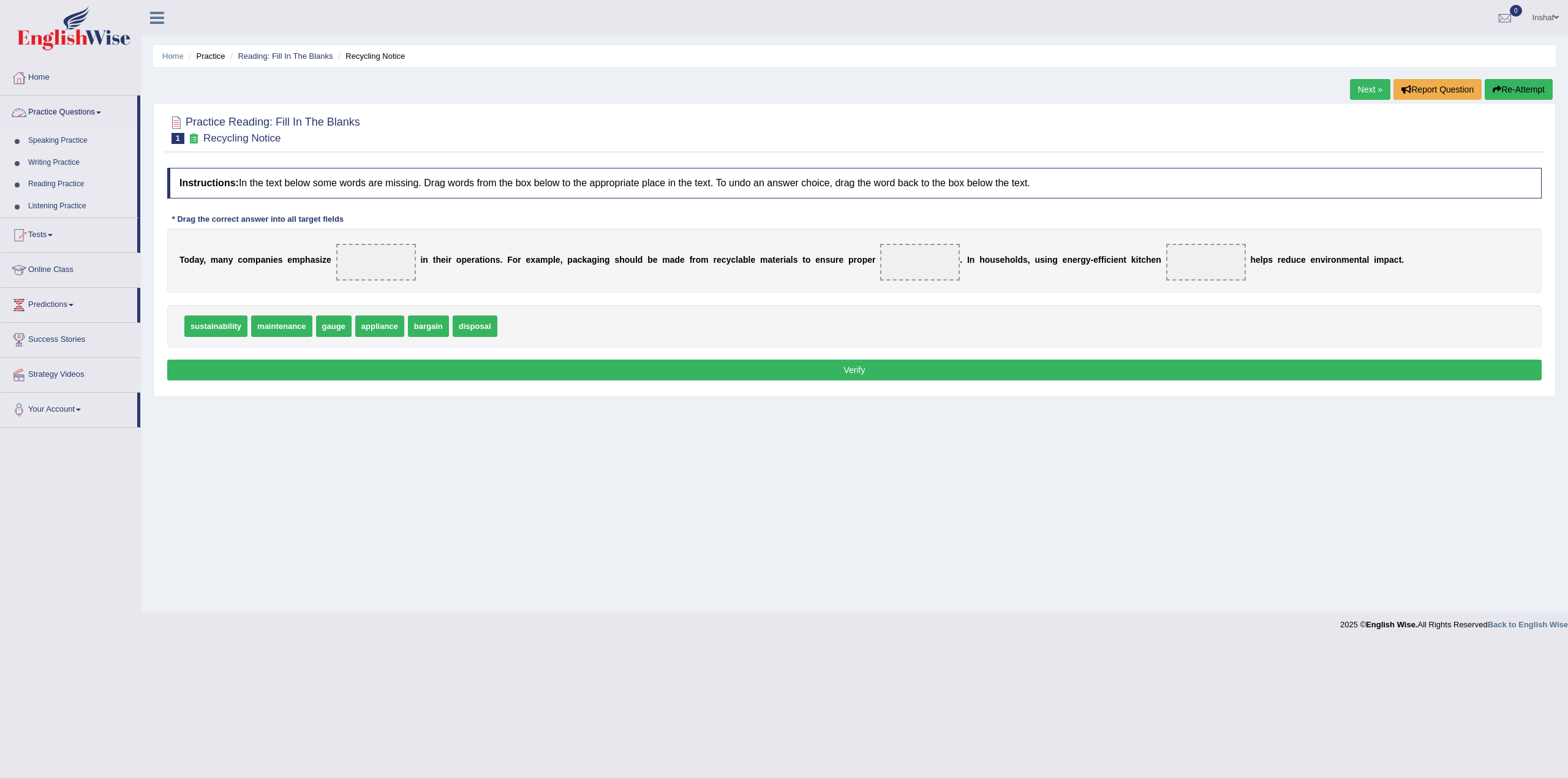
click at [66, 144] on link "Speaking Practice" at bounding box center [80, 141] width 114 height 22
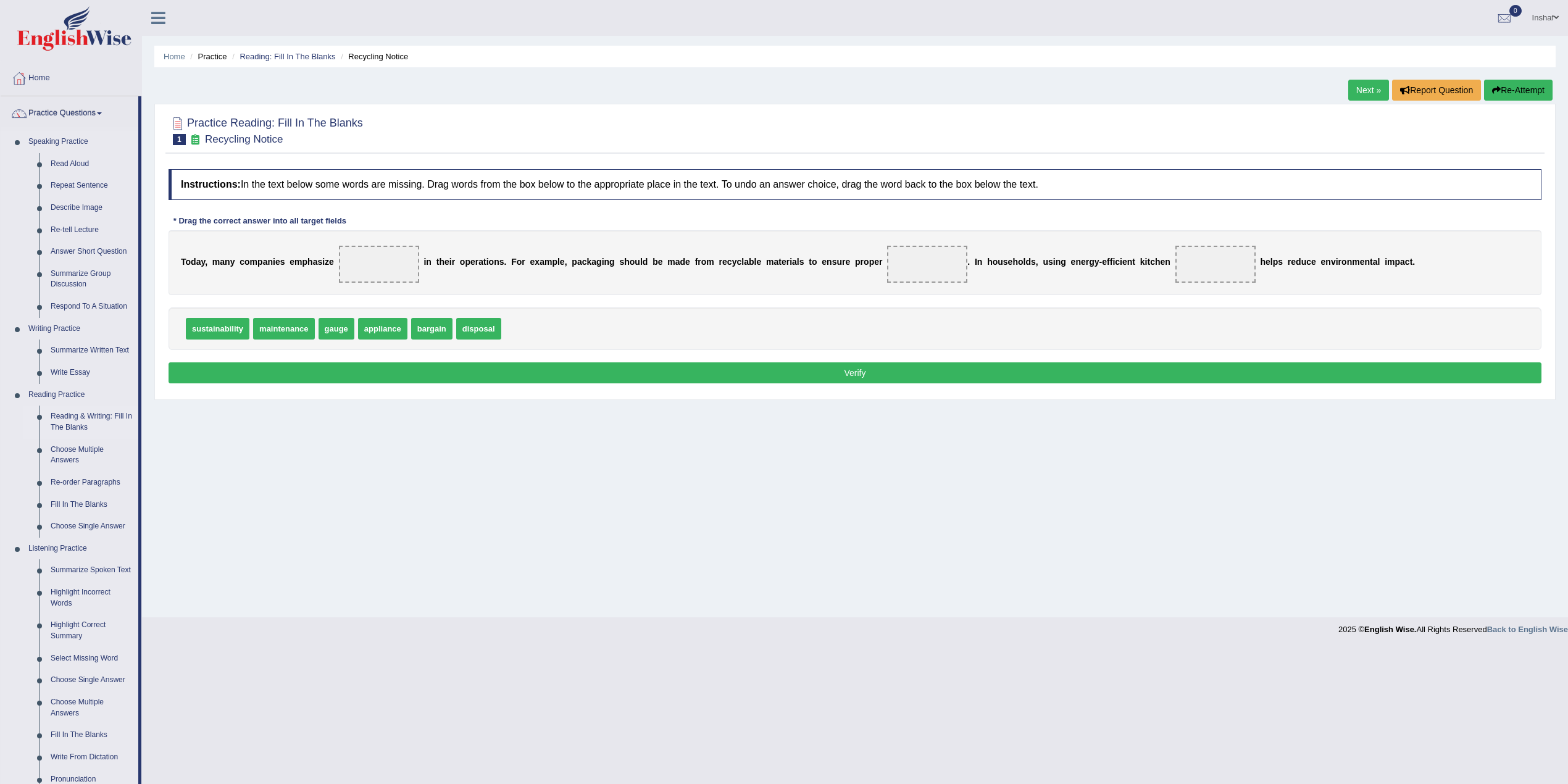
click at [104, 421] on link "Reading & Writing: Fill In The Blanks" at bounding box center [92, 422] width 93 height 33
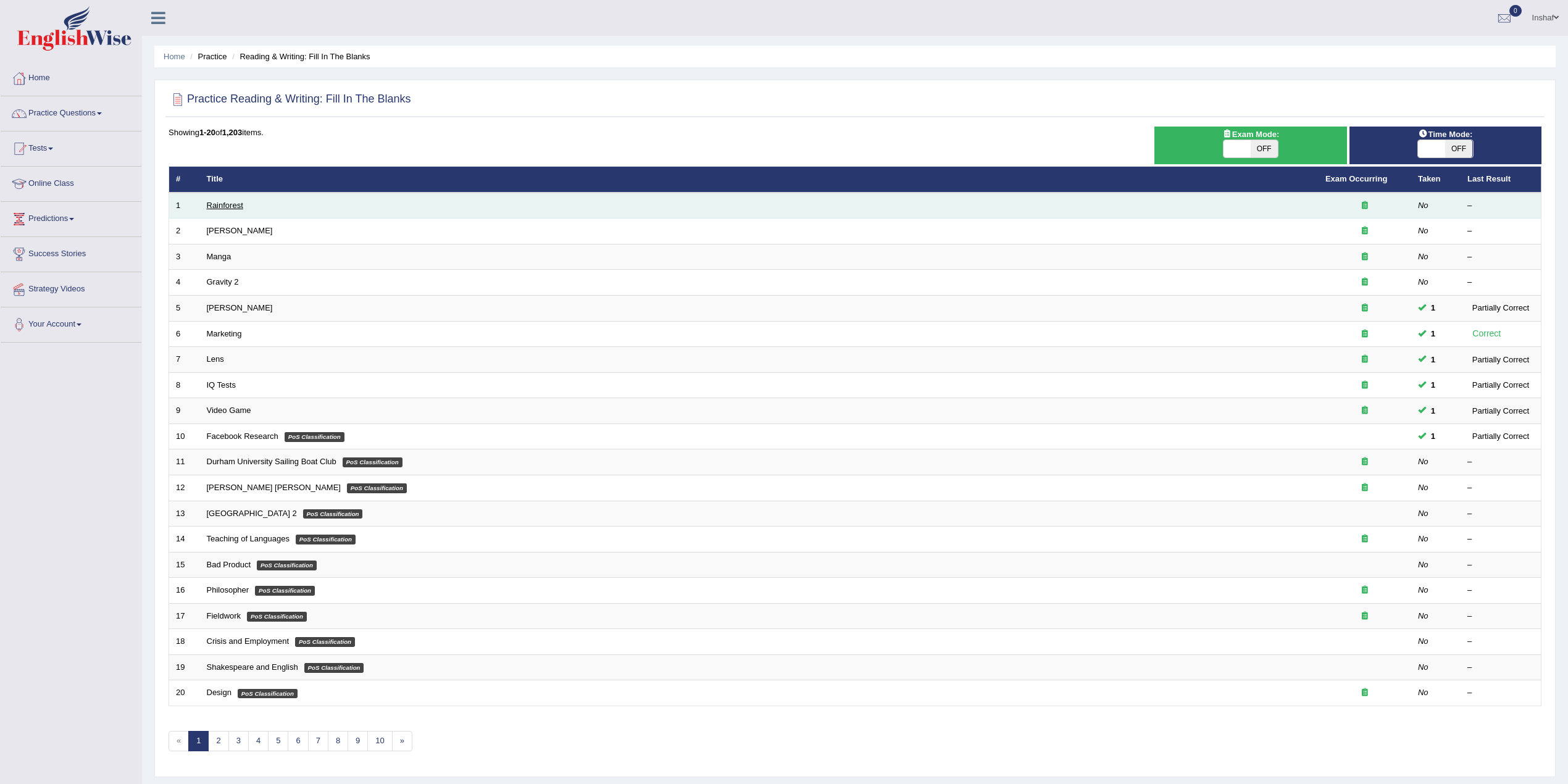
click at [213, 208] on link "Rainforest" at bounding box center [225, 205] width 36 height 10
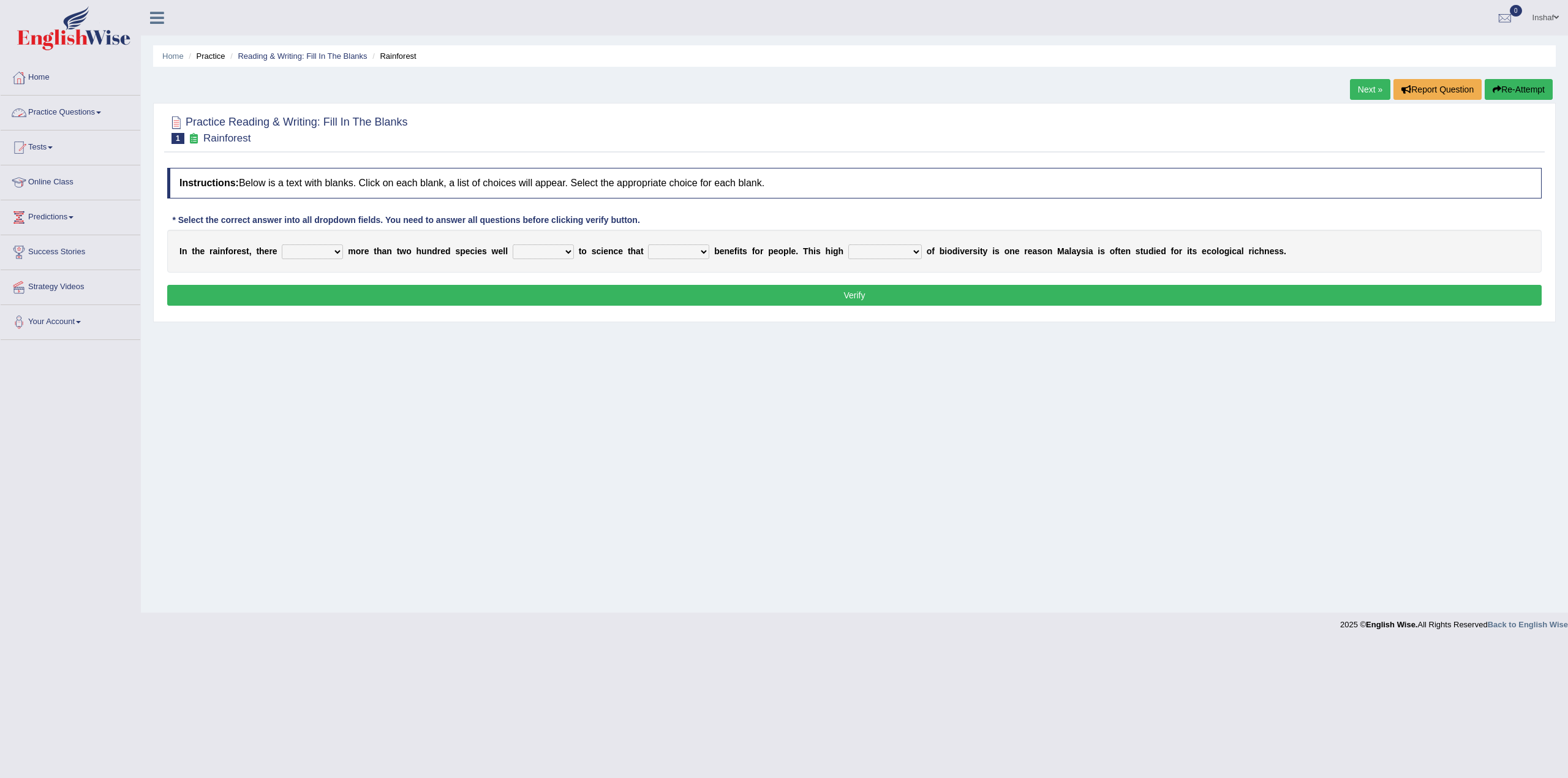
click at [102, 111] on link "Practice Questions" at bounding box center [70, 111] width 139 height 31
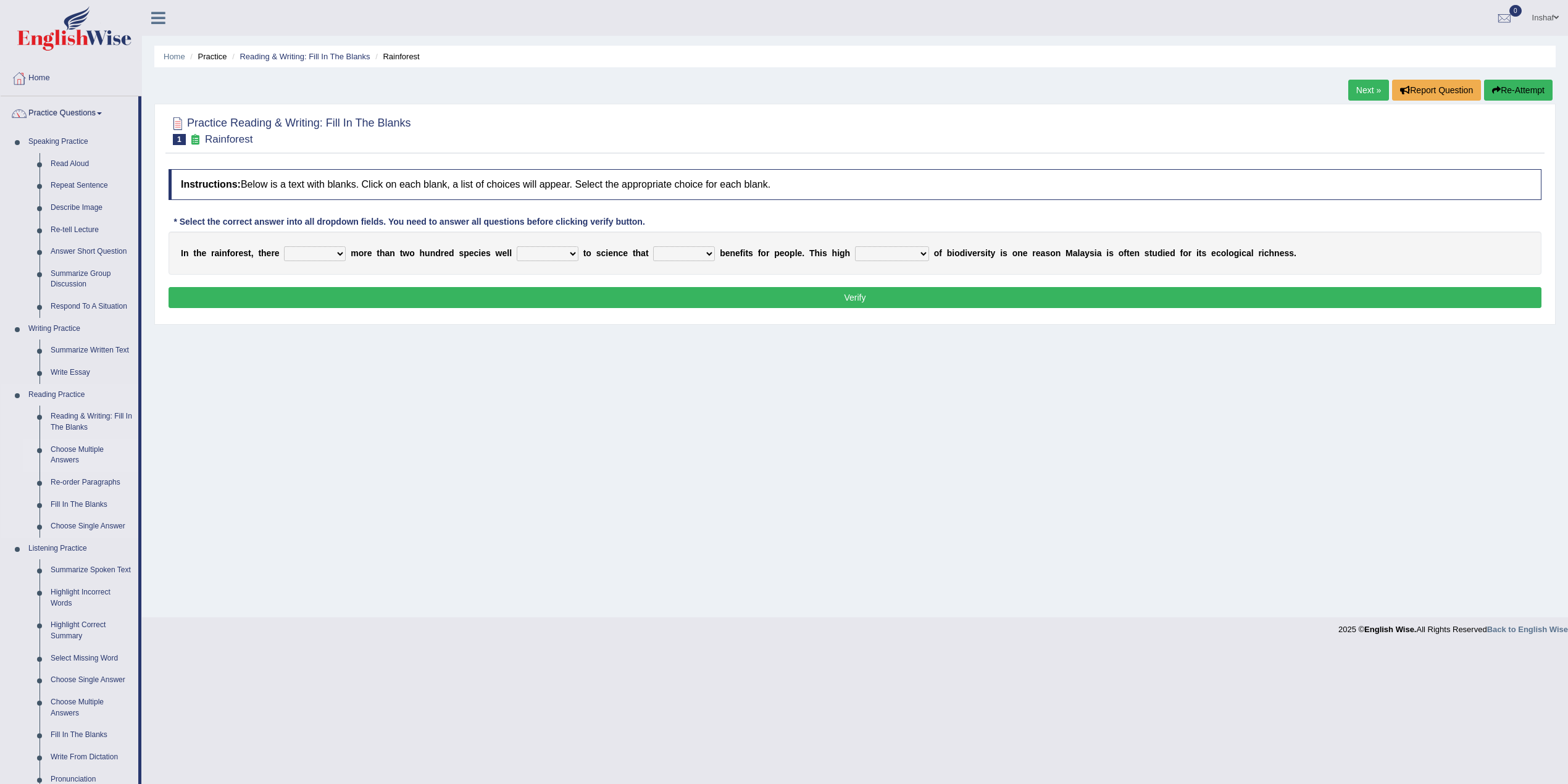
click at [69, 450] on link "Choose Multiple Answers" at bounding box center [92, 455] width 93 height 33
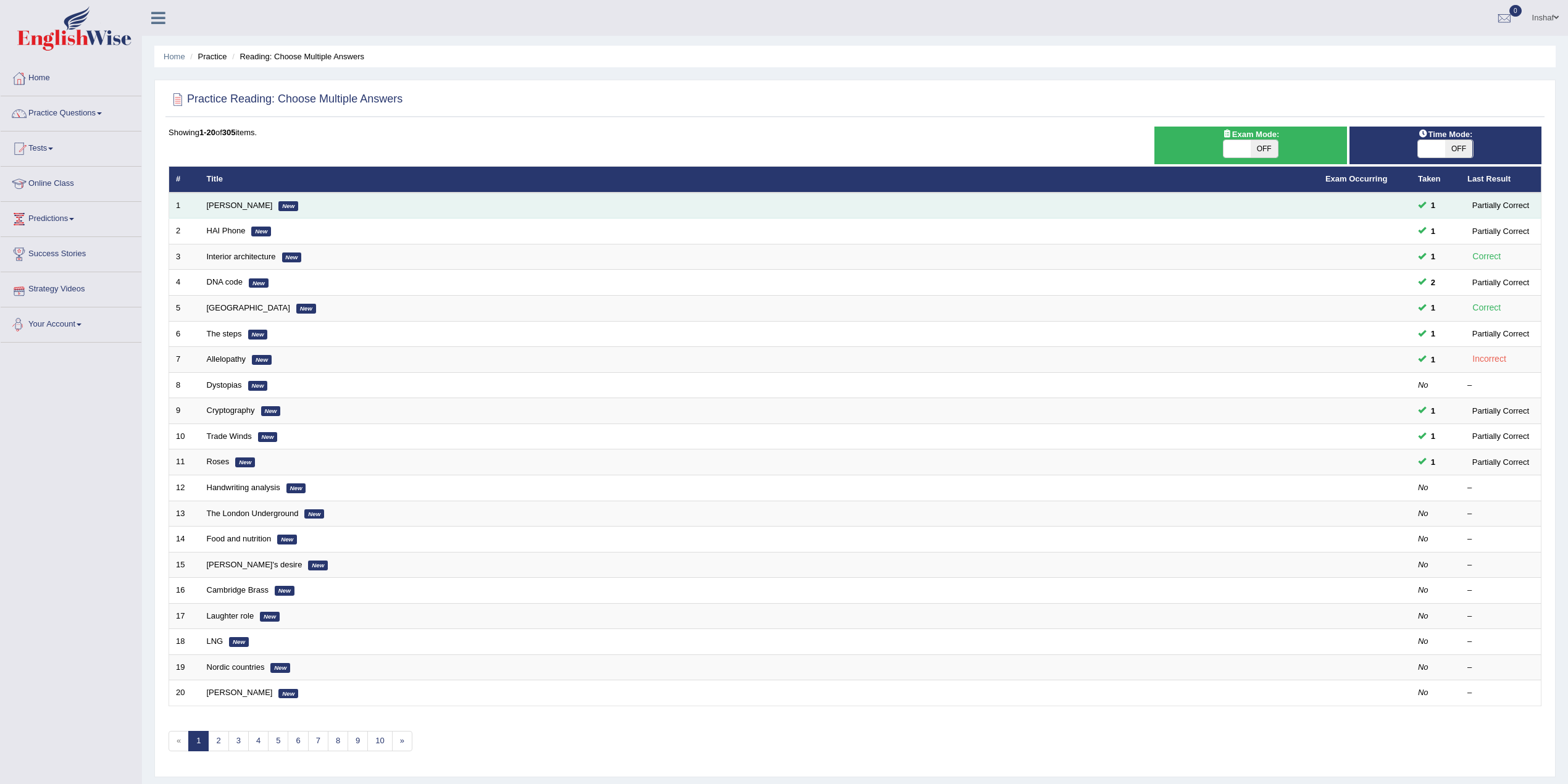
click at [237, 199] on td "Damian Scarf New" at bounding box center [760, 205] width 1119 height 26
click at [234, 205] on link "Damian Scarf" at bounding box center [239, 205] width 66 height 10
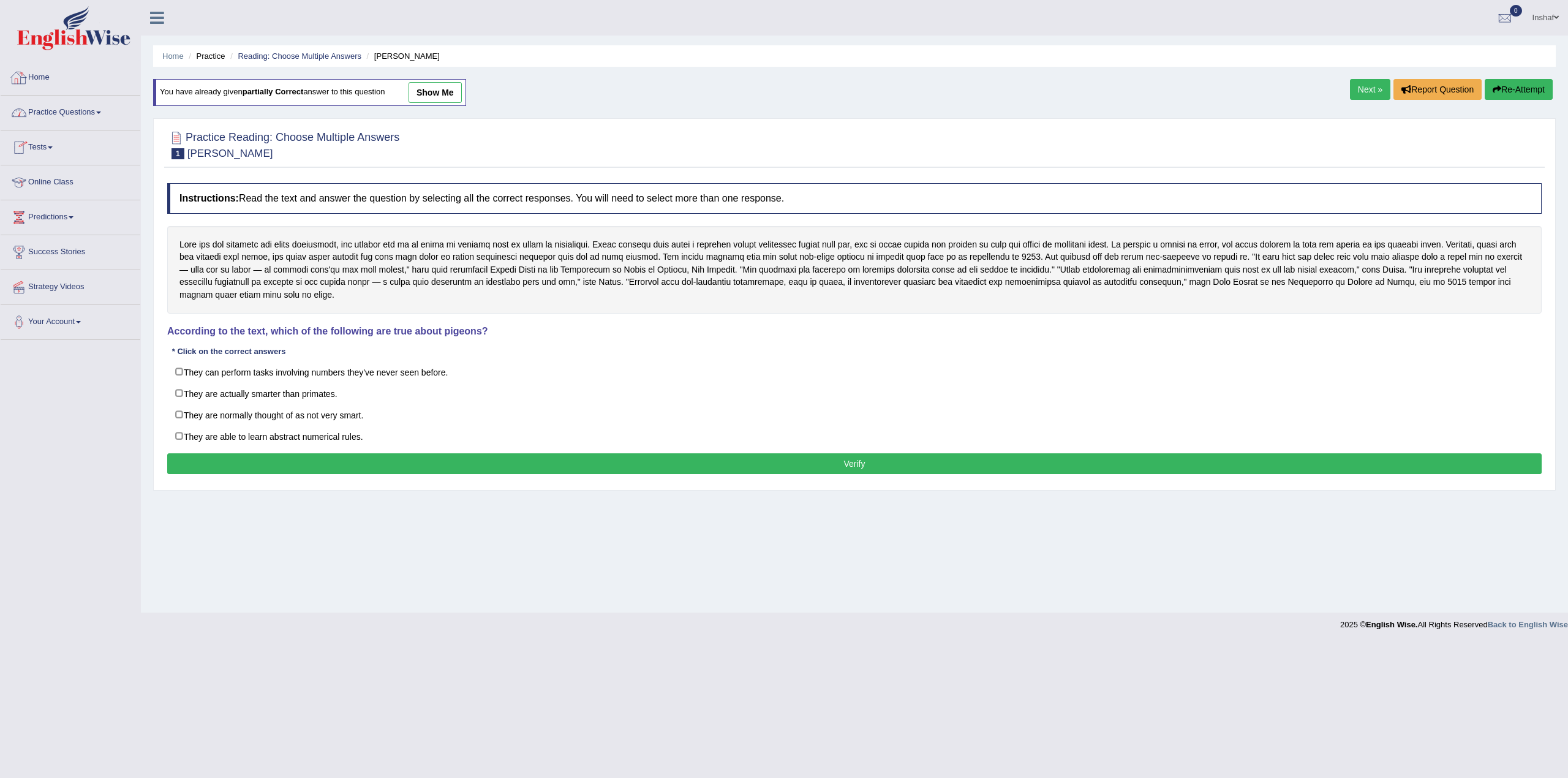
click at [84, 108] on link "Practice Questions" at bounding box center [70, 111] width 139 height 31
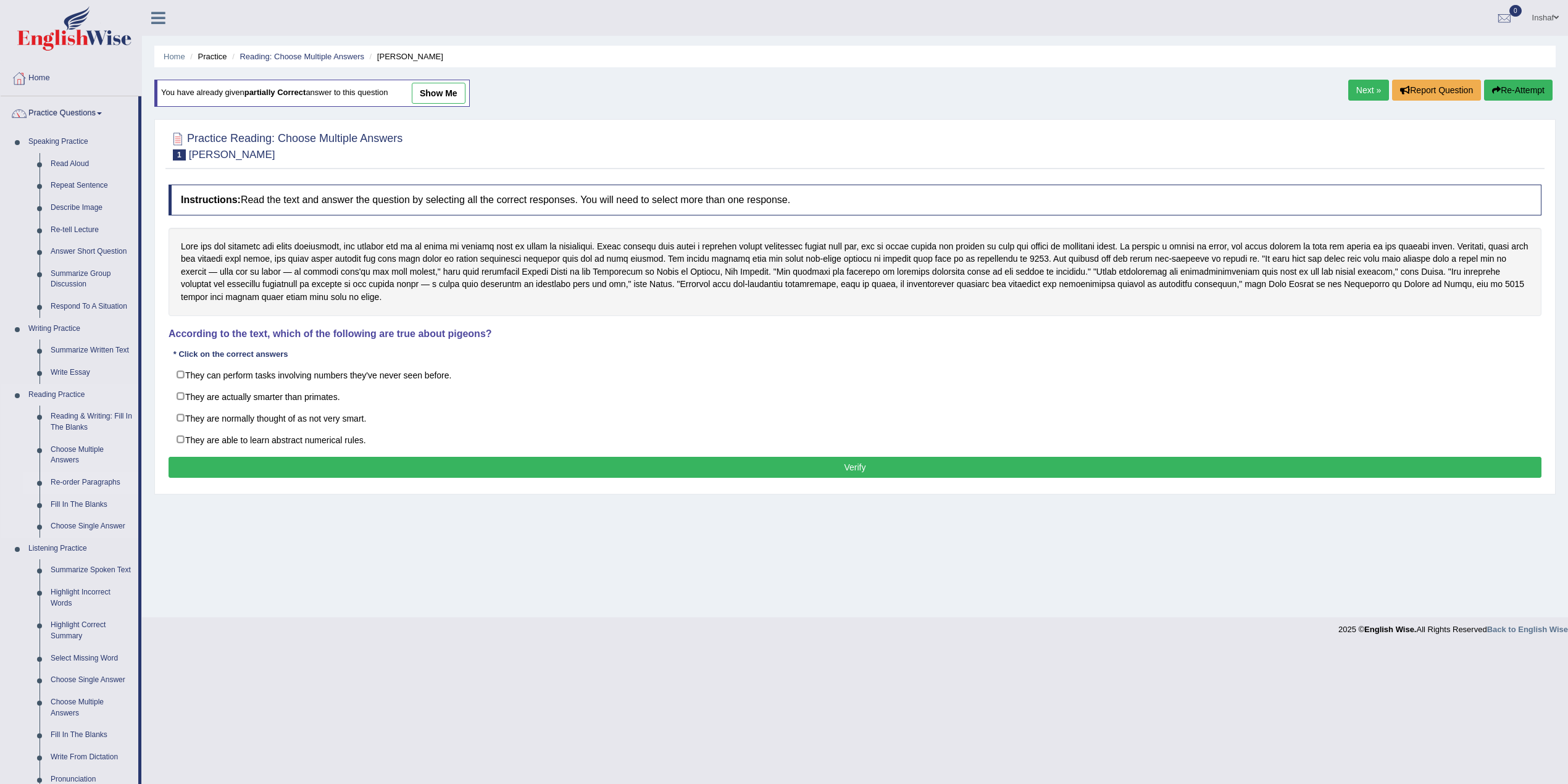
click at [102, 477] on link "Re-order Paragraphs" at bounding box center [92, 483] width 93 height 22
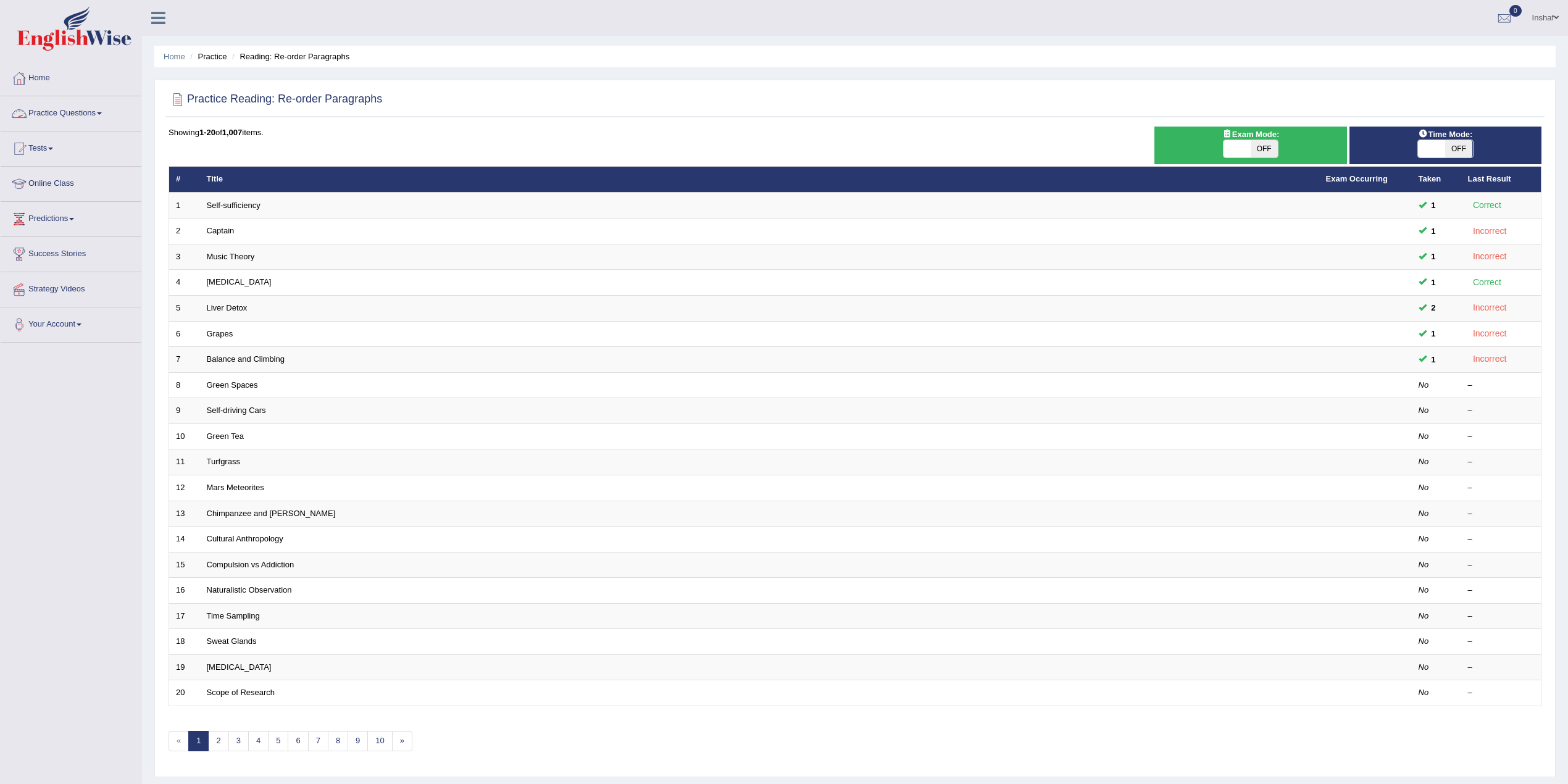
click at [92, 109] on link "Practice Questions" at bounding box center [71, 112] width 140 height 31
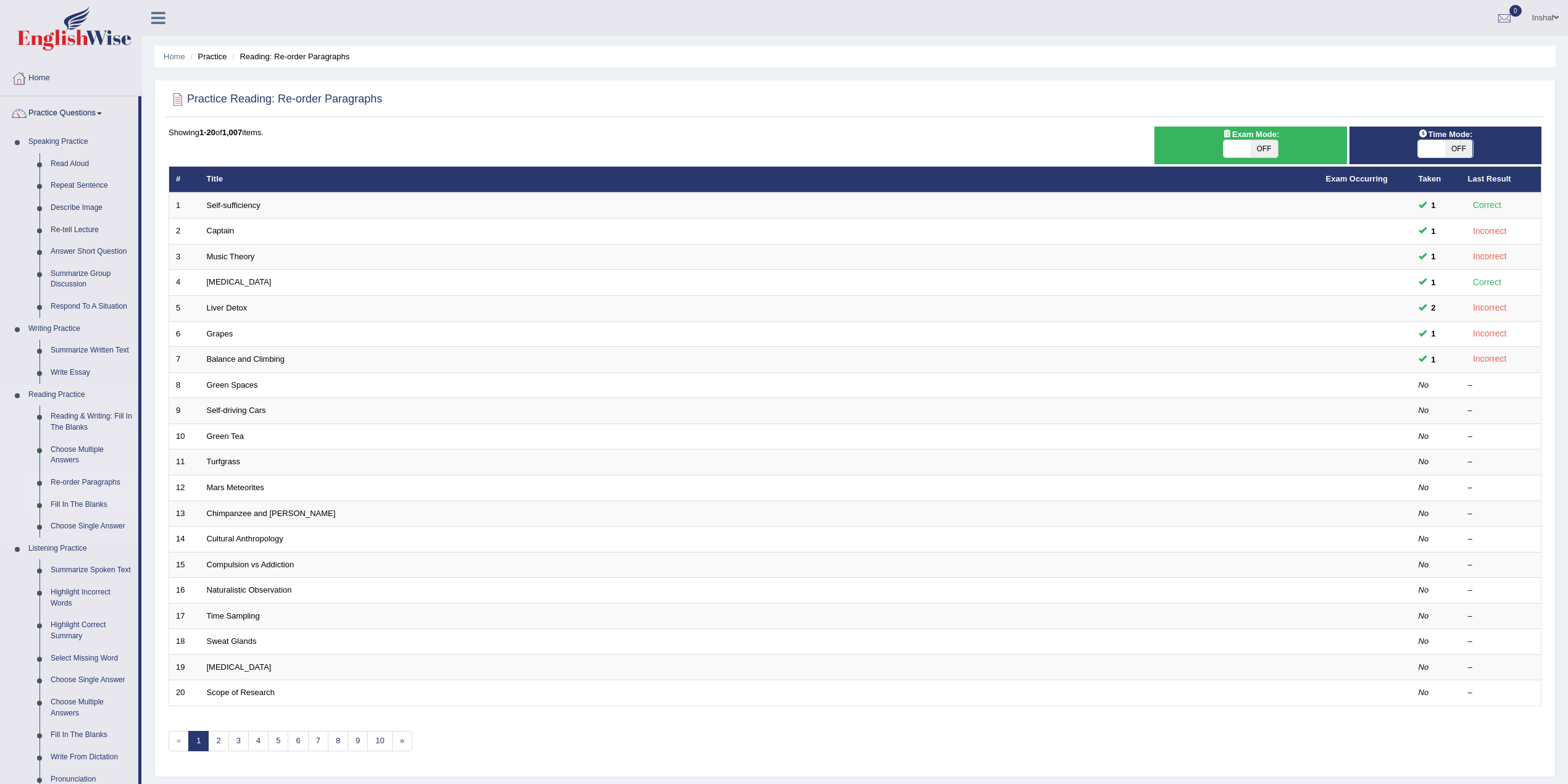
click at [87, 505] on link "Fill In The Blanks" at bounding box center [92, 505] width 93 height 22
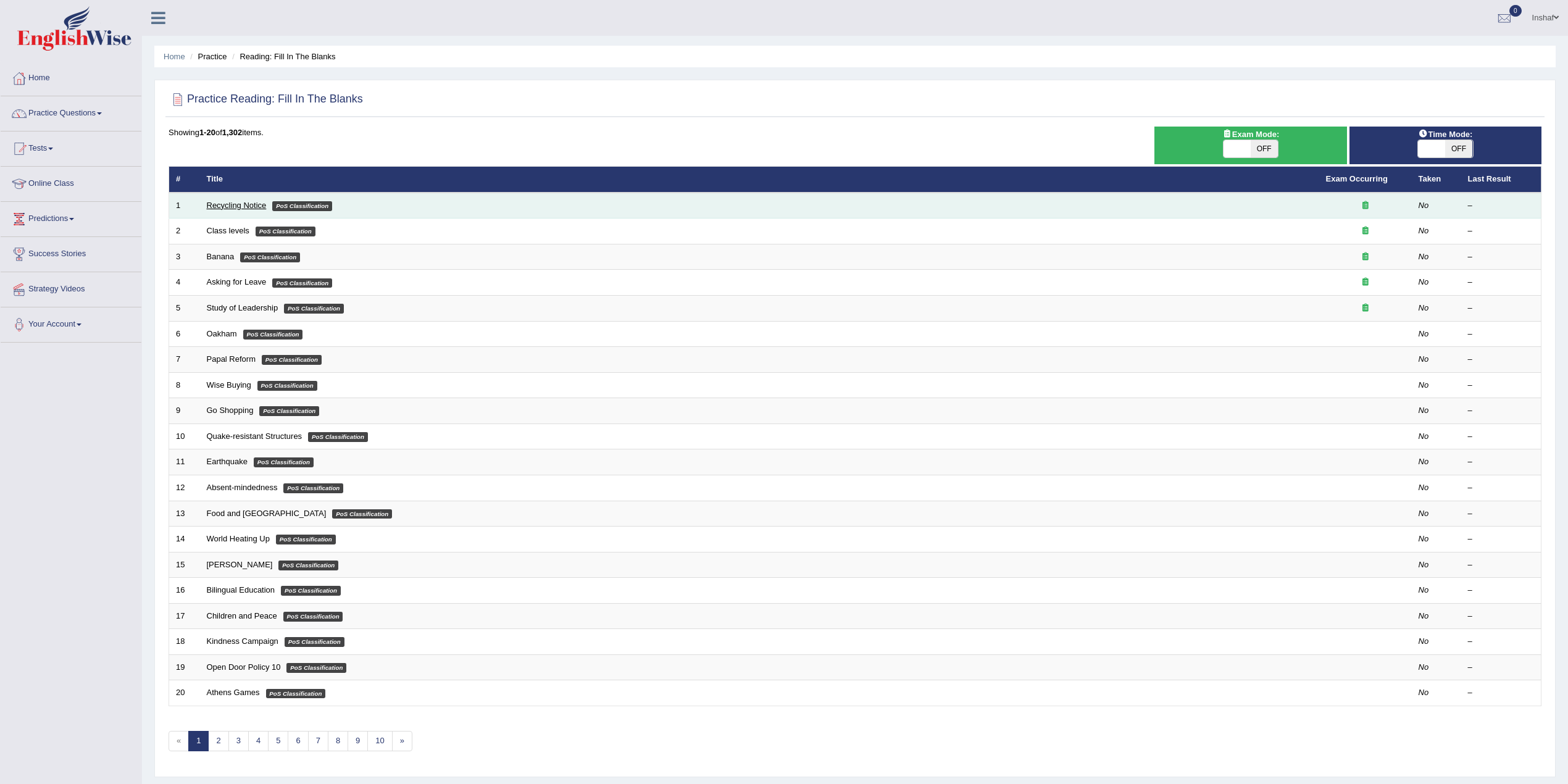
click at [239, 204] on link "Recycling Notice" at bounding box center [236, 205] width 60 height 10
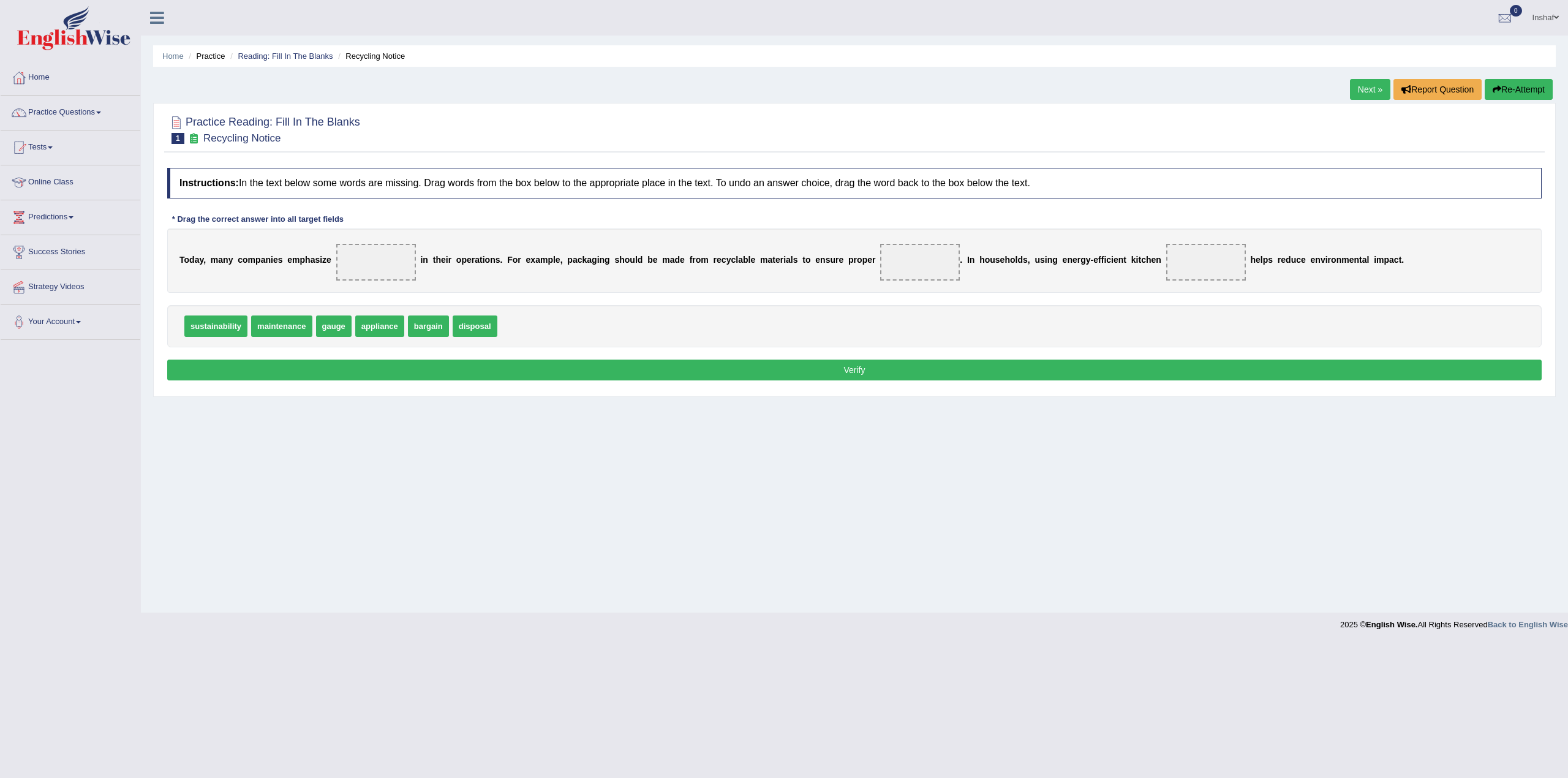
drag, startPoint x: 687, startPoint y: 512, endPoint x: 713, endPoint y: 526, distance: 29.5
click at [688, 511] on div "Home Practice Reading: Fill In The Blanks Recycling Notice Next » Report Questi…" at bounding box center [854, 307] width 1427 height 613
drag, startPoint x: 204, startPoint y: 327, endPoint x: 367, endPoint y: 260, distance: 176.2
drag, startPoint x: 206, startPoint y: 327, endPoint x: 914, endPoint y: 258, distance: 711.4
drag, startPoint x: 252, startPoint y: 325, endPoint x: 1199, endPoint y: 258, distance: 949.4
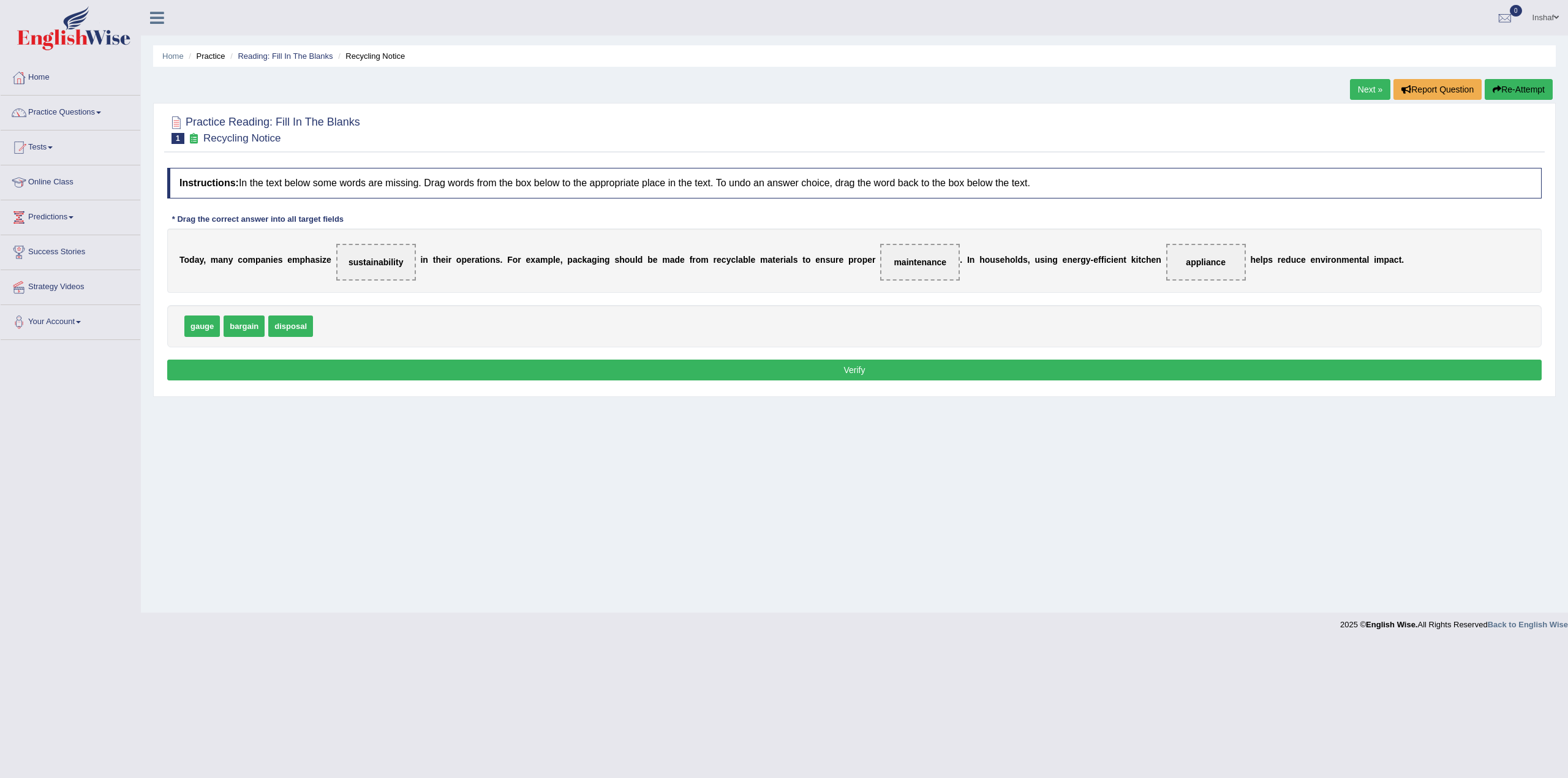
click at [833, 370] on button "Verify" at bounding box center [854, 370] width 1374 height 21
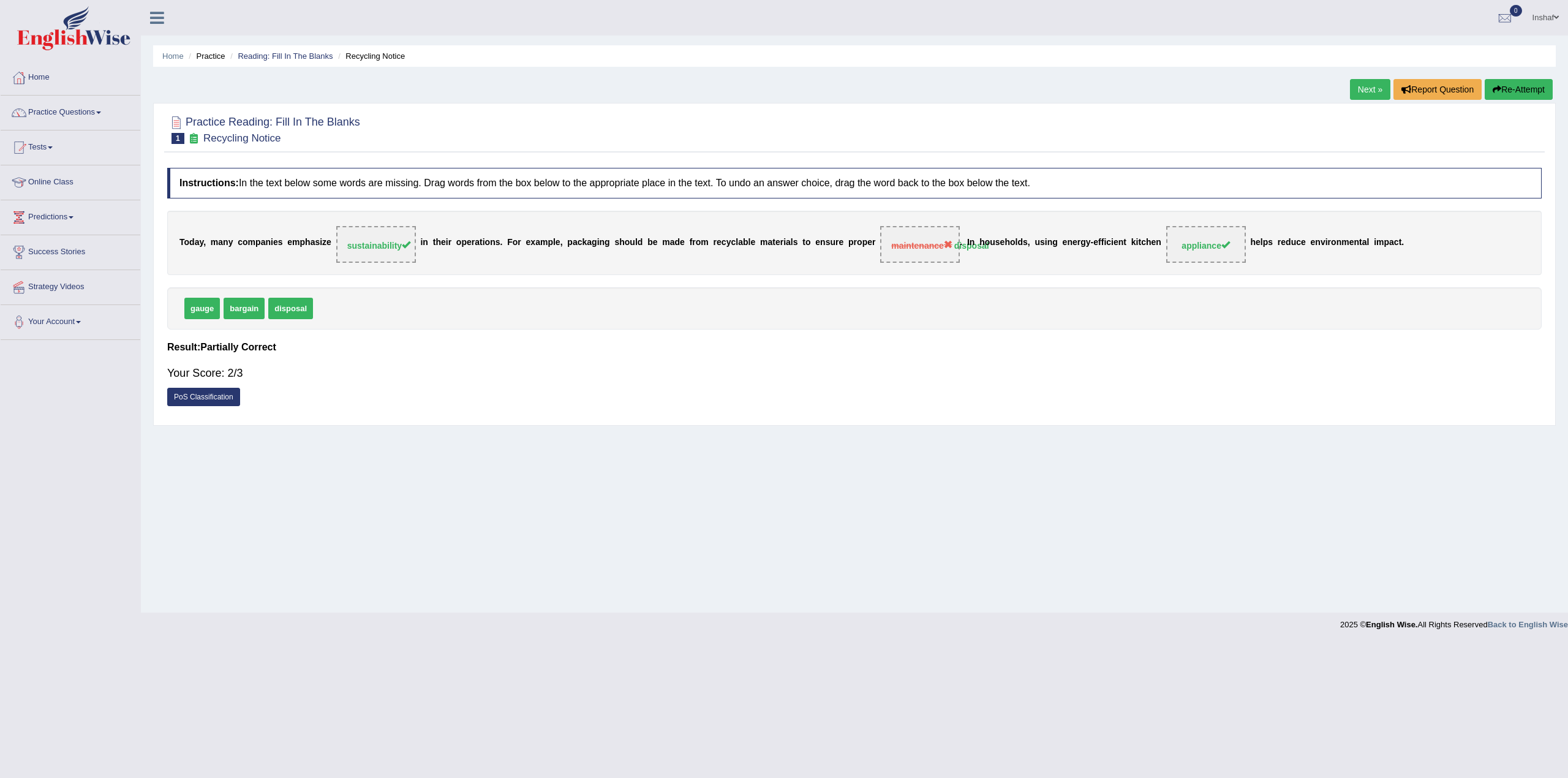
click at [1368, 87] on link "Next »" at bounding box center [1369, 89] width 40 height 21
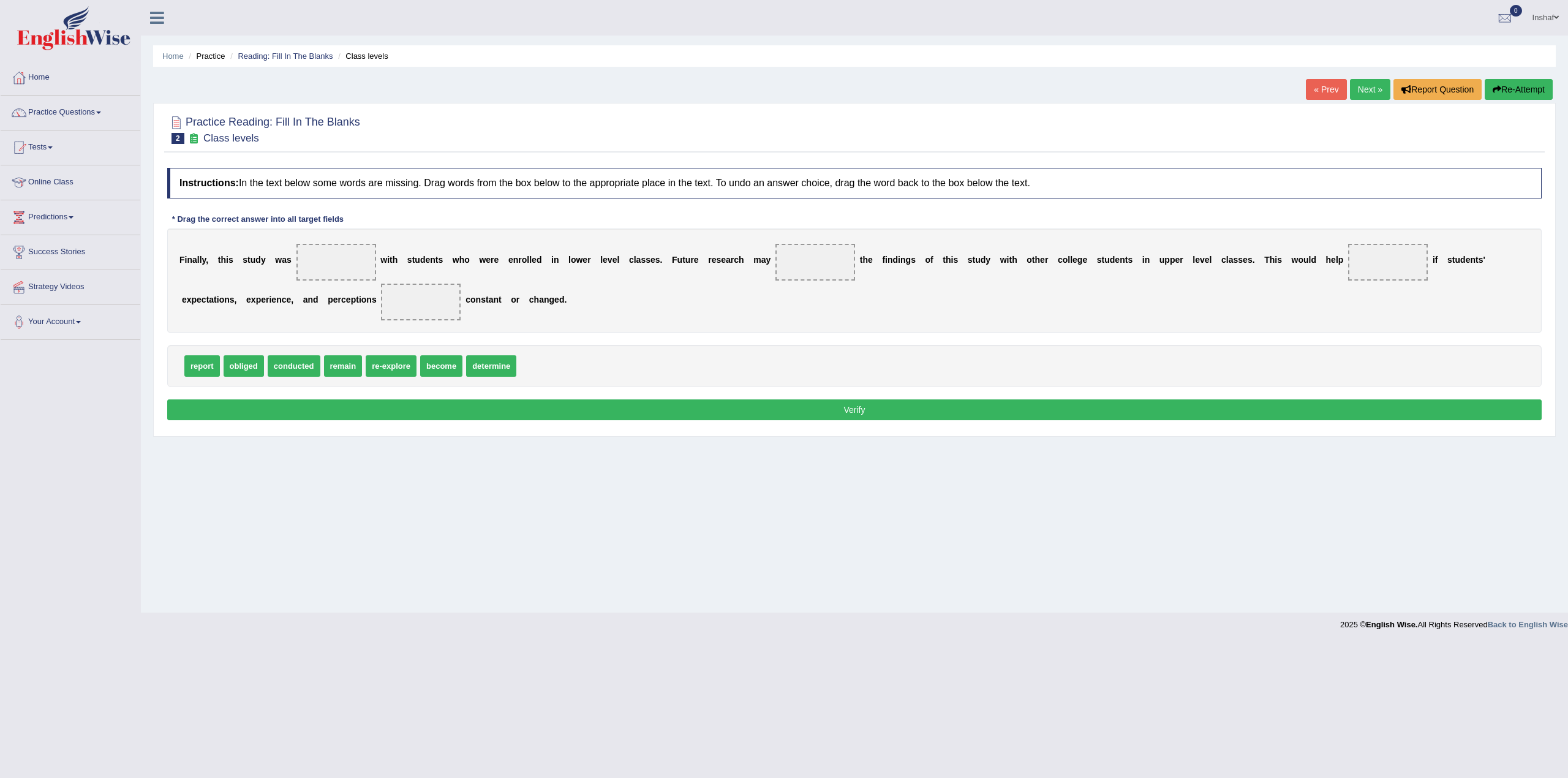
click at [380, 475] on div "Home Practice Reading: Fill In The Blanks Class levels « Prev Next » Report Que…" at bounding box center [854, 307] width 1427 height 613
click at [314, 501] on div "Home Practice Reading: Fill In The Blanks Class levels « Prev Next » Report Que…" at bounding box center [854, 307] width 1427 height 613
drag, startPoint x: 294, startPoint y: 364, endPoint x: 339, endPoint y: 254, distance: 118.8
click at [496, 473] on div "Home Practice Reading: Fill In The Blanks Class levels « Prev Next » Report Que…" at bounding box center [854, 307] width 1427 height 613
drag, startPoint x: 296, startPoint y: 366, endPoint x: 439, endPoint y: 305, distance: 155.5
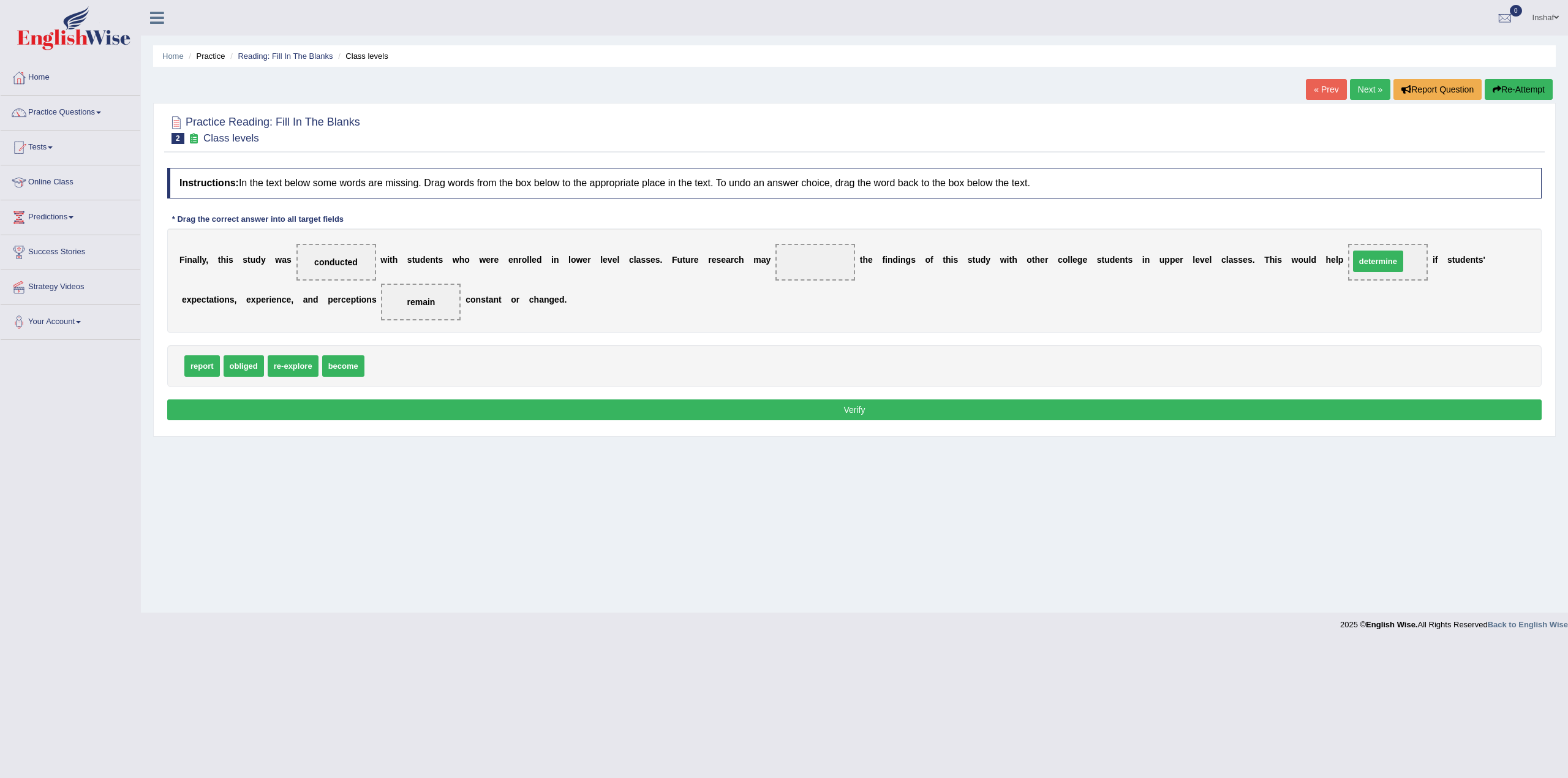
drag, startPoint x: 412, startPoint y: 373, endPoint x: 1396, endPoint y: 268, distance: 989.6
click at [1019, 362] on div "report obliged re-explore become" at bounding box center [854, 366] width 1374 height 43
drag, startPoint x: 230, startPoint y: 367, endPoint x: 810, endPoint y: 263, distance: 589.3
click at [800, 405] on button "Verify" at bounding box center [854, 410] width 1374 height 21
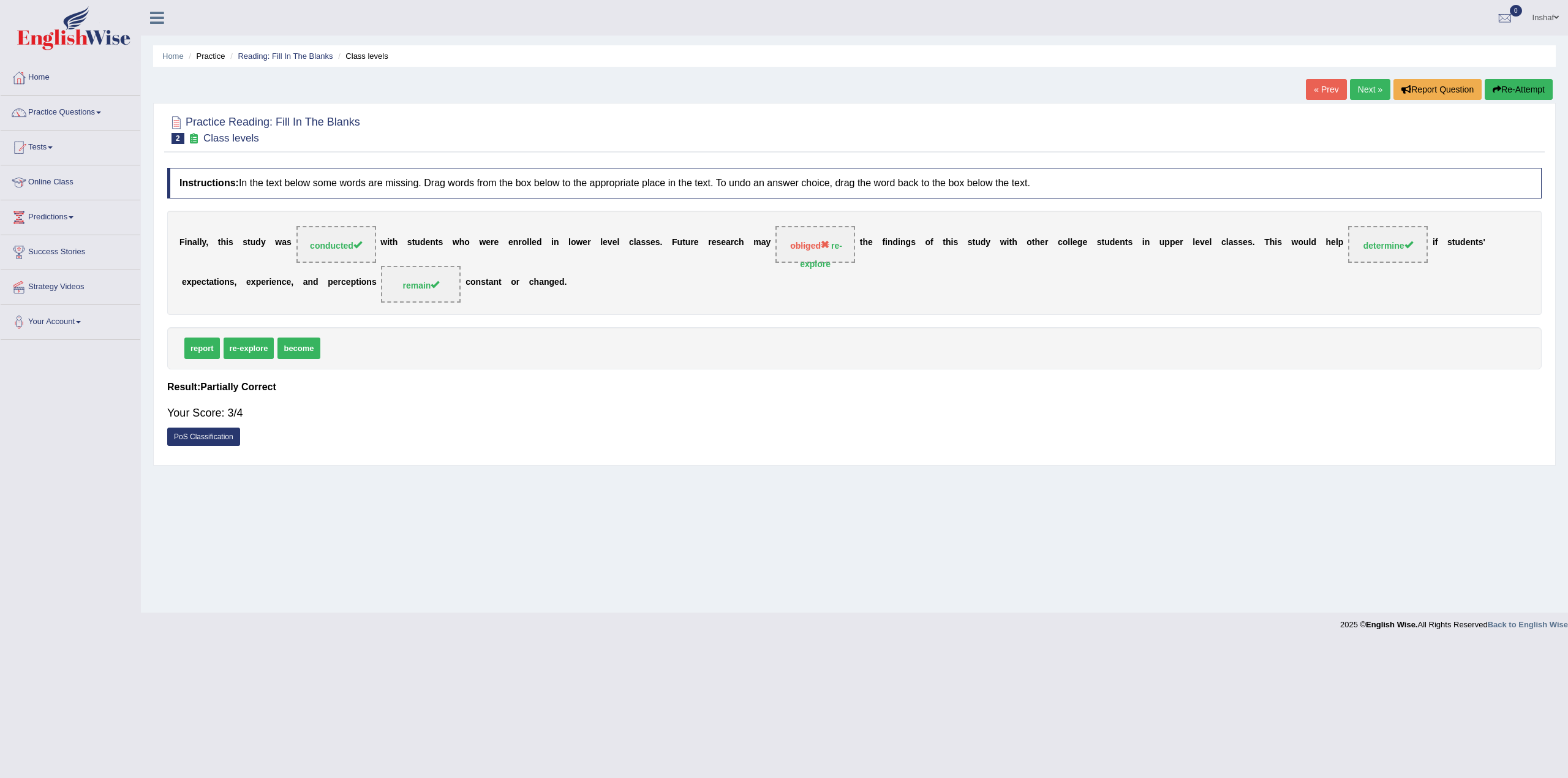
drag, startPoint x: 809, startPoint y: 403, endPoint x: 799, endPoint y: 400, distance: 10.4
click at [1358, 87] on link "Next »" at bounding box center [1369, 89] width 40 height 21
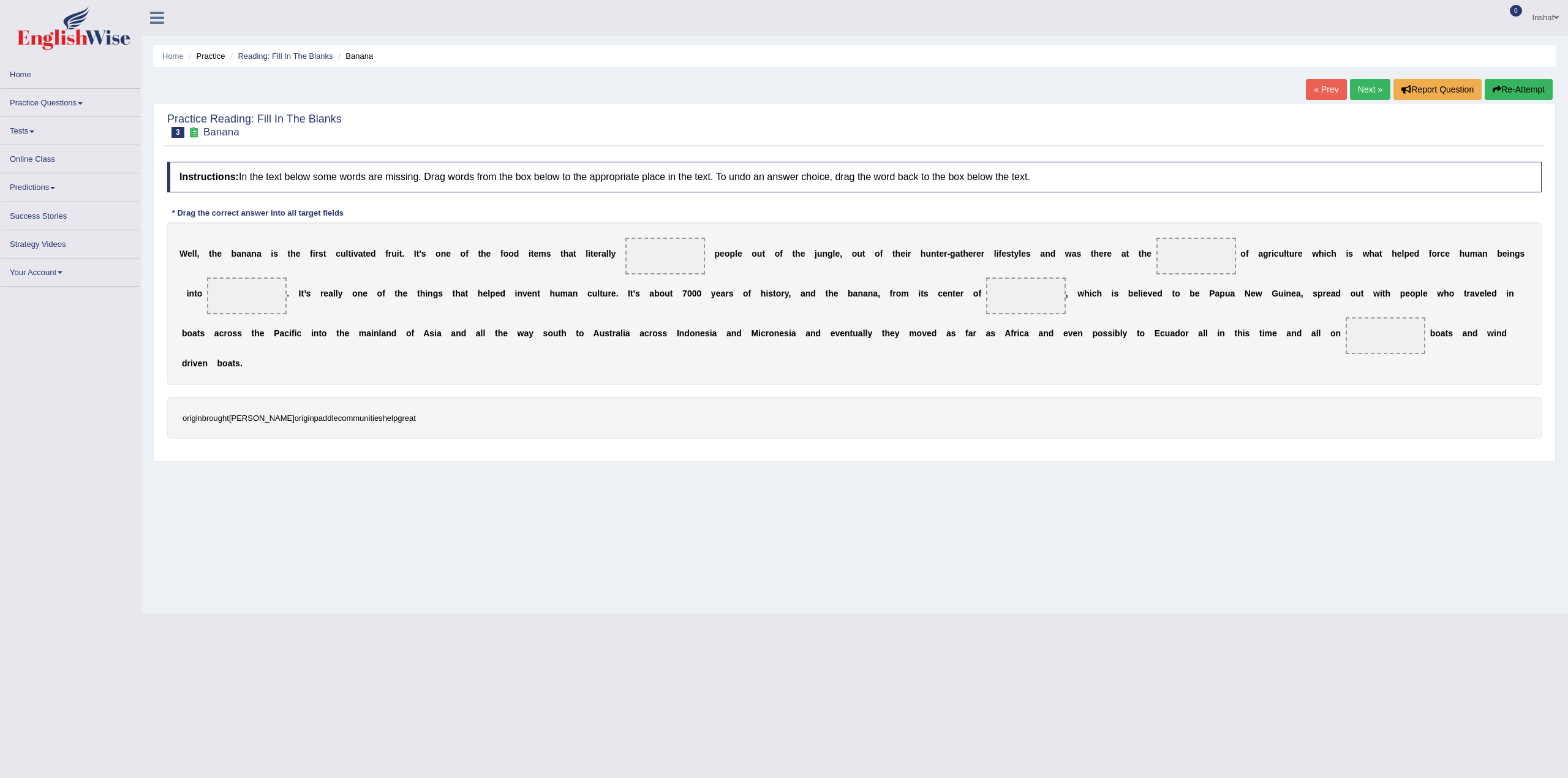
click at [484, 503] on div "Home Practice Reading: Fill In The Blanks Banana « Prev Next » Report Question …" at bounding box center [854, 307] width 1427 height 613
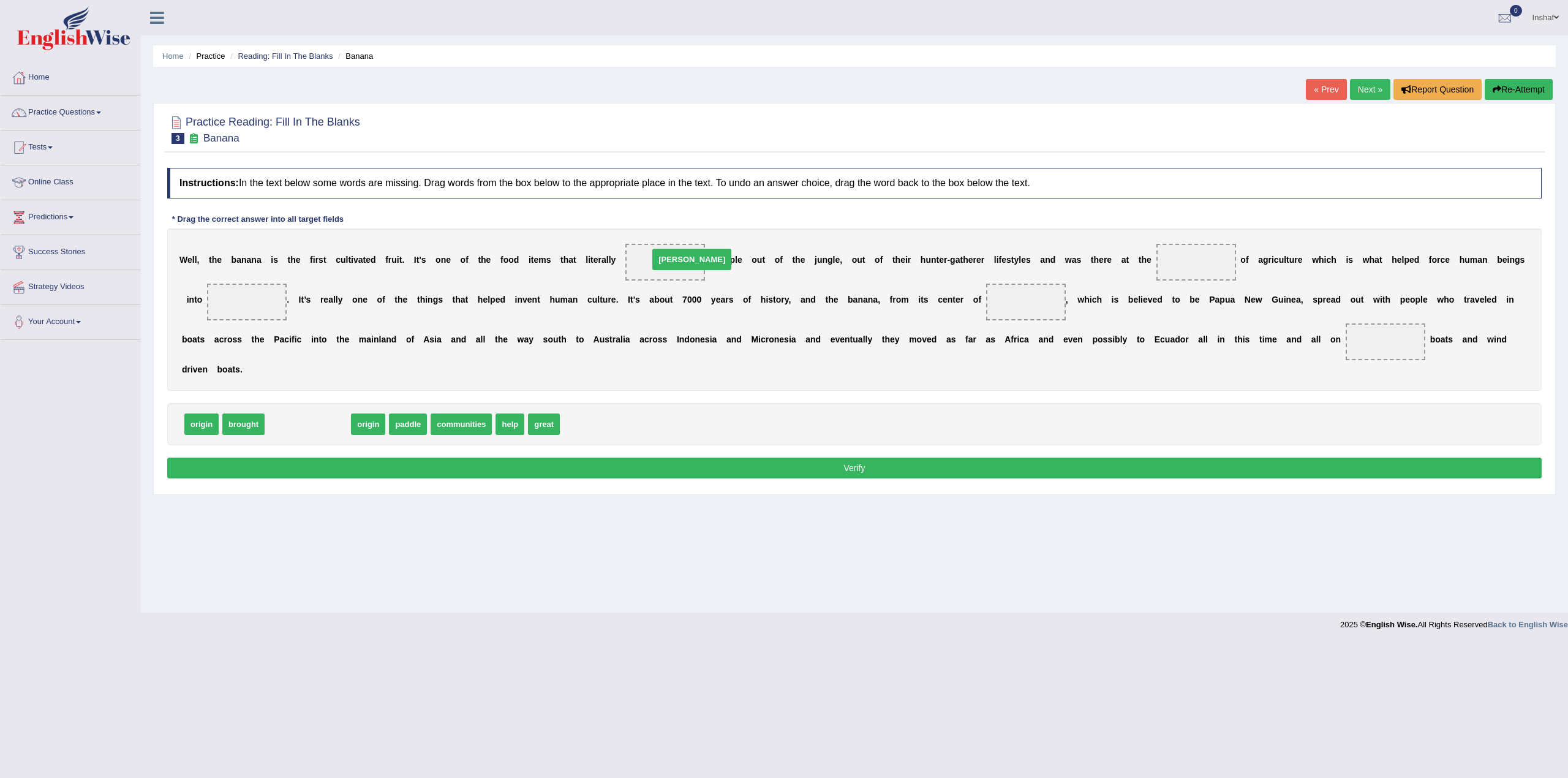
drag, startPoint x: 273, startPoint y: 425, endPoint x: 658, endPoint y: 260, distance: 418.9
drag, startPoint x: 244, startPoint y: 425, endPoint x: 649, endPoint y: 265, distance: 435.5
drag, startPoint x: 243, startPoint y: 425, endPoint x: 1030, endPoint y: 302, distance: 796.6
click at [586, 429] on div "origin paddle communities help great dawn" at bounding box center [854, 425] width 1374 height 43
drag, startPoint x: 309, startPoint y: 427, endPoint x: 275, endPoint y: 304, distance: 127.6
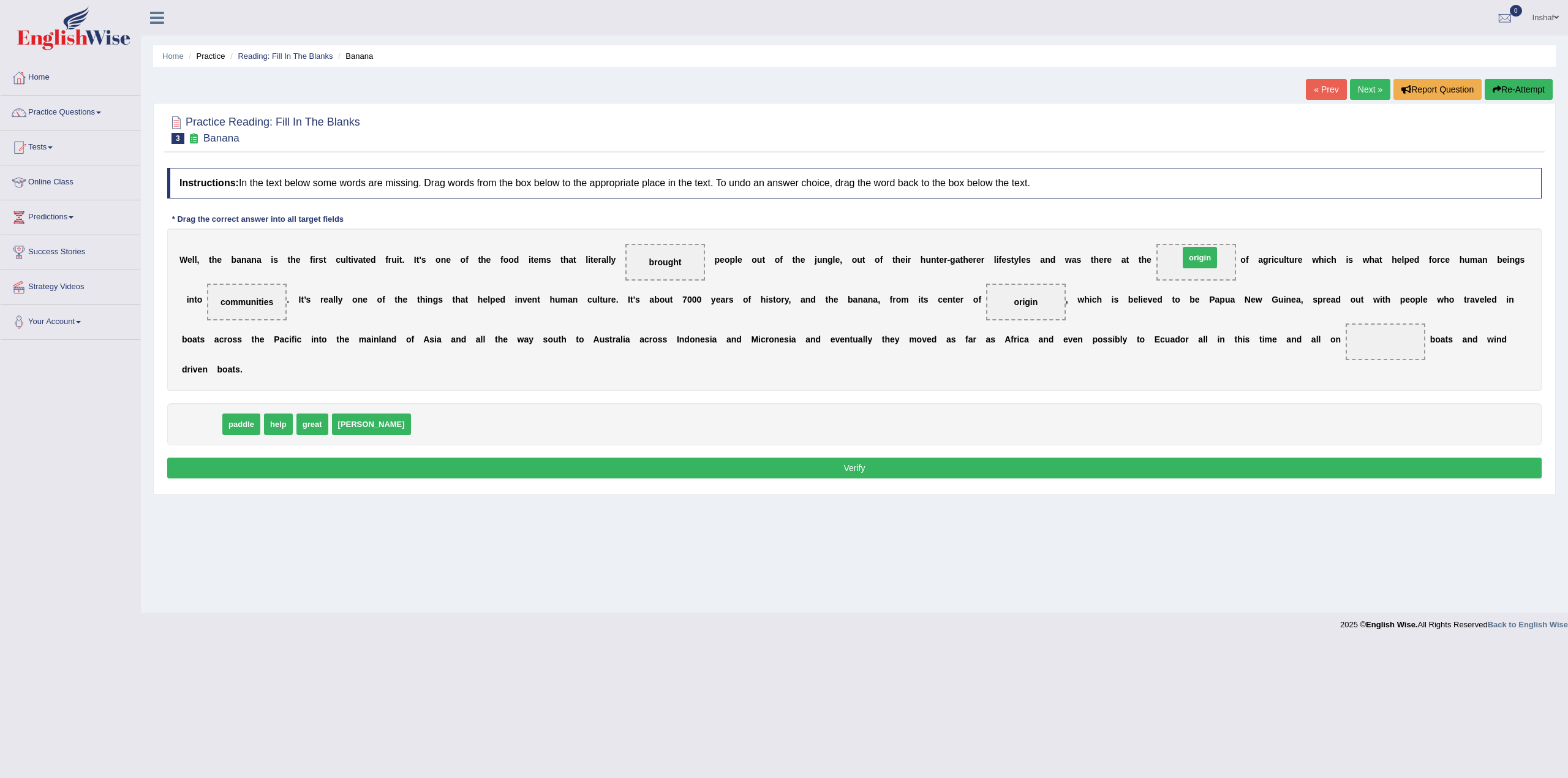
drag, startPoint x: 196, startPoint y: 427, endPoint x: 1194, endPoint y: 261, distance: 1011.7
drag, startPoint x: 196, startPoint y: 425, endPoint x: 1365, endPoint y: 334, distance: 1172.5
click at [922, 468] on button "Verify" at bounding box center [854, 468] width 1374 height 21
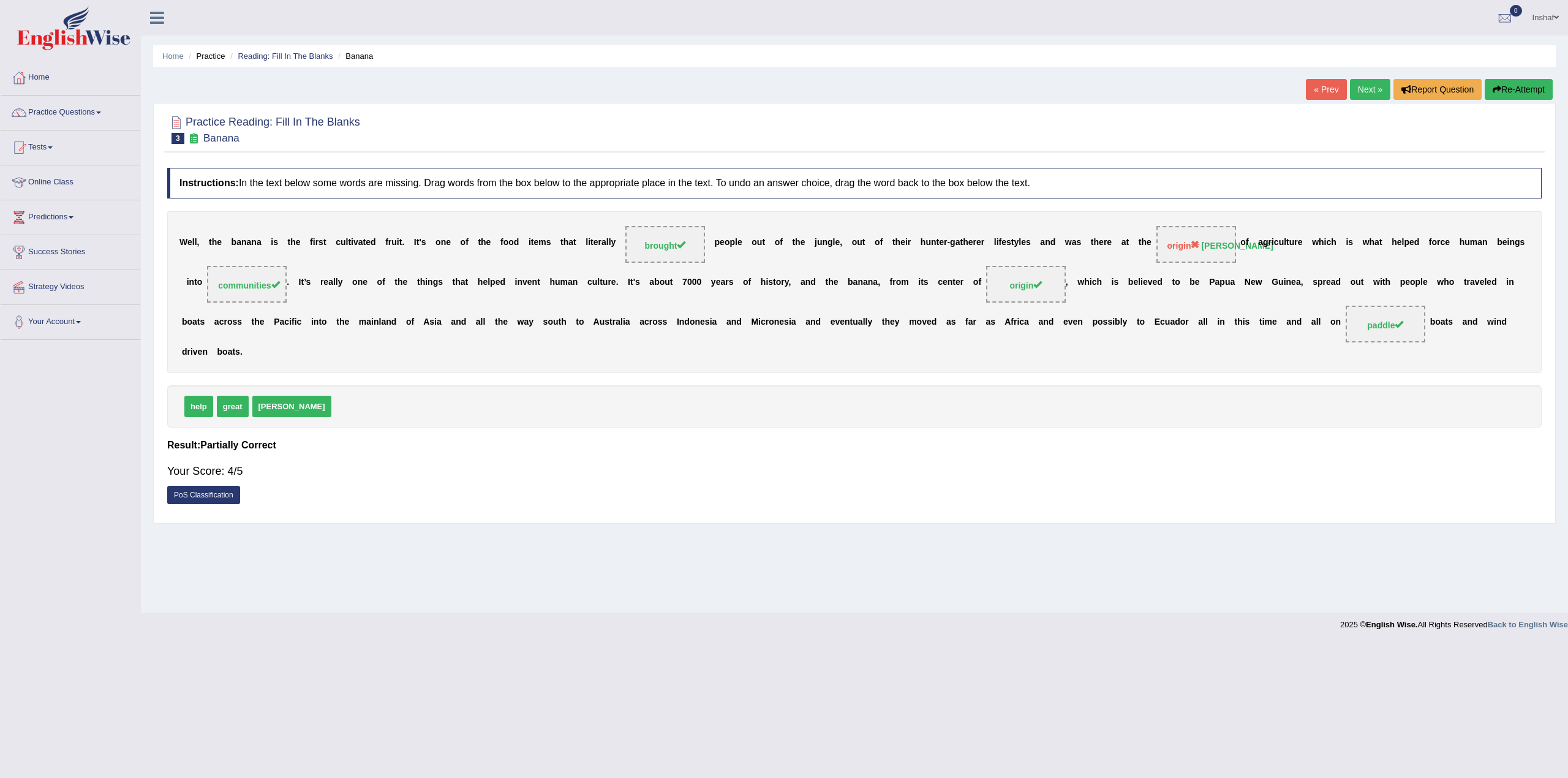
click at [1373, 88] on link "Next »" at bounding box center [1369, 89] width 40 height 21
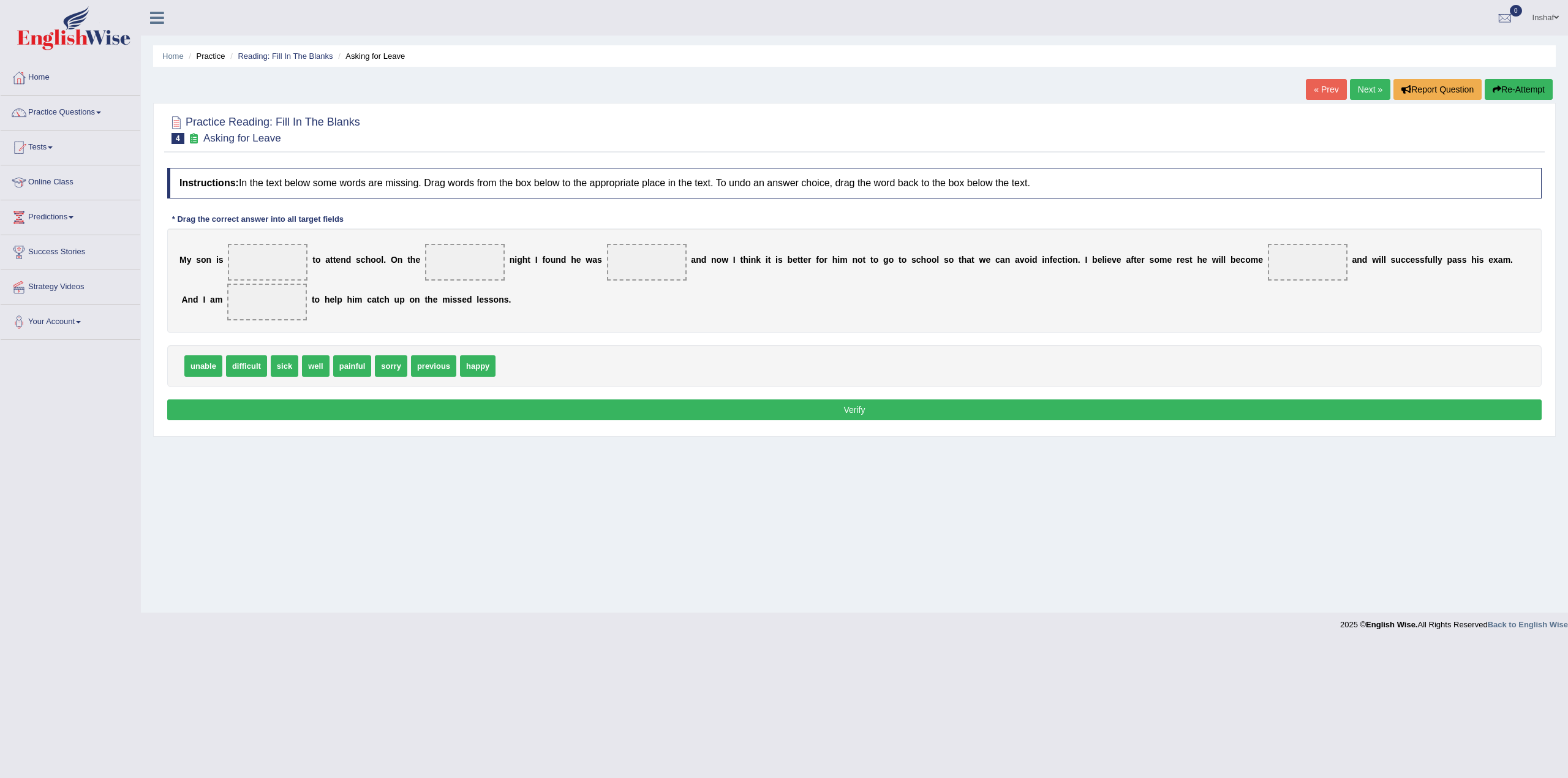
drag, startPoint x: 579, startPoint y: 477, endPoint x: 747, endPoint y: 453, distance: 169.7
click at [589, 479] on div "Home Practice Reading: Fill In The Blanks Asking for Leave « Prev Next » Report…" at bounding box center [854, 307] width 1427 height 613
drag, startPoint x: 202, startPoint y: 370, endPoint x: 258, endPoint y: 276, distance: 109.4
drag, startPoint x: 251, startPoint y: 371, endPoint x: 669, endPoint y: 263, distance: 431.7
drag, startPoint x: 352, startPoint y: 370, endPoint x: 474, endPoint y: 270, distance: 157.7
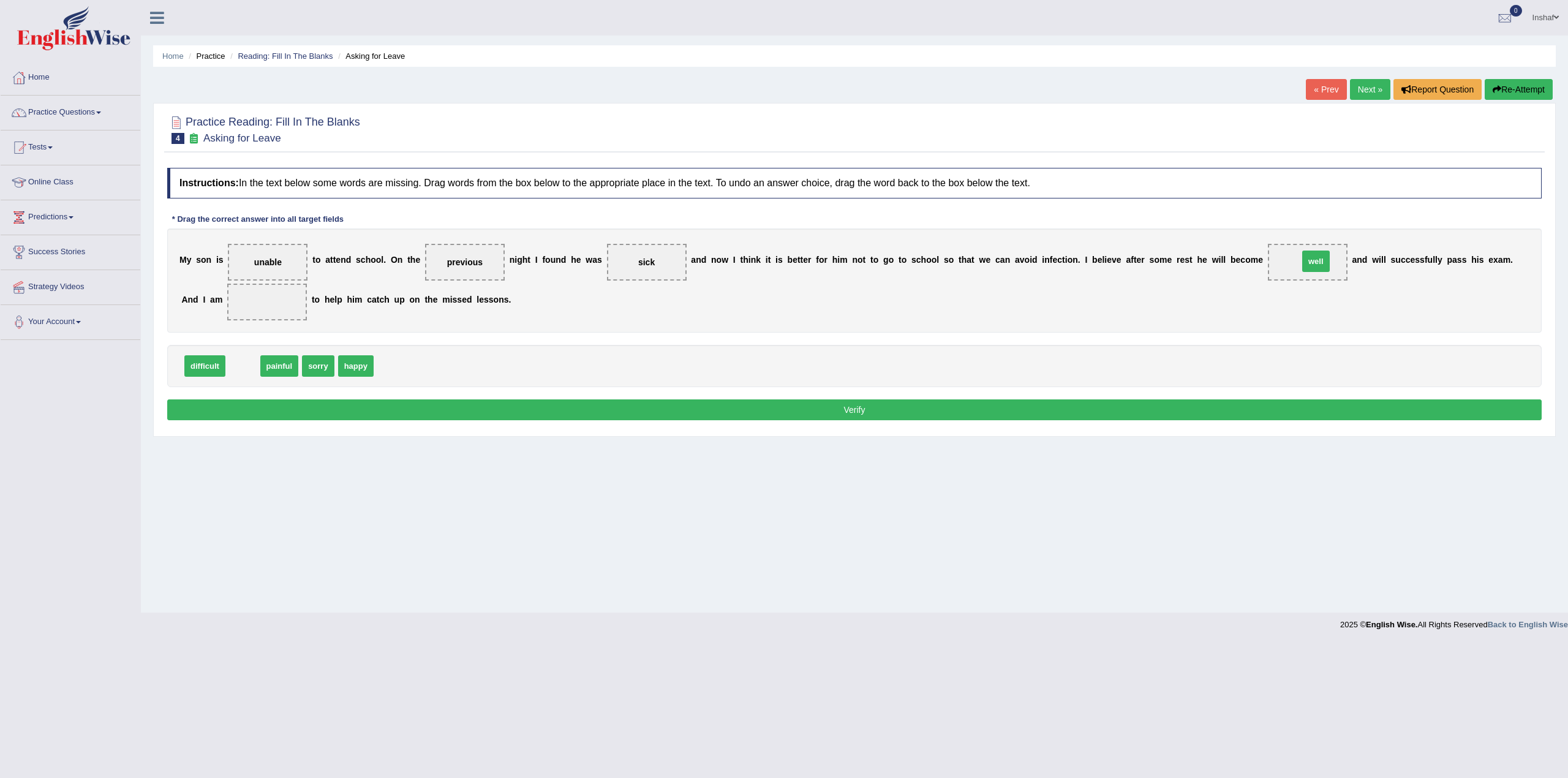
drag, startPoint x: 251, startPoint y: 367, endPoint x: 1324, endPoint y: 263, distance: 1078.0
drag, startPoint x: 314, startPoint y: 359, endPoint x: 255, endPoint y: 289, distance: 91.5
click at [375, 419] on button "Verify" at bounding box center [854, 410] width 1374 height 21
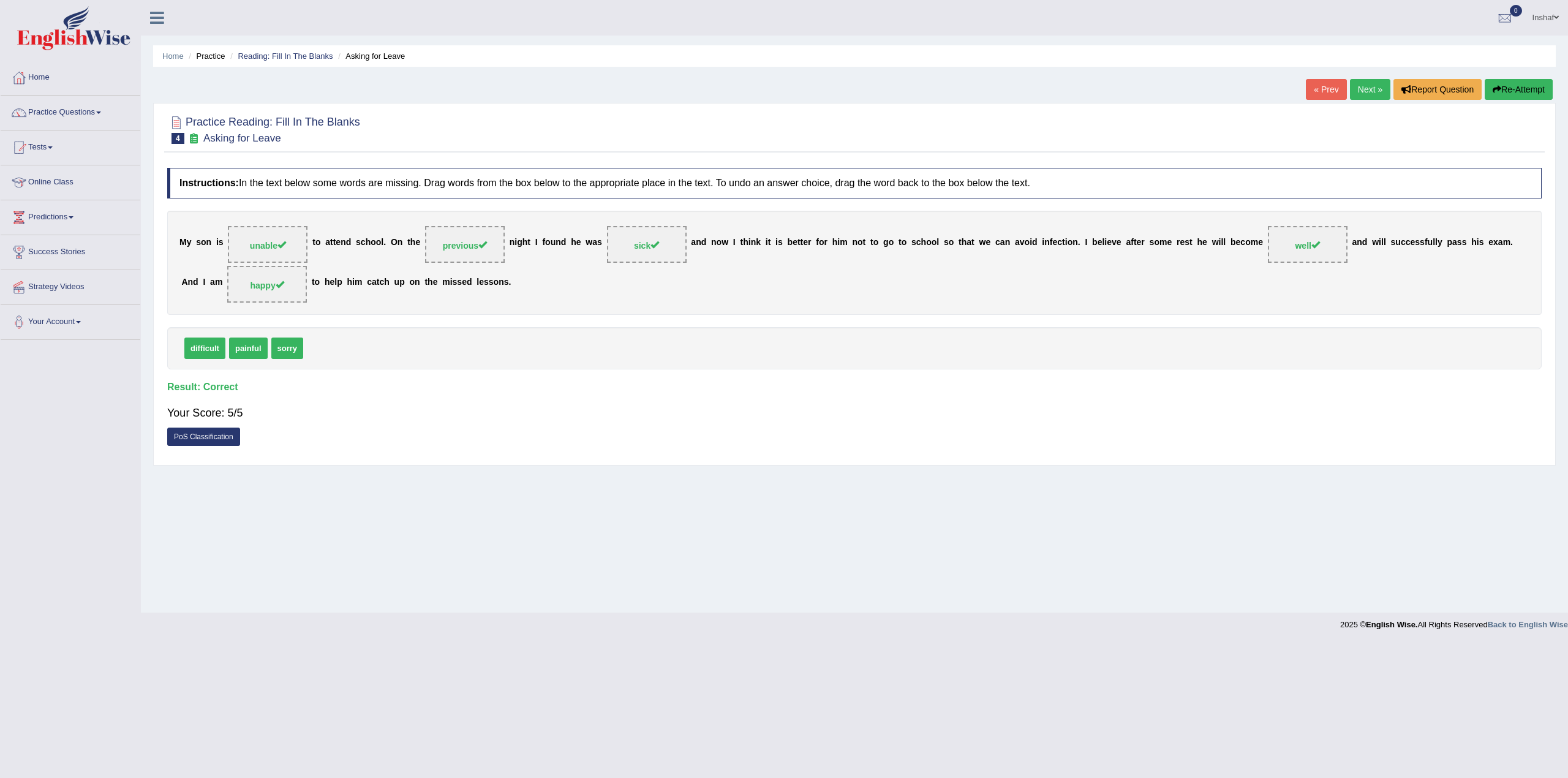
click at [54, 150] on link "Tests" at bounding box center [70, 146] width 139 height 31
click at [113, 111] on link "Practice Questions" at bounding box center [70, 111] width 139 height 31
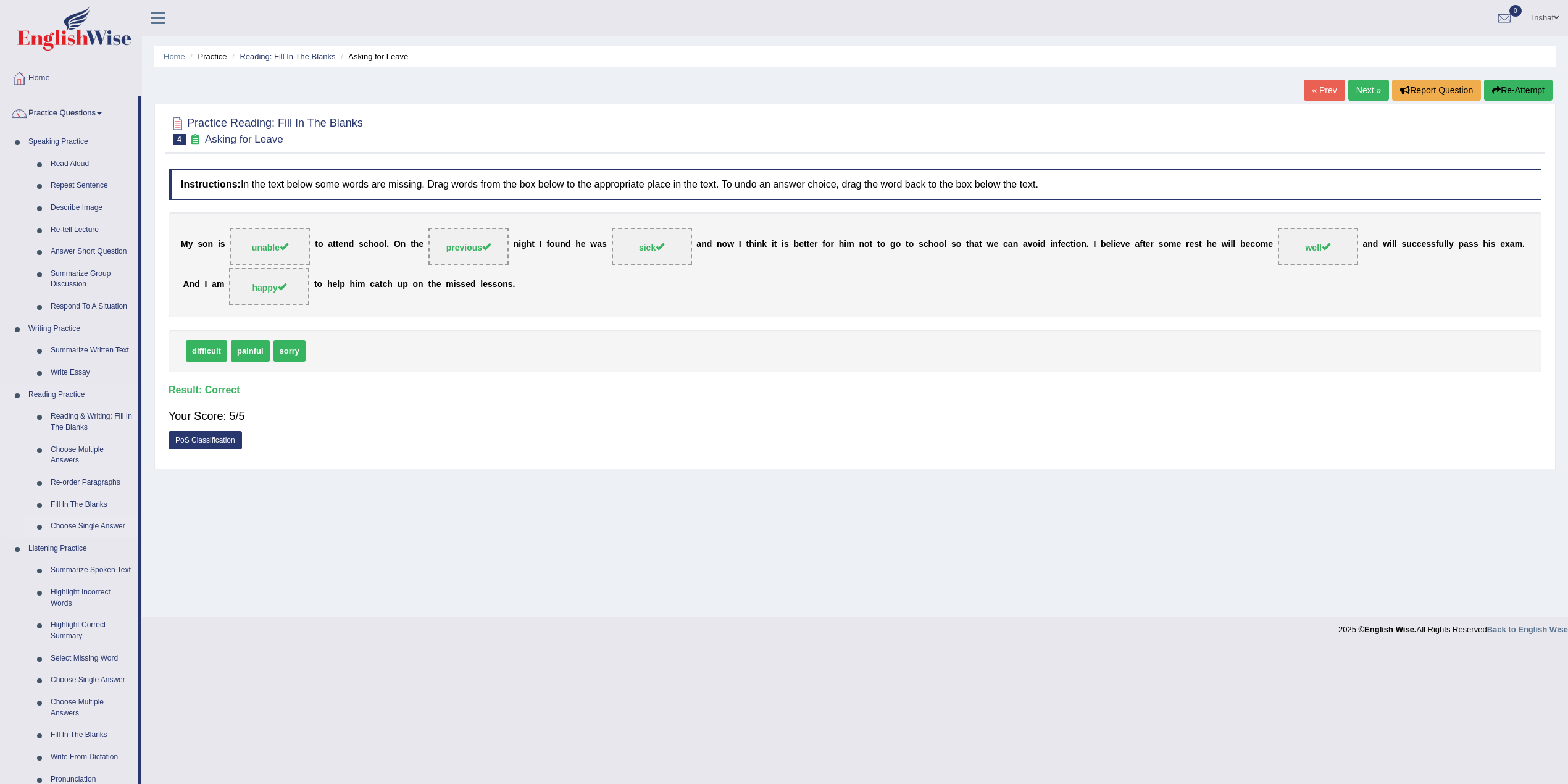
click at [53, 524] on link "Choose Single Answer" at bounding box center [92, 527] width 93 height 22
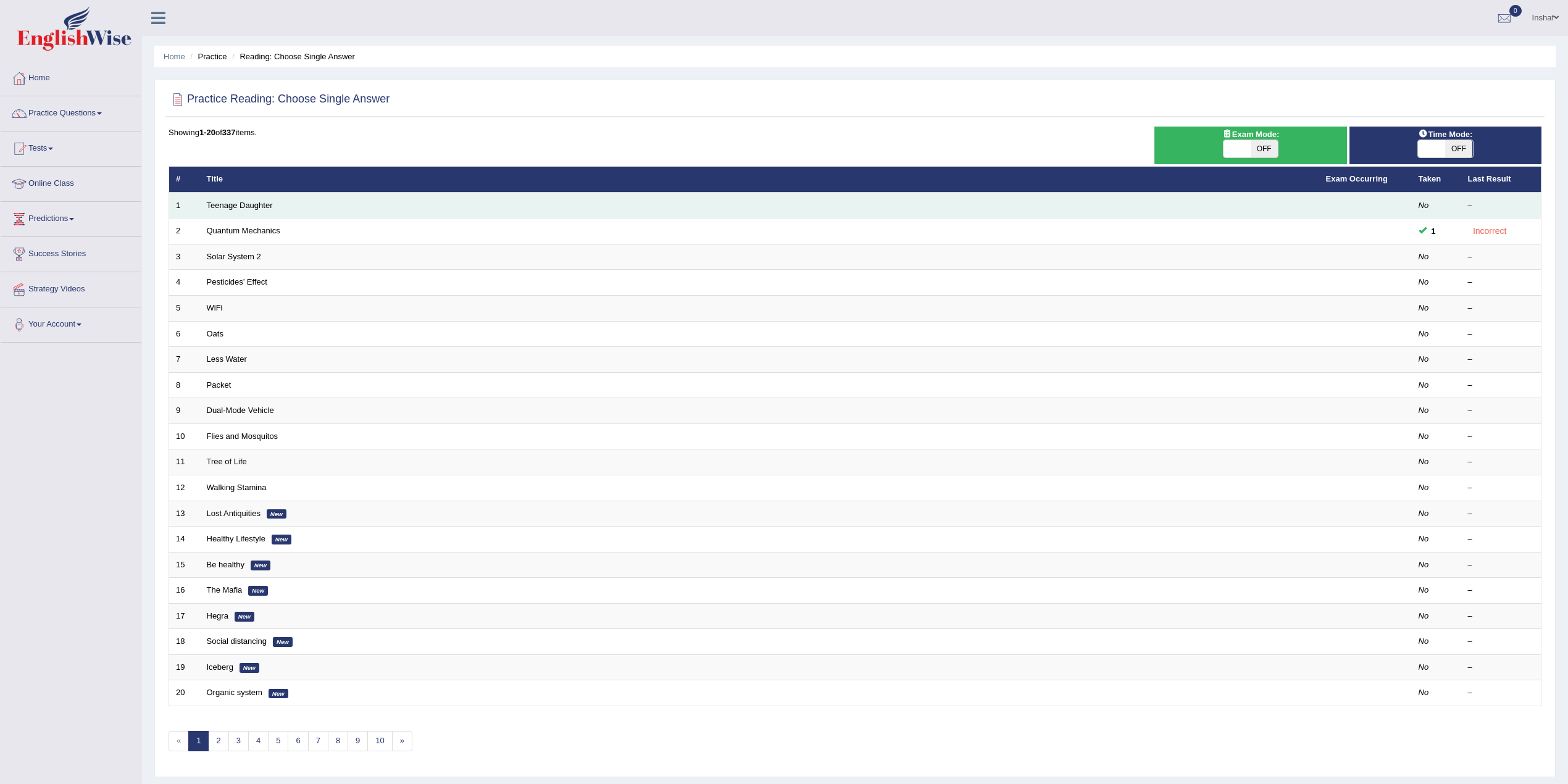
click at [199, 206] on td "1" at bounding box center [185, 205] width 31 height 26
click at [248, 198] on td "Teenage Daughter" at bounding box center [760, 205] width 1119 height 26
click at [250, 208] on link "Teenage Daughter" at bounding box center [239, 205] width 66 height 10
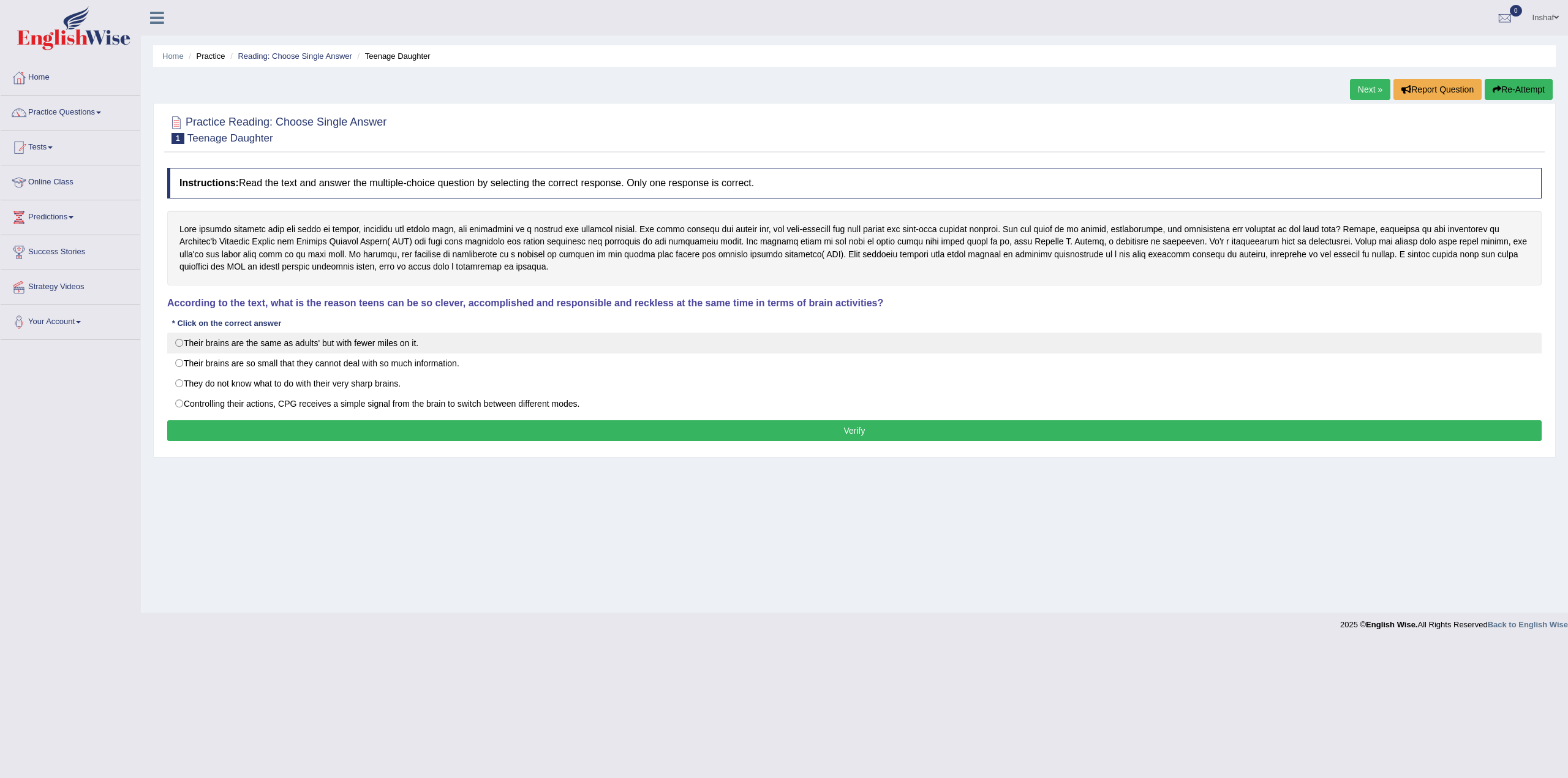
click at [175, 343] on label "Their brains are the same as adults' but with fewer miles on it." at bounding box center [854, 343] width 1374 height 21
radio input "true"
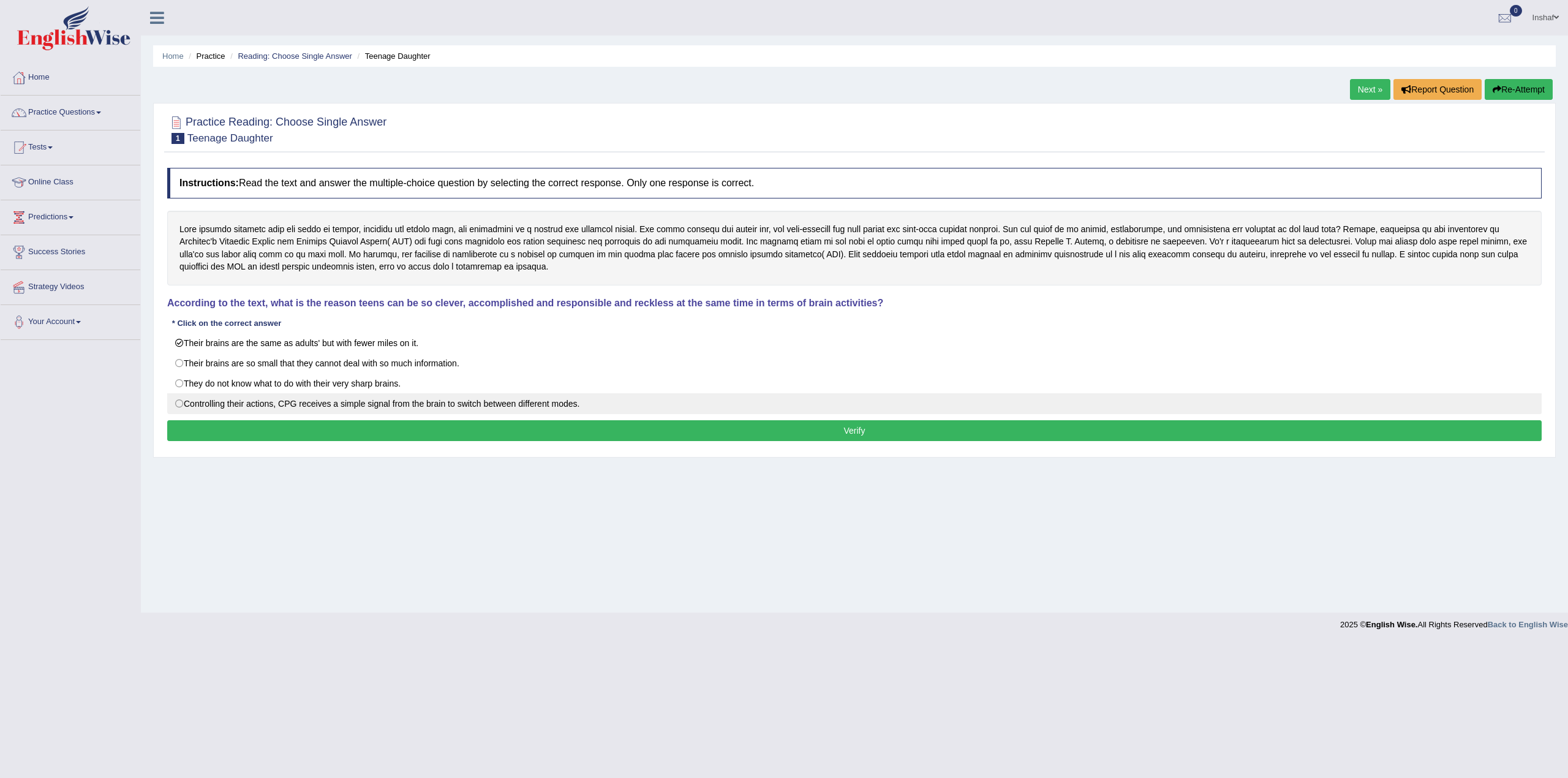
click at [179, 409] on label "Controlling their actions, CPG receives a simple signal from the brain to switc…" at bounding box center [854, 403] width 1374 height 21
radio input "true"
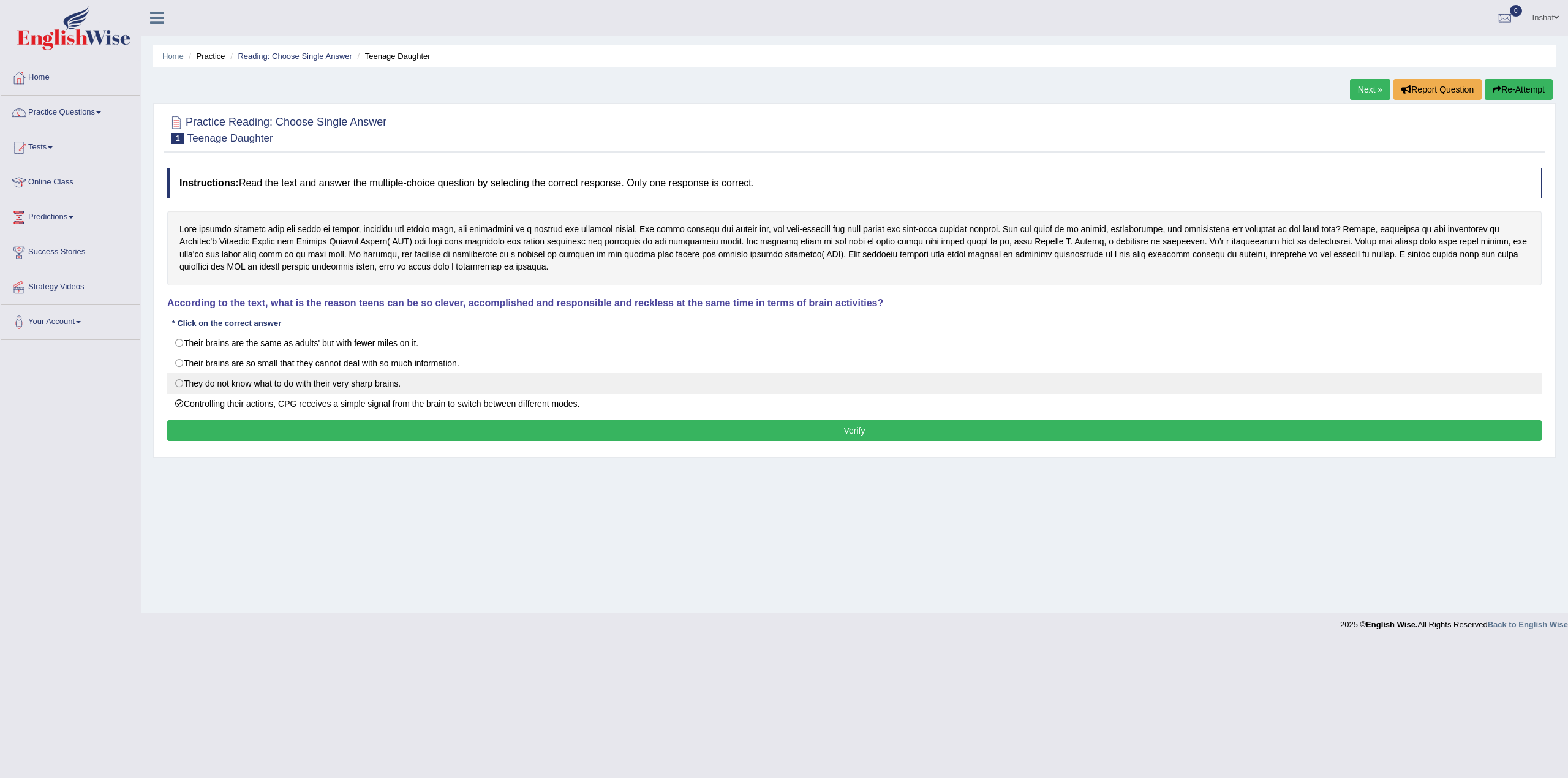
click at [390, 383] on label "They do not know what to do with their very sharp brains." at bounding box center [854, 384] width 1374 height 21
radio input "true"
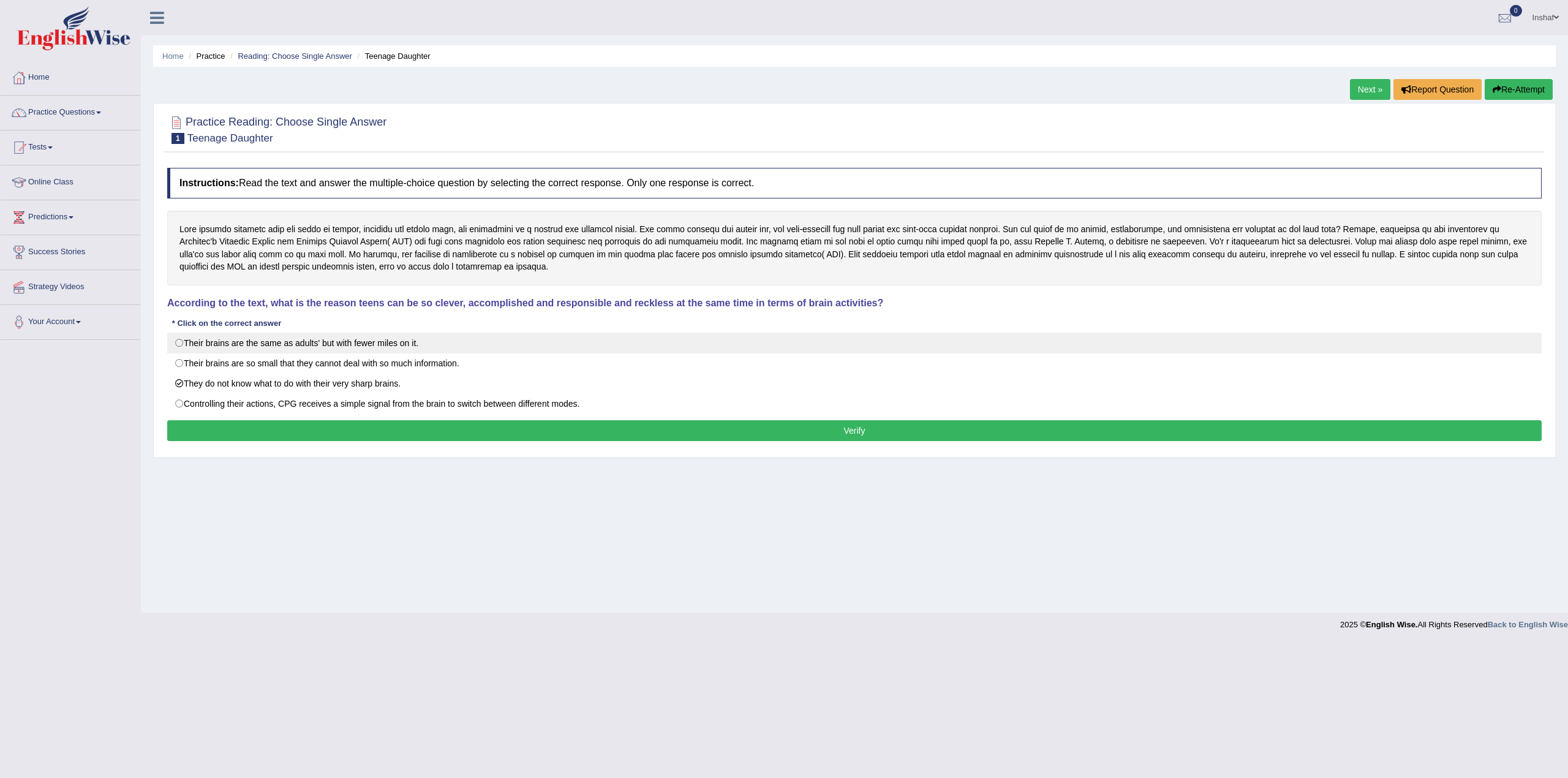
click at [179, 343] on label "Their brains are the same as adults' but with fewer miles on it." at bounding box center [854, 343] width 1374 height 21
radio input "true"
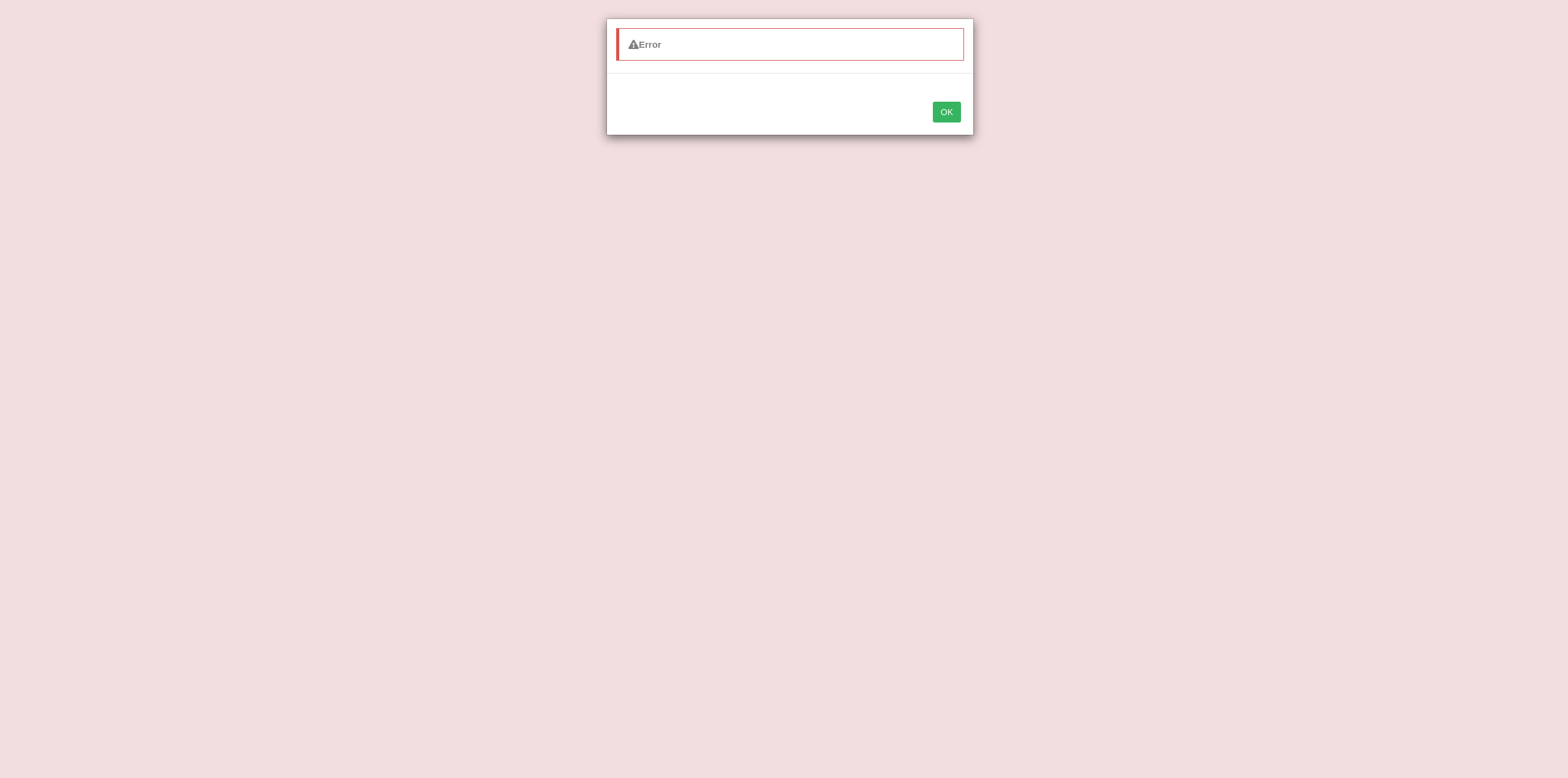
click at [938, 109] on button "OK" at bounding box center [946, 112] width 28 height 21
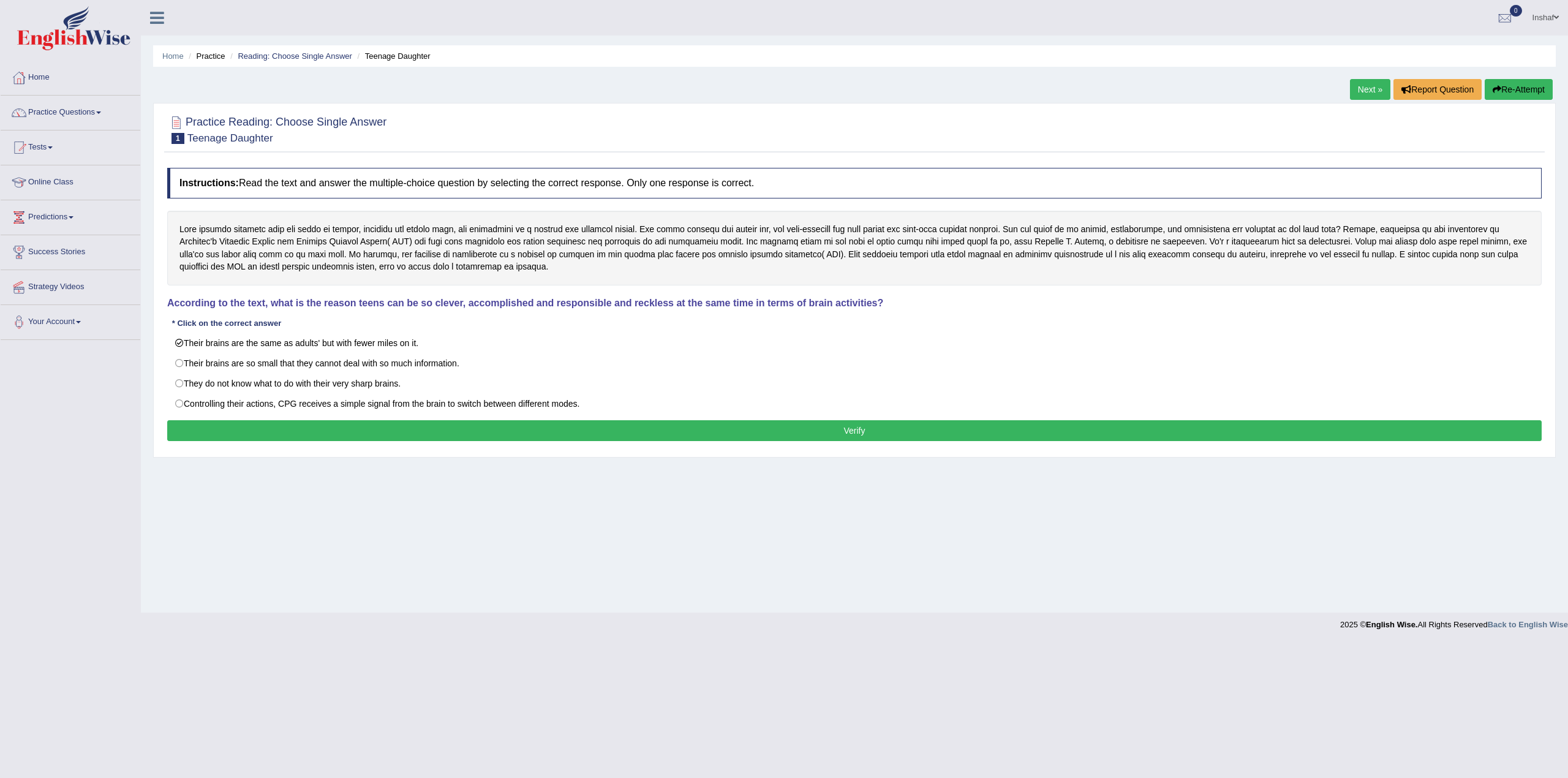
drag, startPoint x: 284, startPoint y: 434, endPoint x: 300, endPoint y: 435, distance: 16.0
click at [284, 434] on button "Verify" at bounding box center [854, 430] width 1374 height 21
